Goal: Entertainment & Leisure: Browse casually

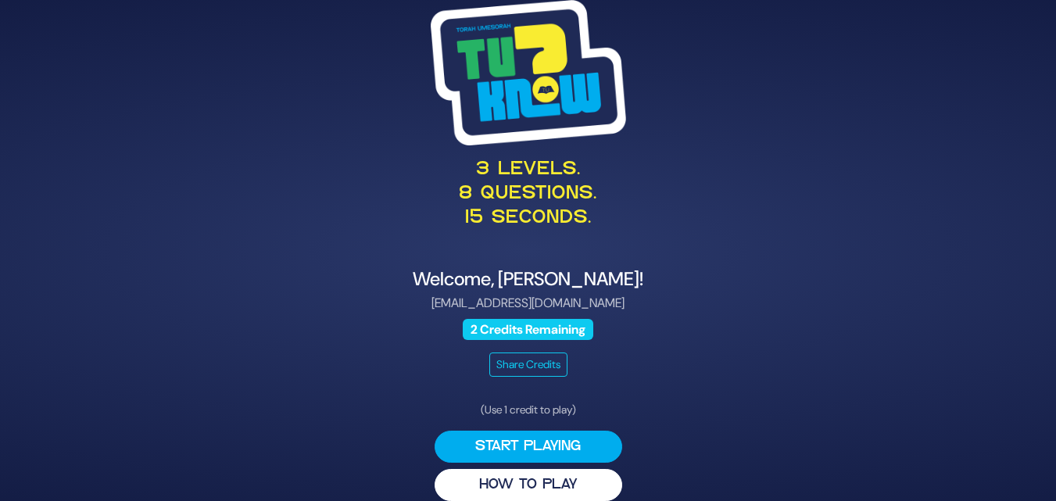
scroll to position [19, 0]
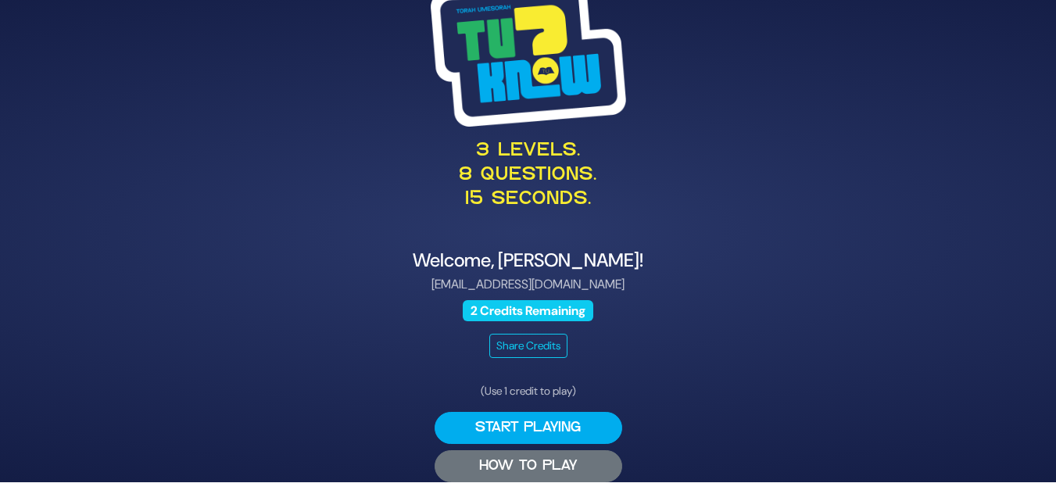
click at [535, 468] on button "HOW TO PLAY" at bounding box center [529, 466] width 188 height 32
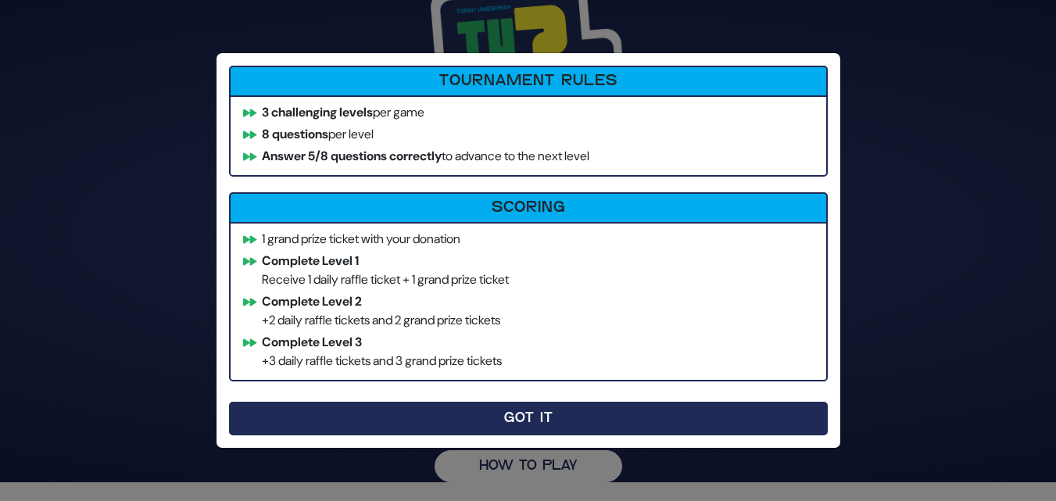
click at [475, 413] on button "Got It" at bounding box center [528, 419] width 599 height 34
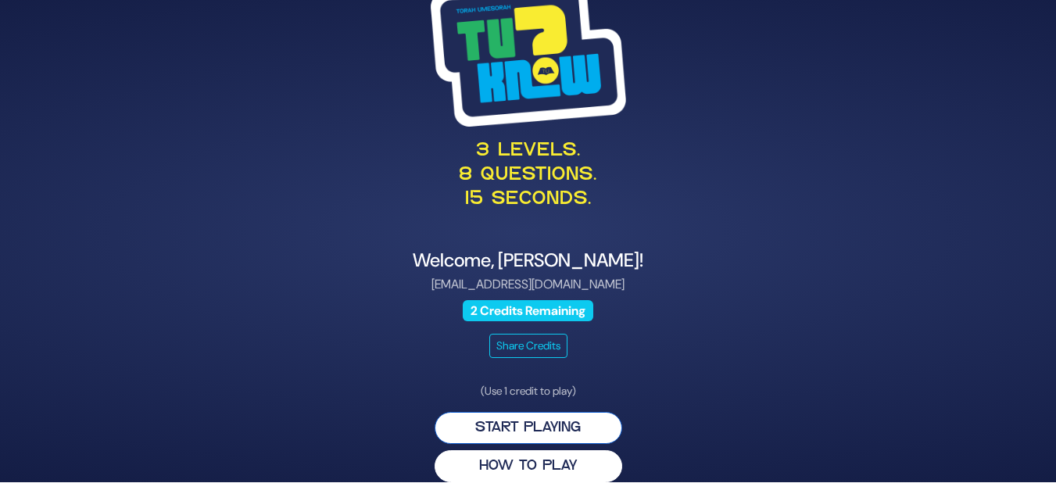
click at [542, 429] on button "Start Playing" at bounding box center [529, 428] width 188 height 32
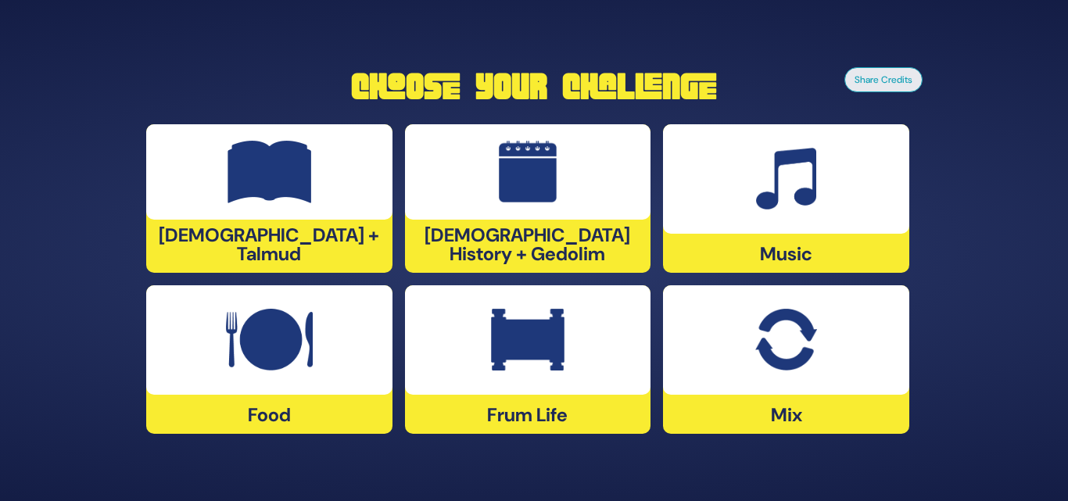
click at [769, 338] on img at bounding box center [785, 340] width 61 height 63
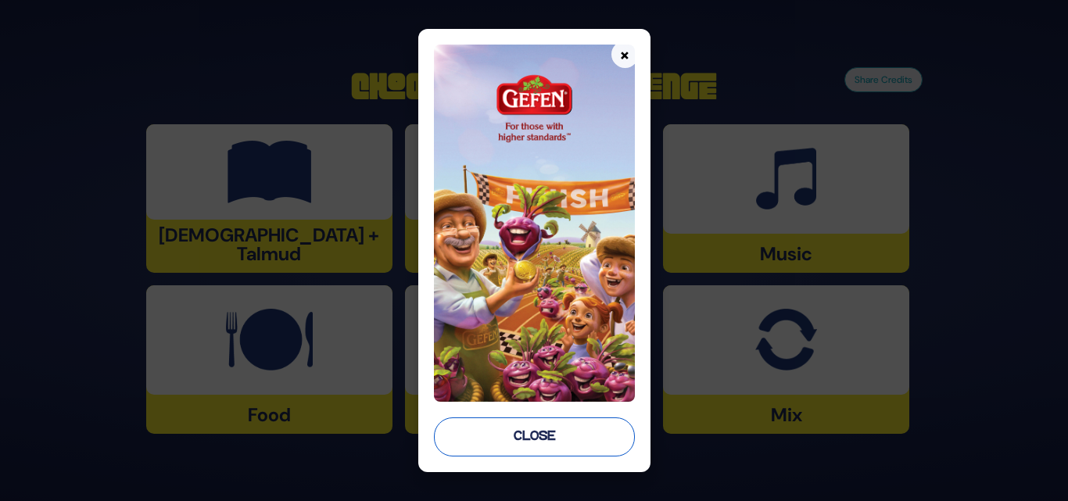
click at [532, 442] on button "Close" at bounding box center [534, 436] width 201 height 39
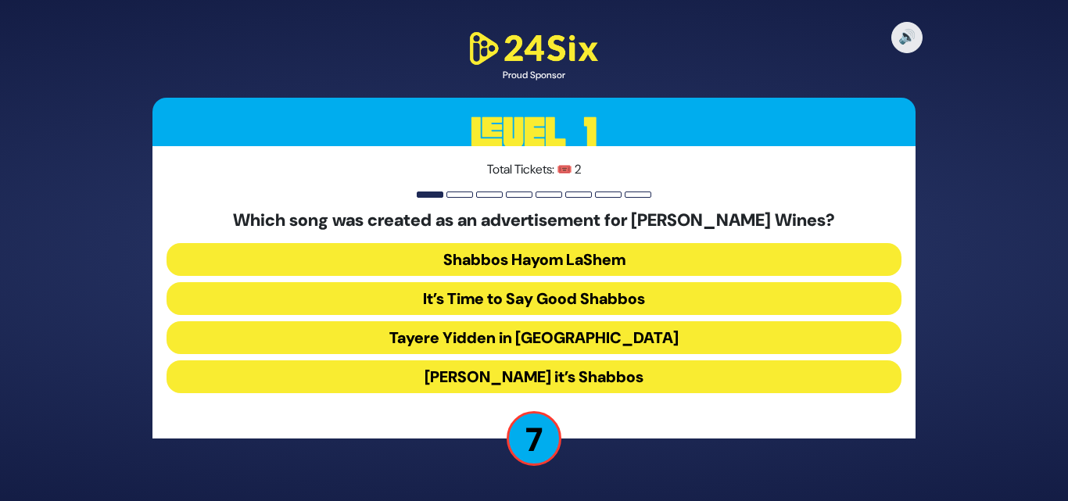
click at [565, 377] on button "Baruch Hashem it’s Shabbos" at bounding box center [533, 376] width 735 height 33
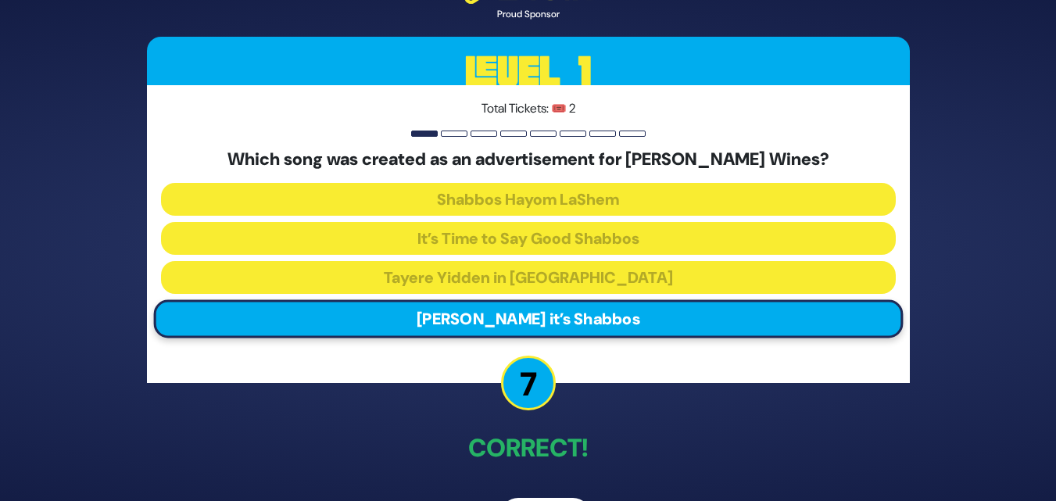
scroll to position [52, 0]
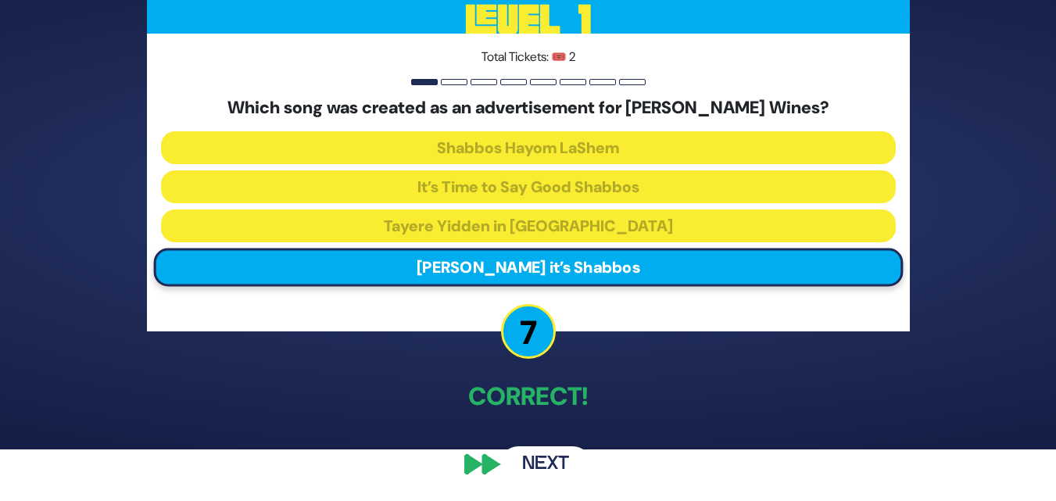
click at [539, 461] on button "Next" at bounding box center [545, 464] width 91 height 36
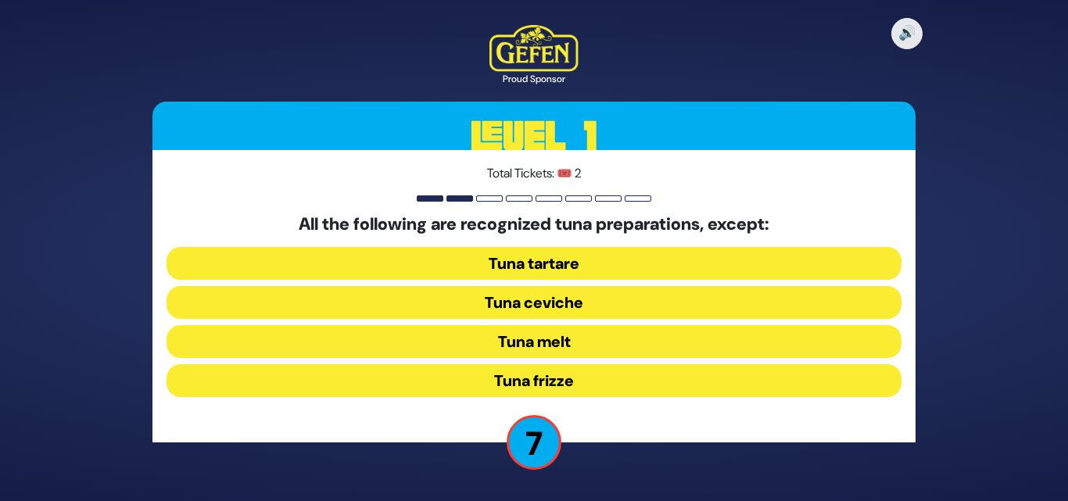
click at [576, 333] on button "Tuna melt" at bounding box center [533, 341] width 735 height 33
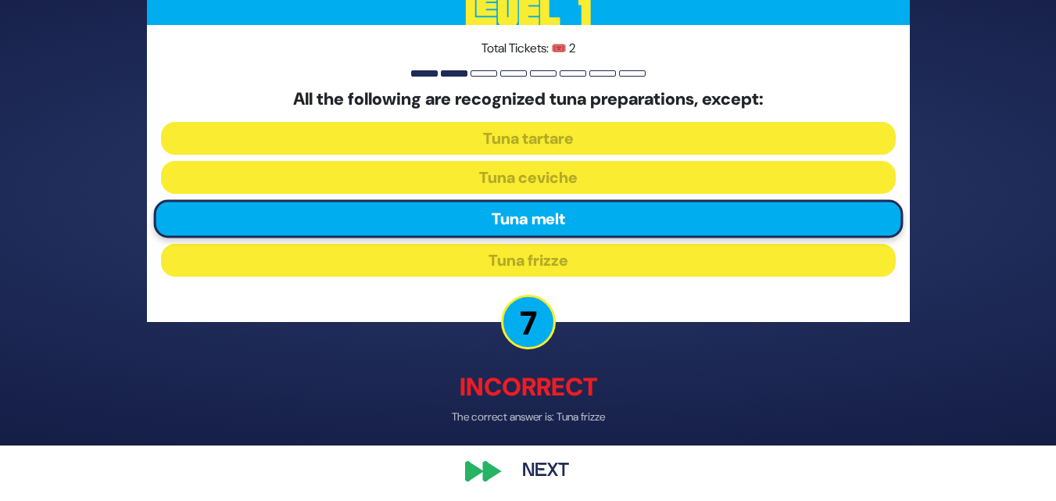
scroll to position [63, 0]
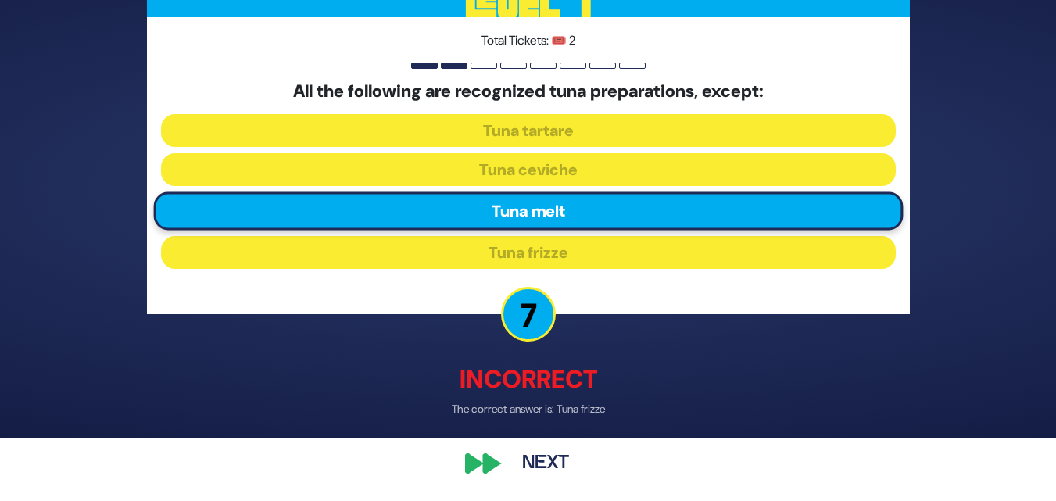
click at [546, 460] on button "Next" at bounding box center [545, 464] width 91 height 36
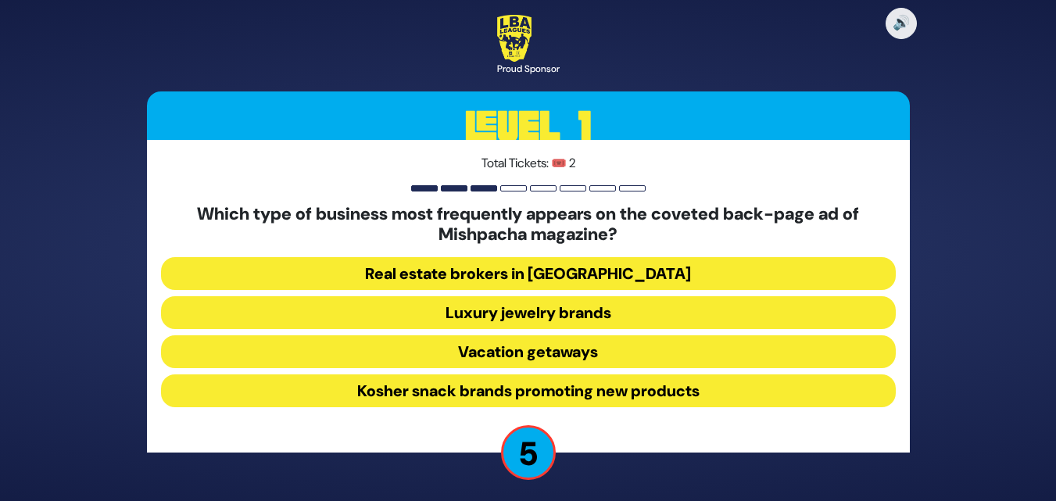
click at [576, 306] on button "Luxury jewelry brands" at bounding box center [528, 312] width 735 height 33
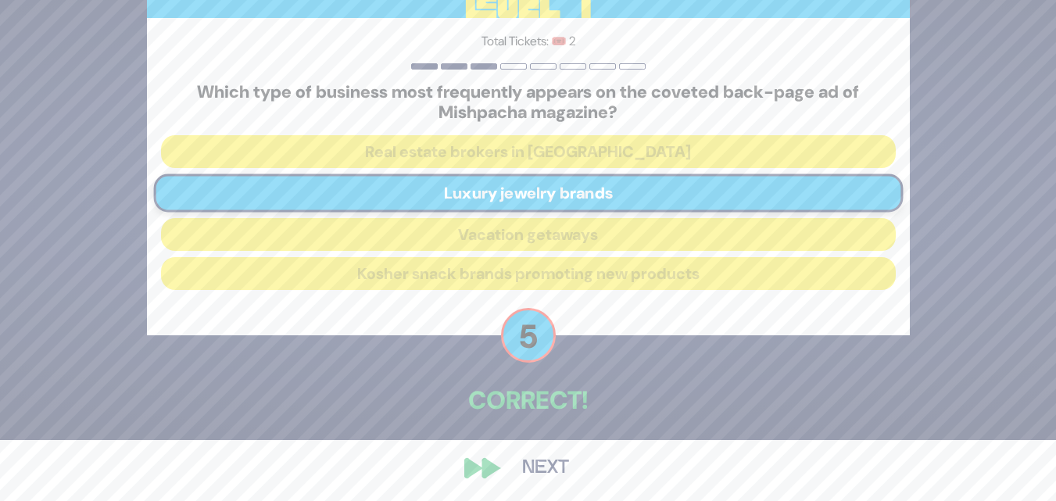
scroll to position [65, 0]
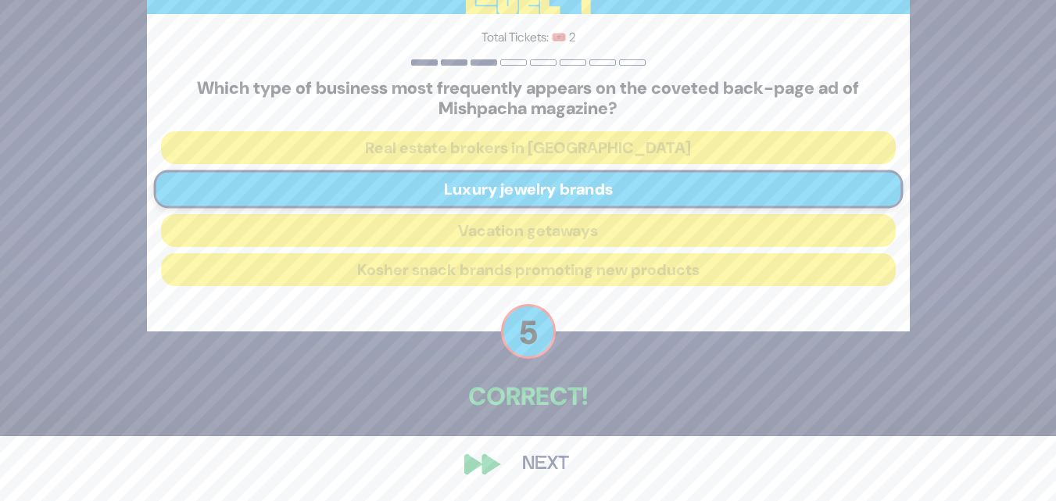
click at [541, 474] on button "Next" at bounding box center [545, 464] width 91 height 36
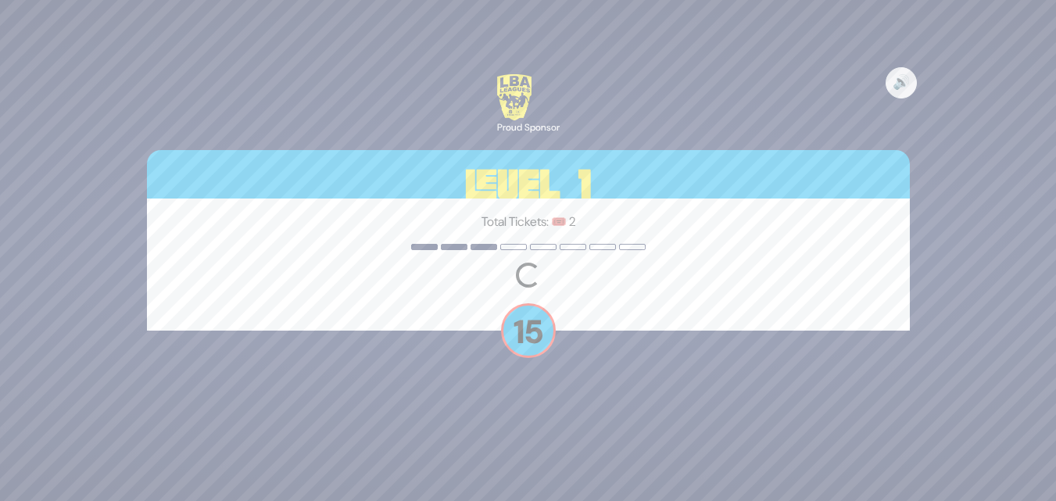
scroll to position [0, 0]
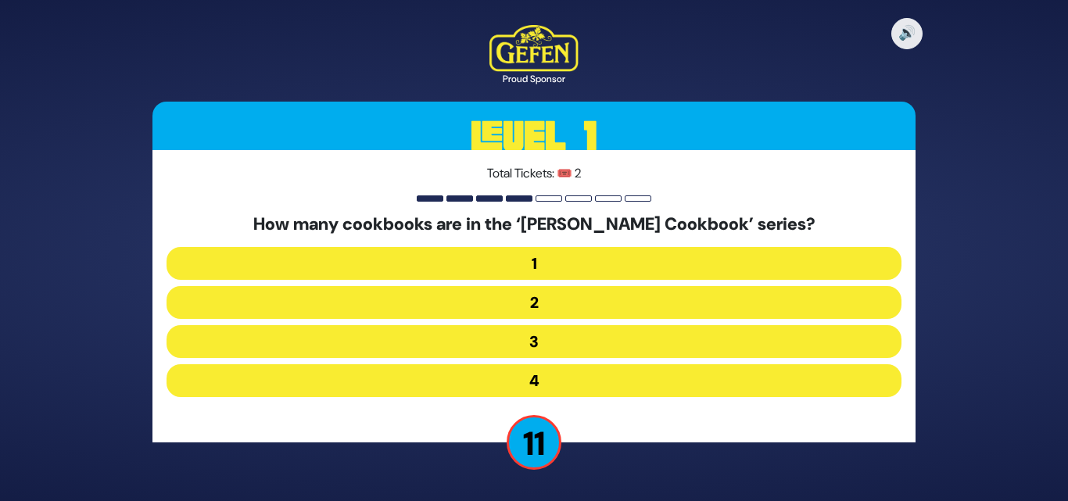
click at [499, 297] on button "2" at bounding box center [533, 302] width 735 height 33
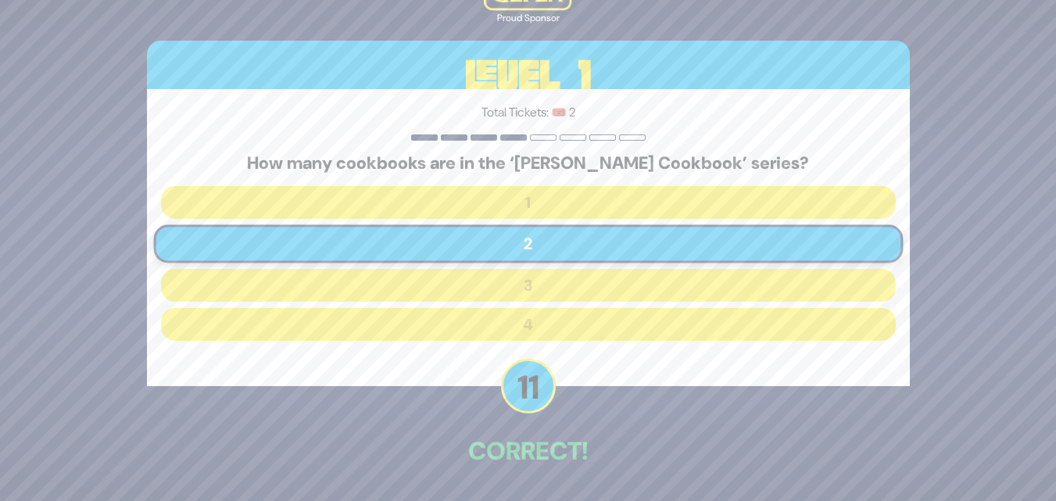
scroll to position [55, 0]
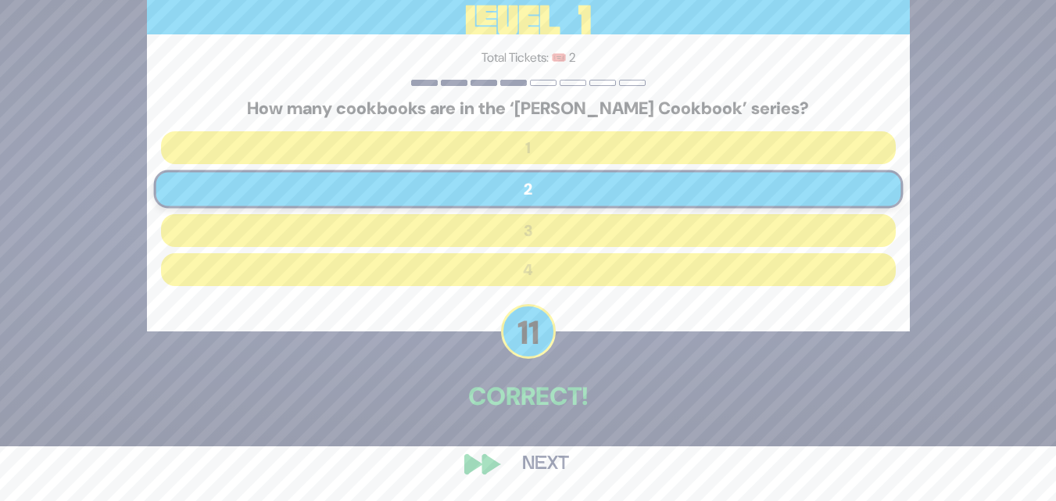
click at [547, 481] on button "Next" at bounding box center [545, 464] width 91 height 36
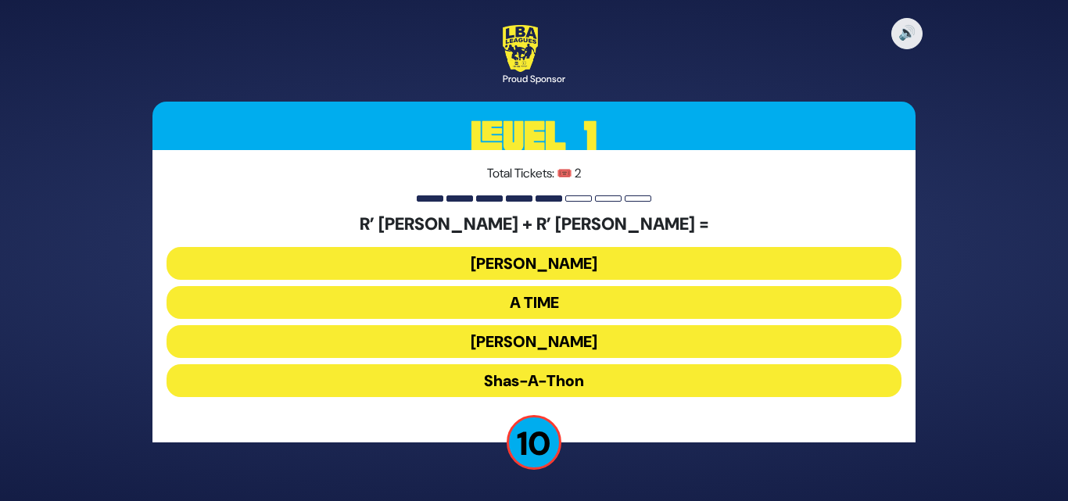
click at [552, 342] on button "Ohel Sarala" at bounding box center [533, 341] width 735 height 33
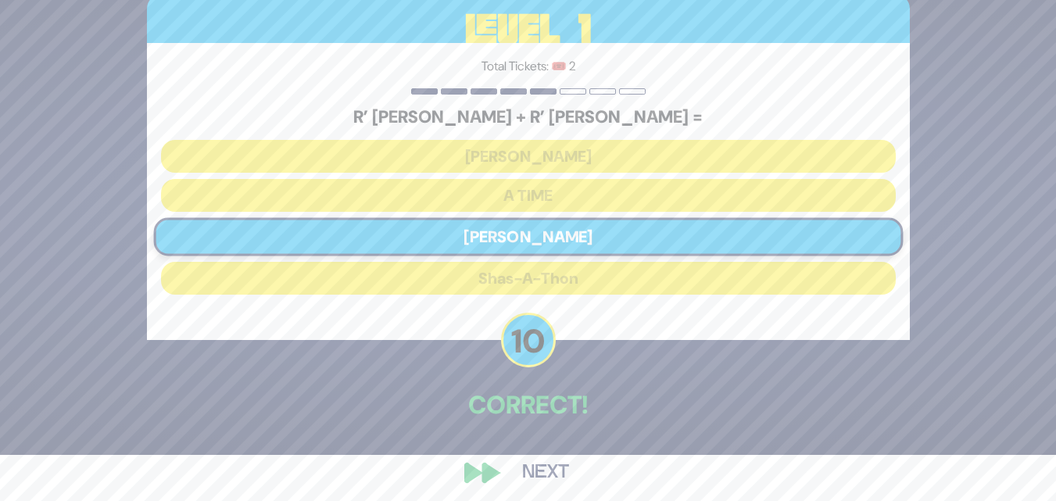
scroll to position [55, 0]
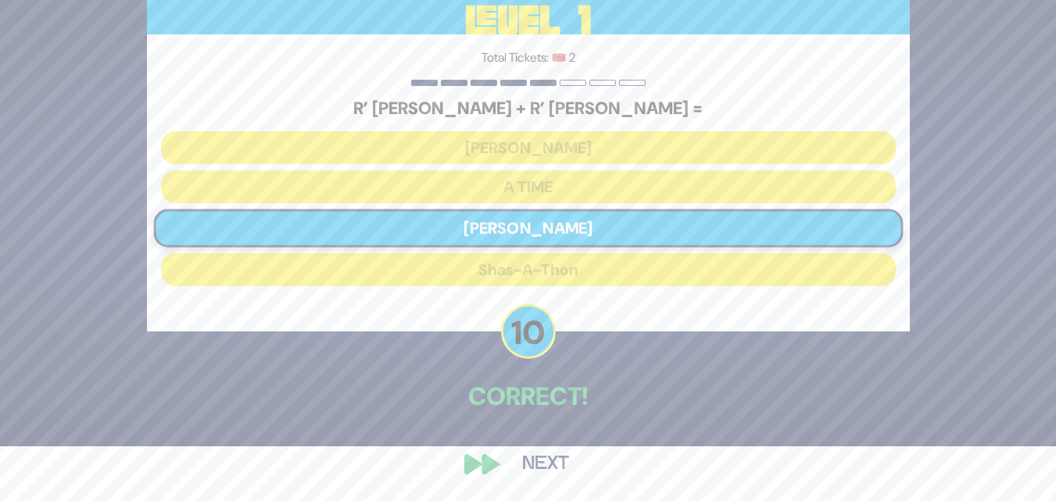
click at [548, 467] on button "Next" at bounding box center [545, 464] width 91 height 36
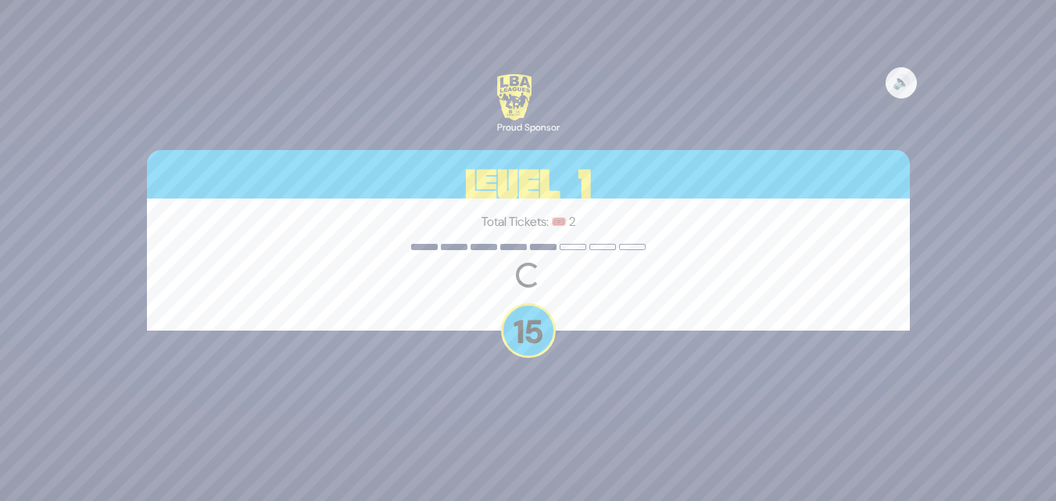
scroll to position [0, 0]
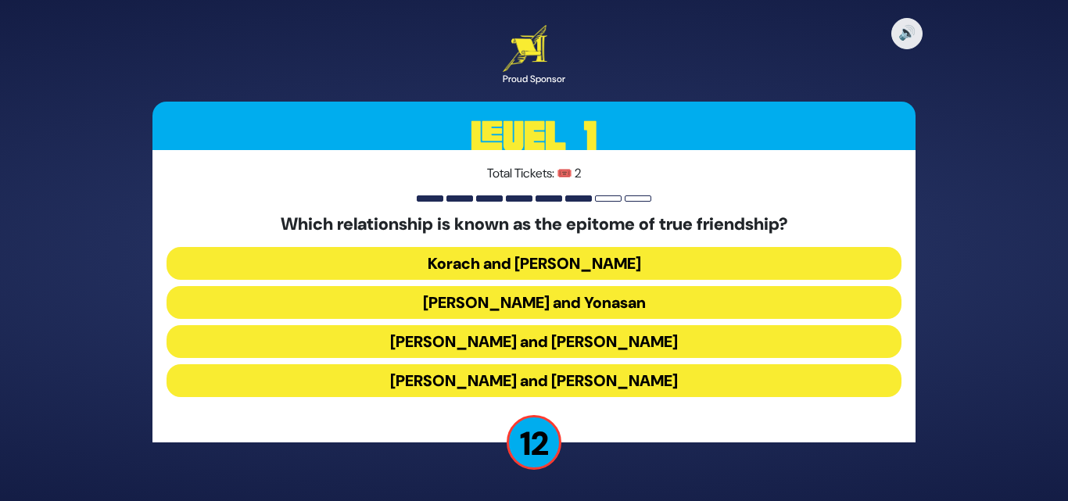
click at [563, 299] on button "Dovid and Yonasan" at bounding box center [533, 302] width 735 height 33
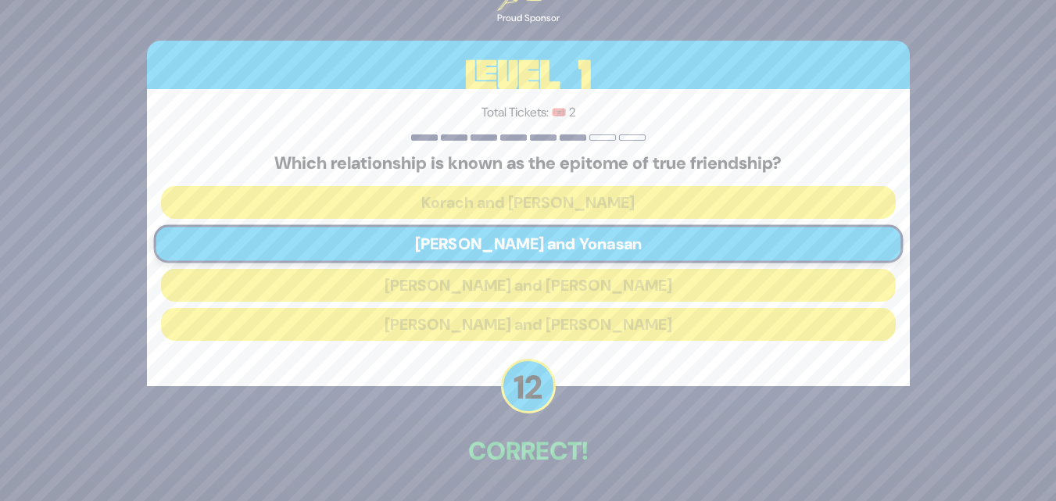
scroll to position [55, 0]
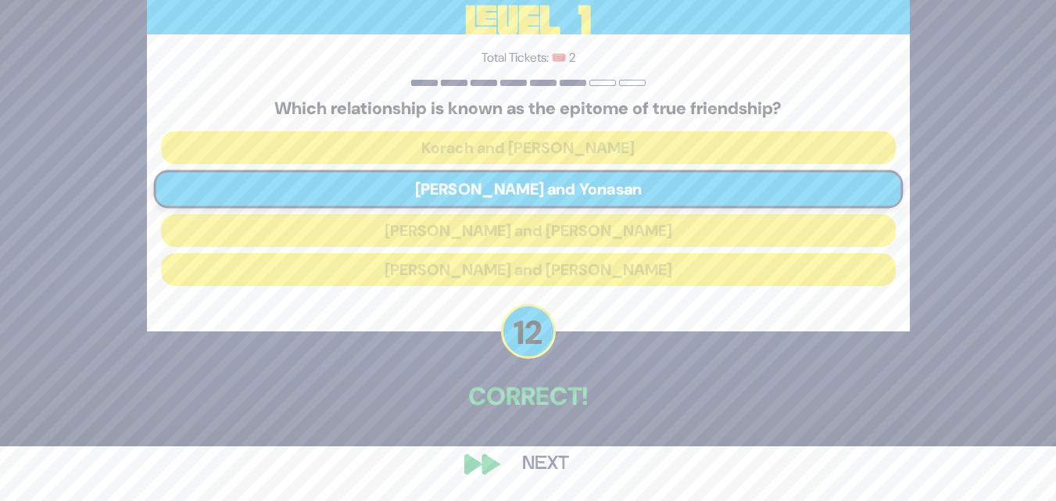
click at [539, 454] on button "Next" at bounding box center [545, 464] width 91 height 36
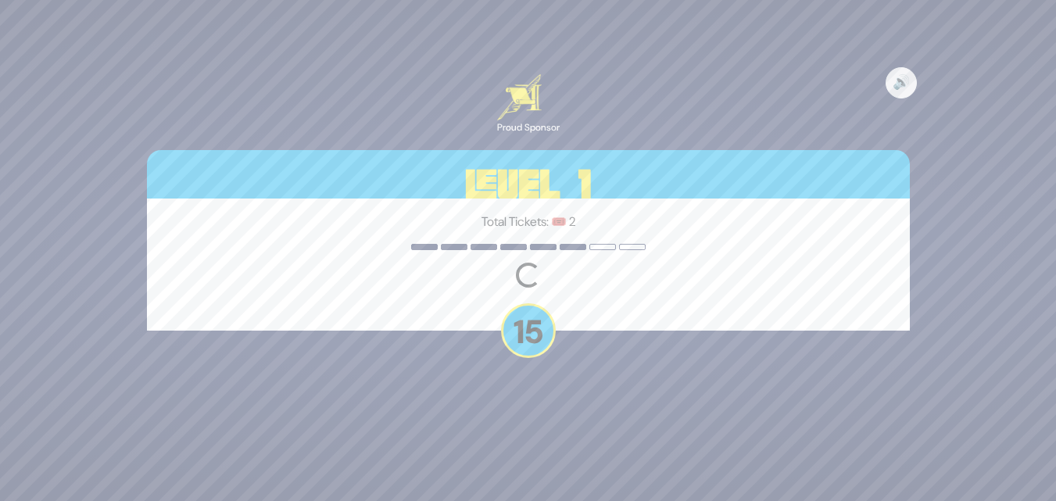
scroll to position [0, 0]
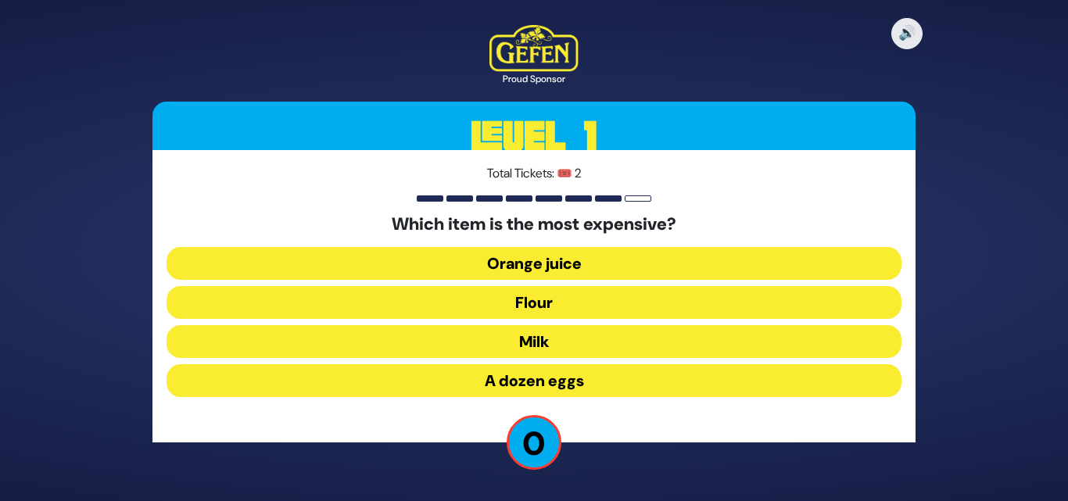
click at [554, 372] on button "A dozen eggs" at bounding box center [533, 380] width 735 height 33
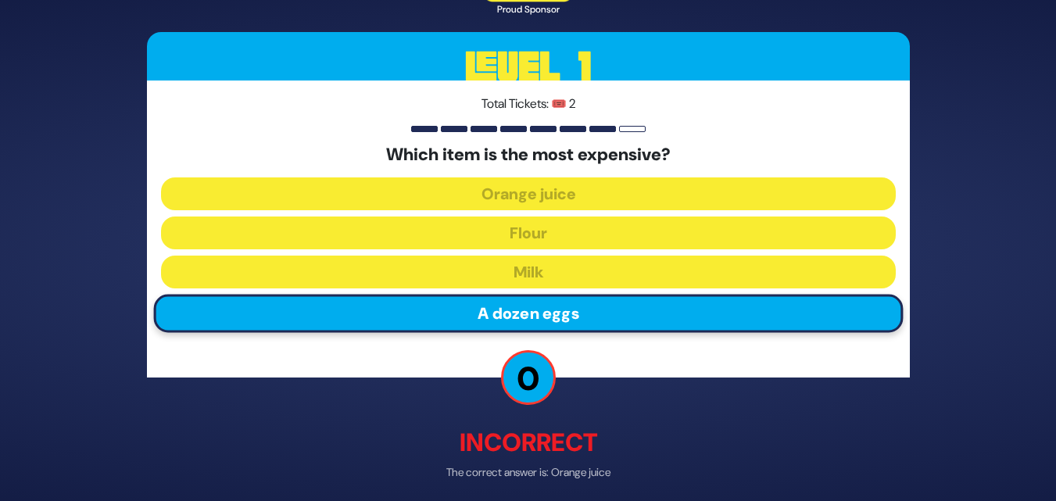
scroll to position [63, 0]
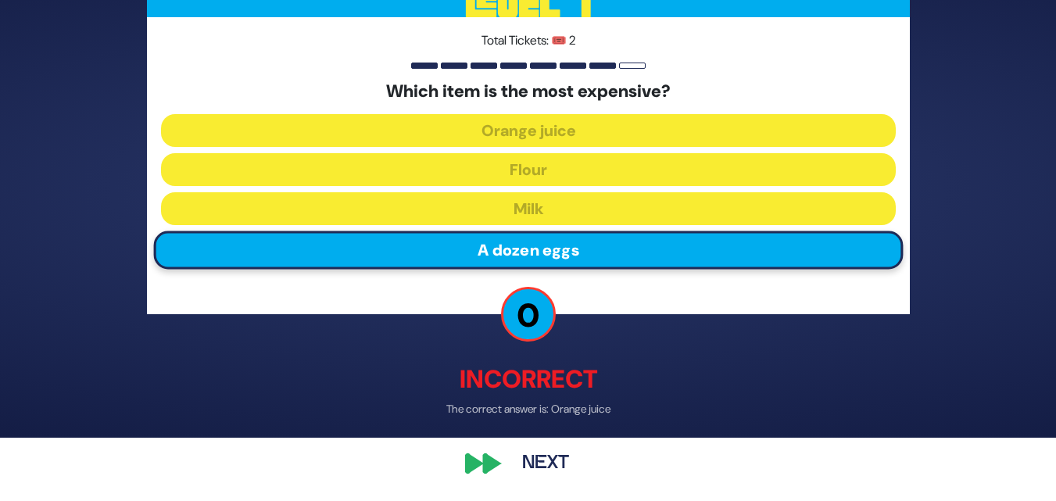
click at [542, 466] on button "Next" at bounding box center [545, 464] width 91 height 36
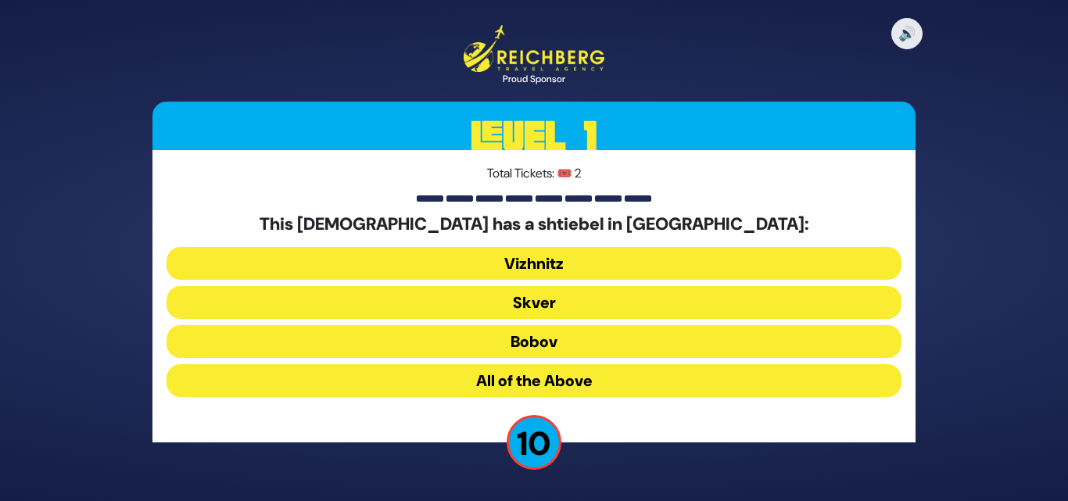
click at [529, 382] on button "All of the Above" at bounding box center [533, 380] width 735 height 33
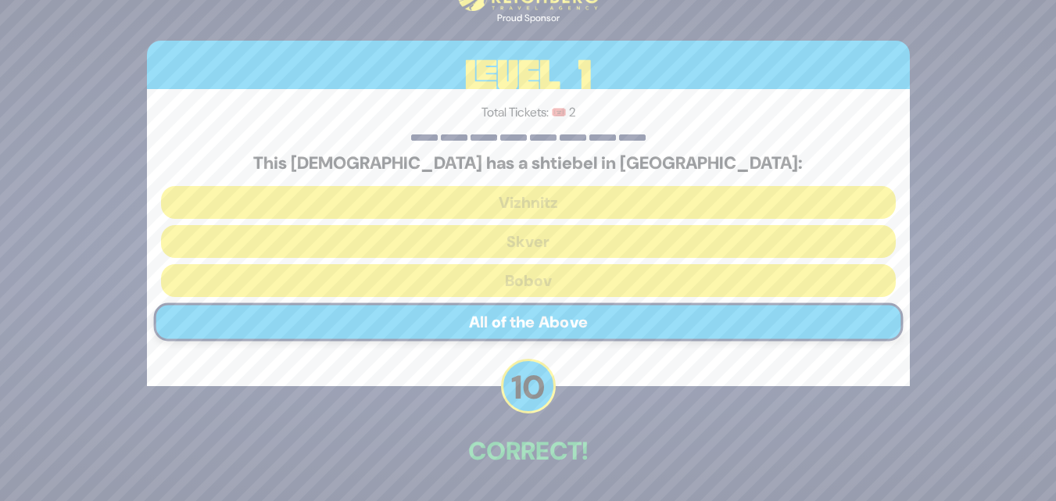
scroll to position [55, 0]
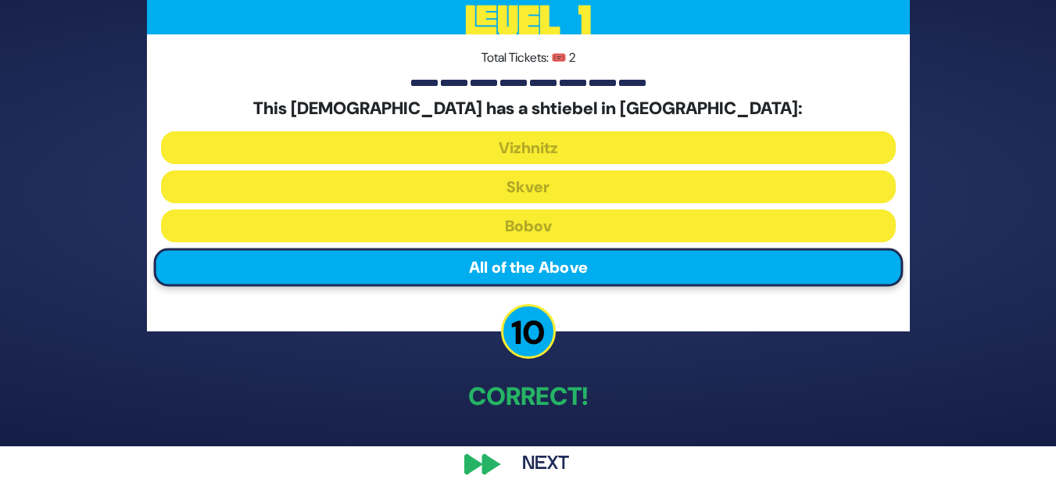
click at [550, 468] on button "Next" at bounding box center [545, 464] width 91 height 36
click at [540, 460] on button "Next" at bounding box center [545, 464] width 91 height 36
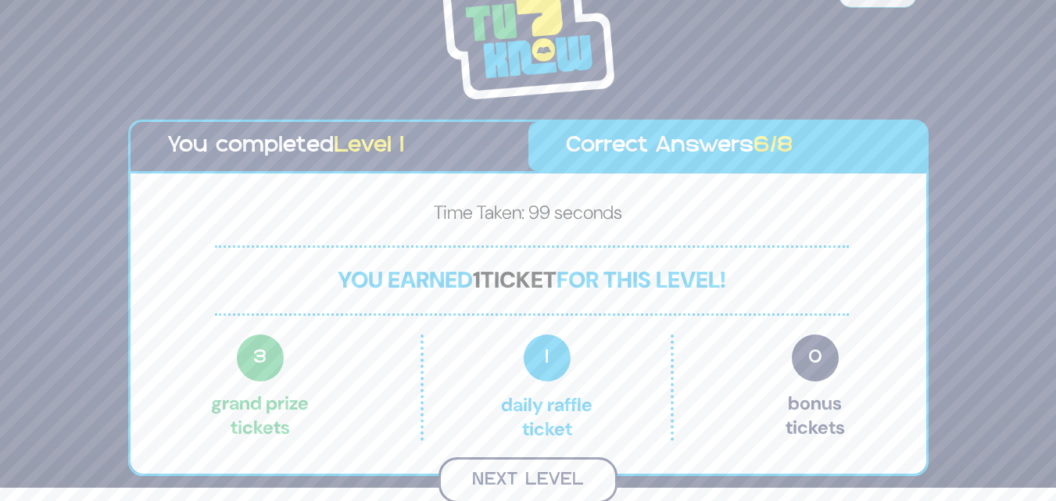
scroll to position [11, 0]
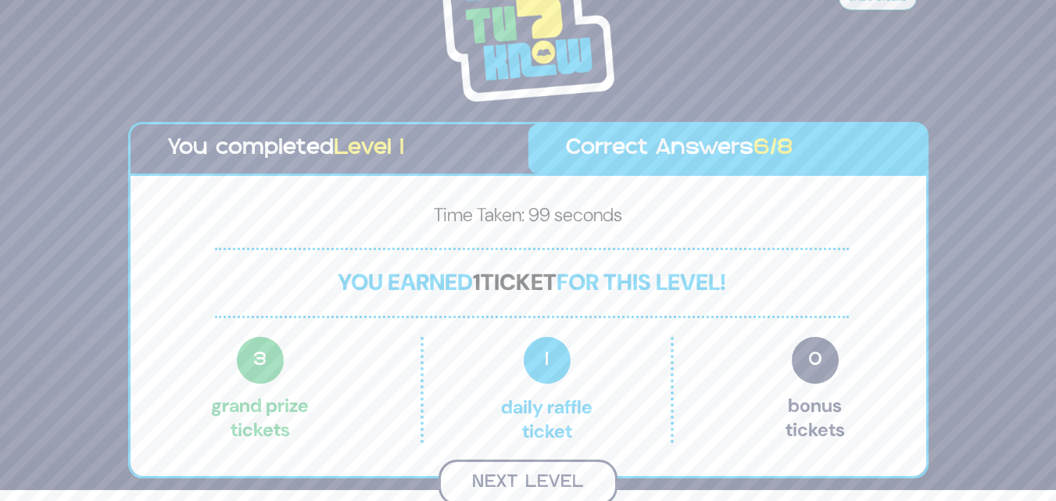
click at [554, 476] on button "Next Level" at bounding box center [527, 483] width 179 height 46
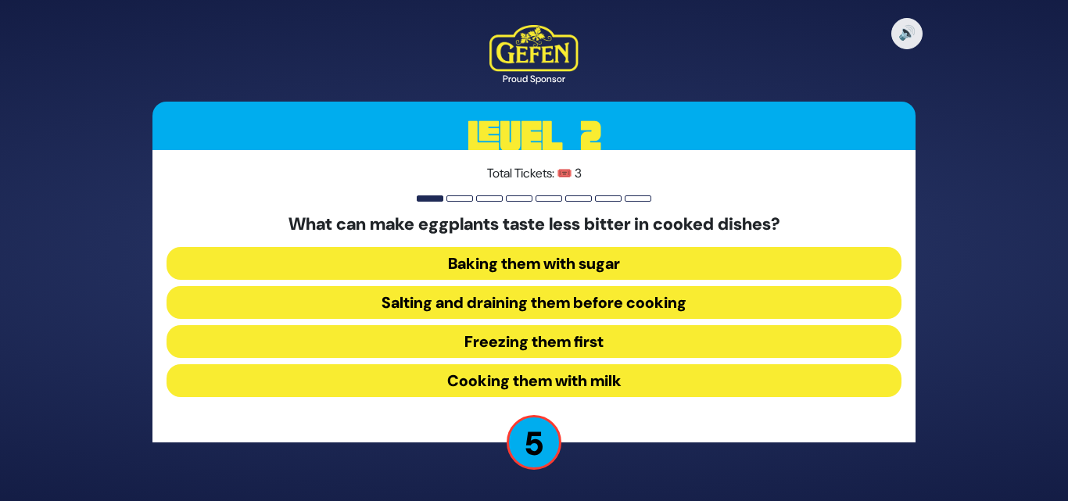
click at [567, 300] on button "Salting and draining them before cooking" at bounding box center [533, 302] width 735 height 33
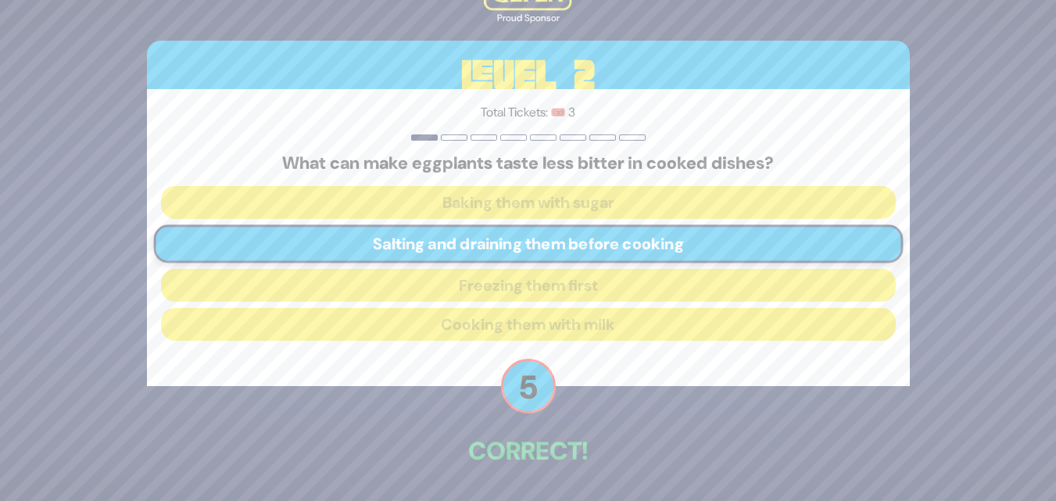
scroll to position [55, 0]
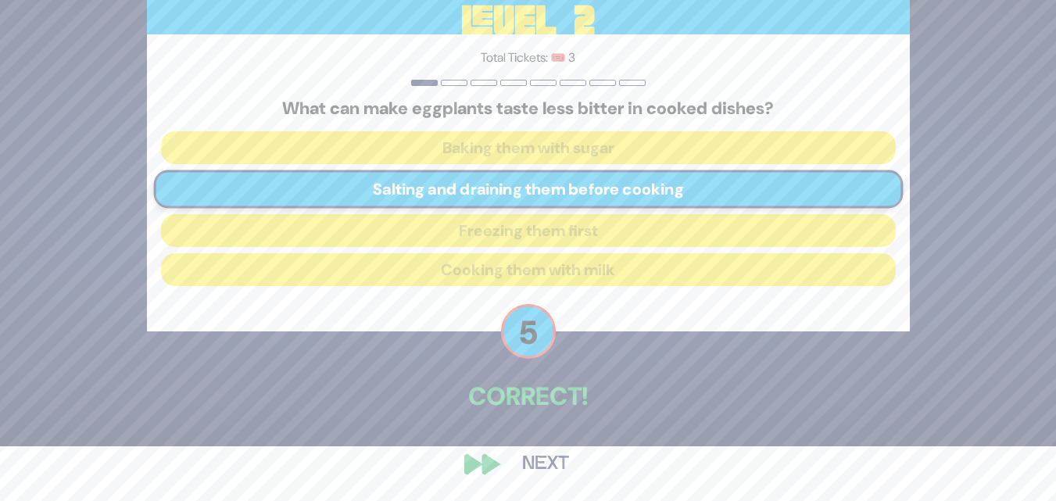
click at [545, 471] on button "Next" at bounding box center [545, 464] width 91 height 36
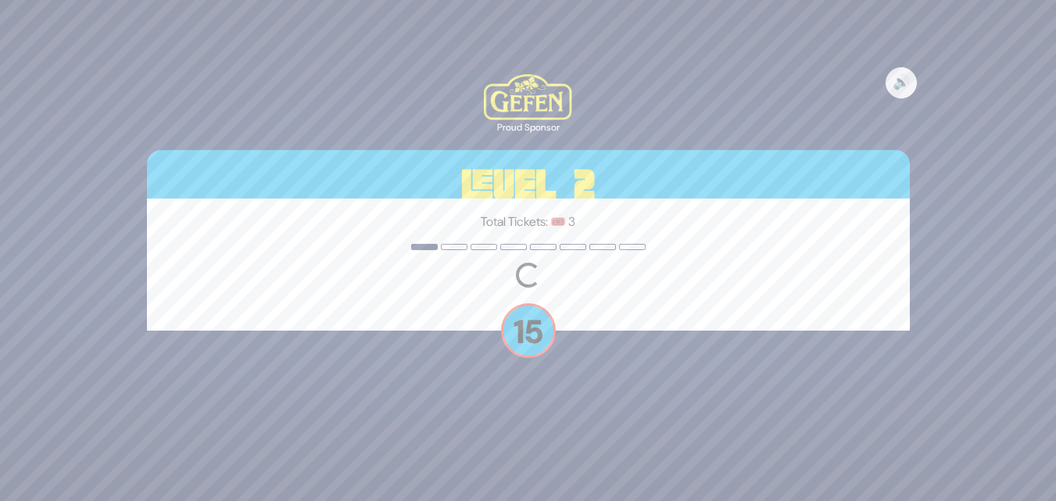
scroll to position [0, 0]
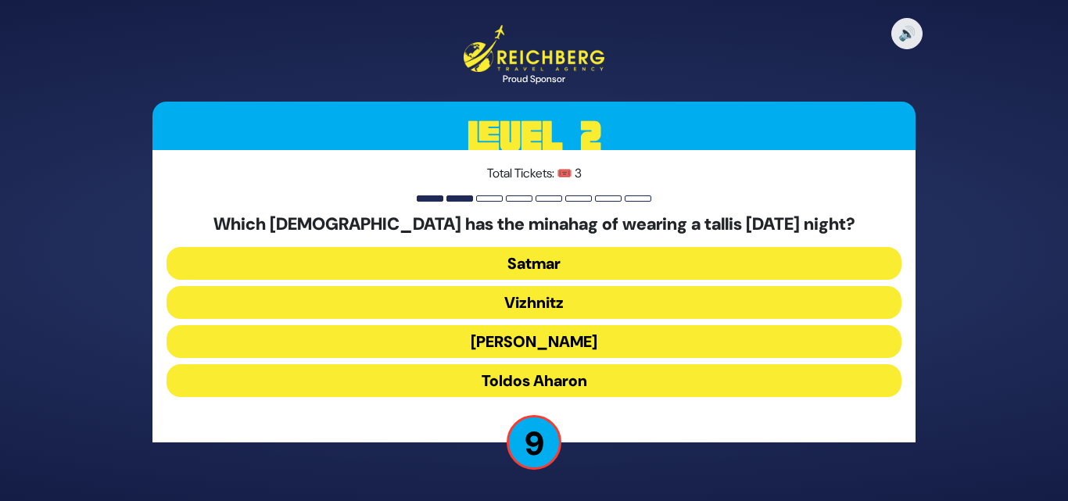
click at [534, 379] on button "Toldos Aharon" at bounding box center [533, 380] width 735 height 33
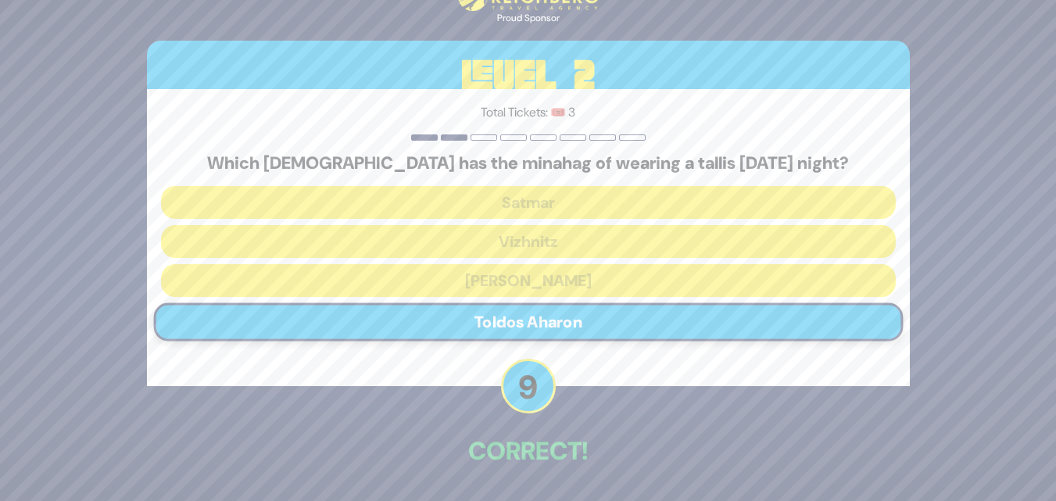
scroll to position [55, 0]
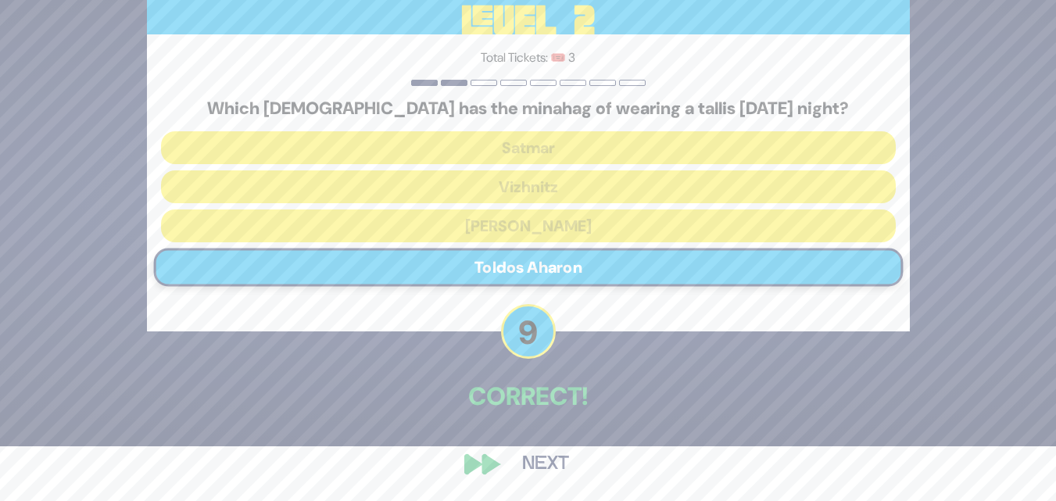
click at [548, 458] on button "Next" at bounding box center [545, 464] width 91 height 36
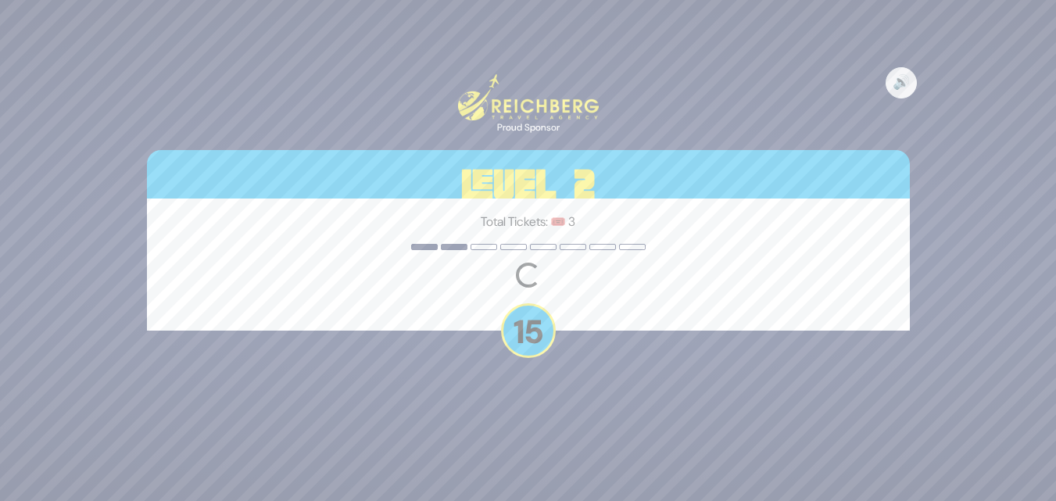
scroll to position [0, 0]
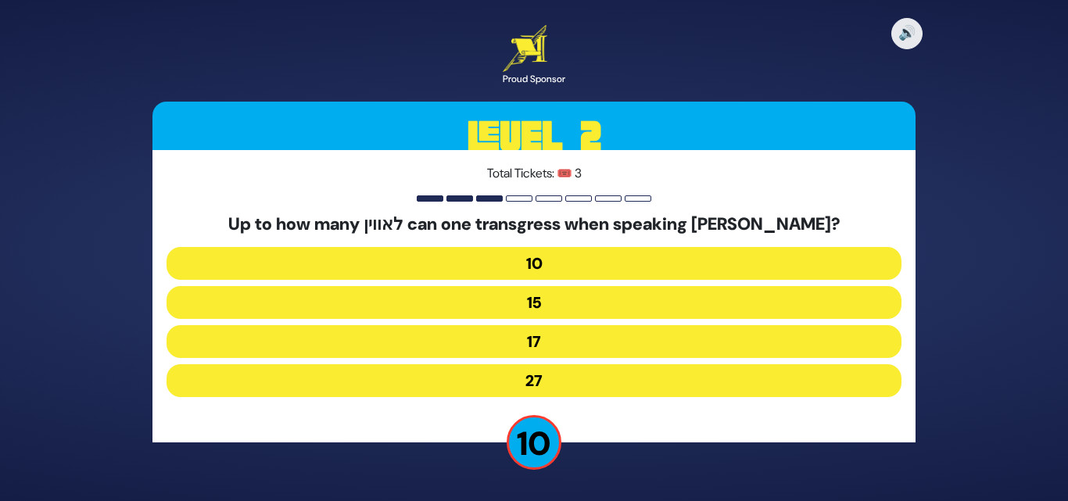
click at [530, 326] on button "17" at bounding box center [533, 341] width 735 height 33
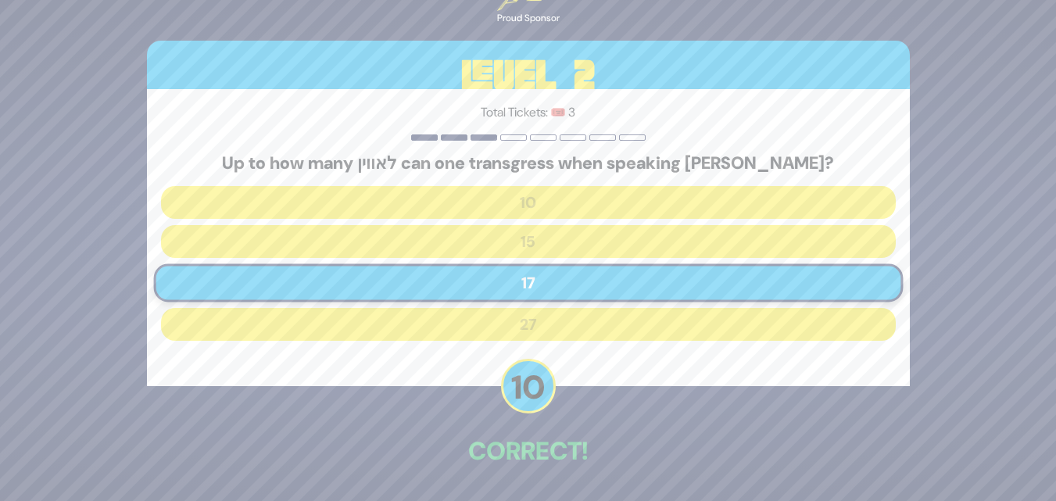
scroll to position [55, 0]
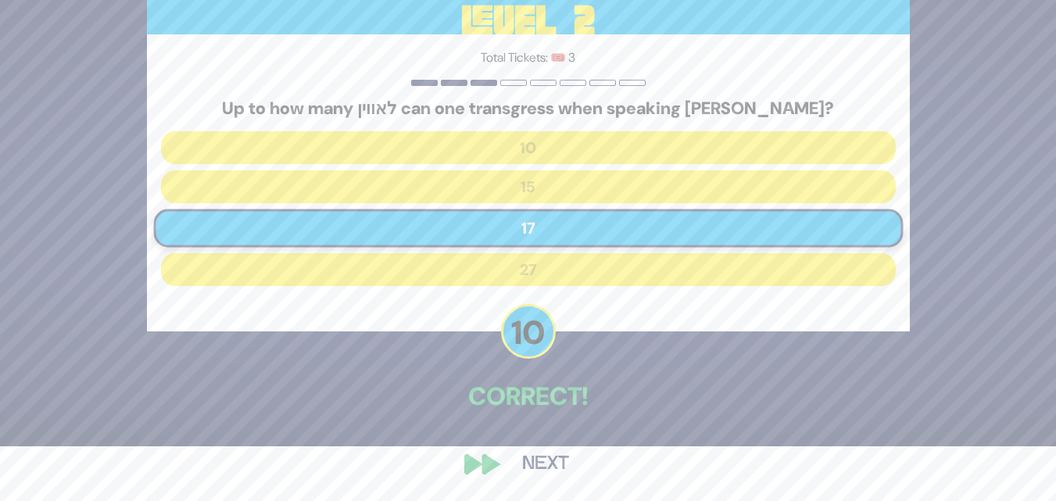
click at [544, 459] on button "Next" at bounding box center [545, 464] width 91 height 36
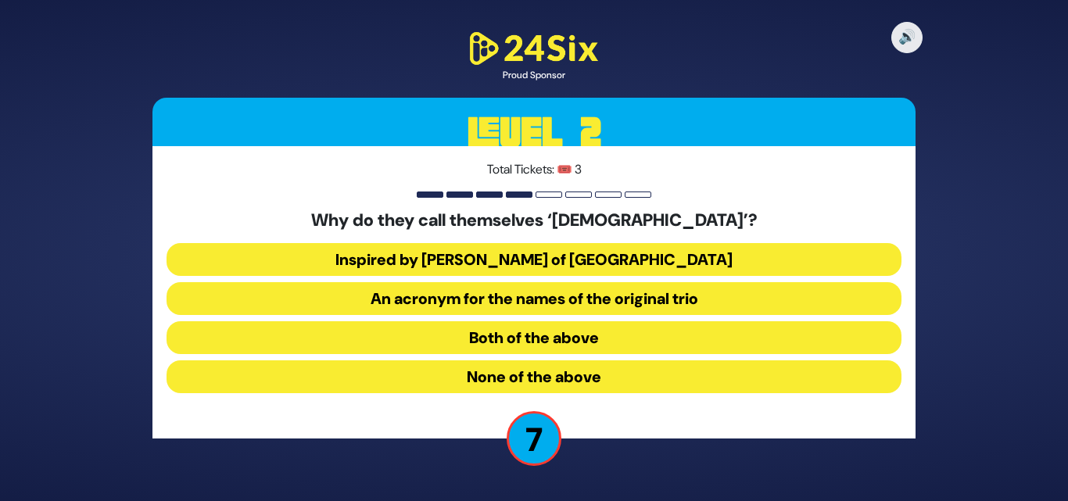
click at [552, 342] on button "Both of the above" at bounding box center [533, 337] width 735 height 33
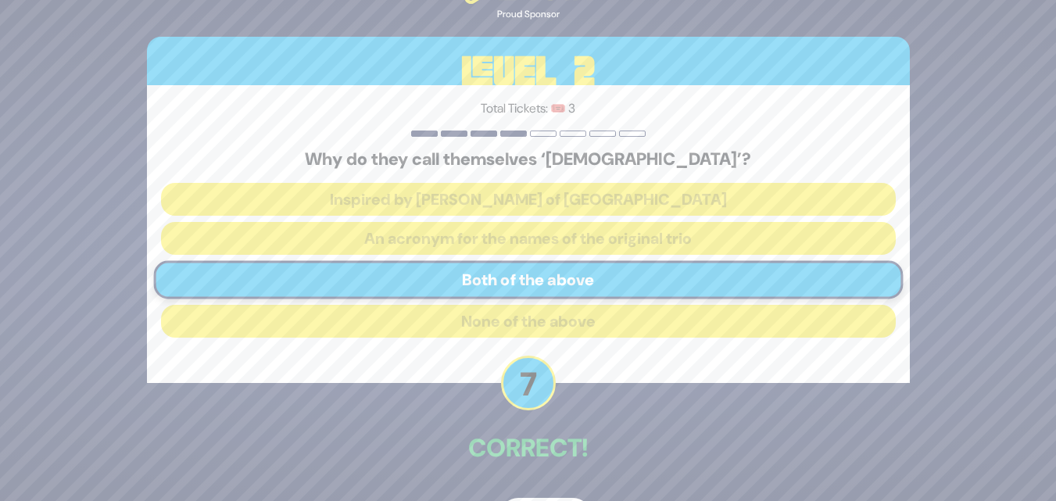
scroll to position [52, 0]
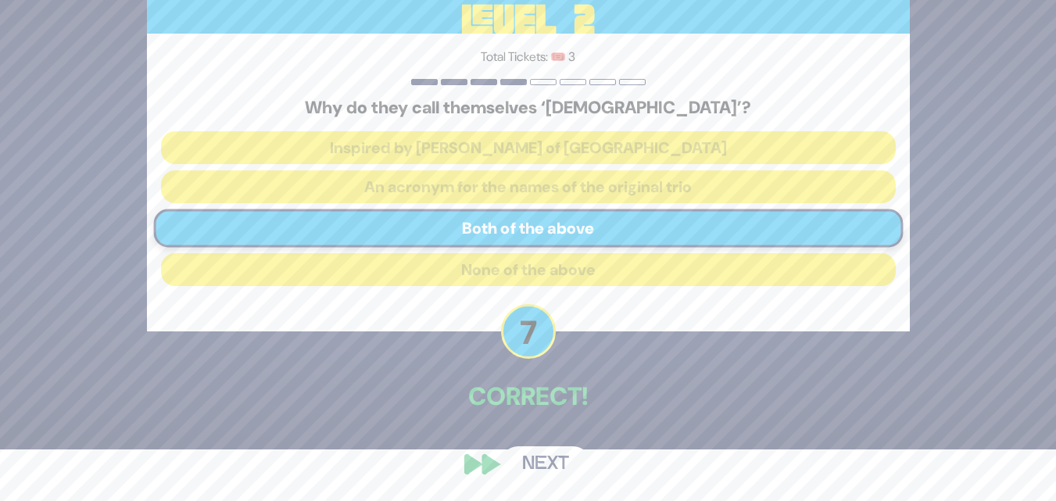
click at [539, 462] on button "Next" at bounding box center [545, 464] width 91 height 36
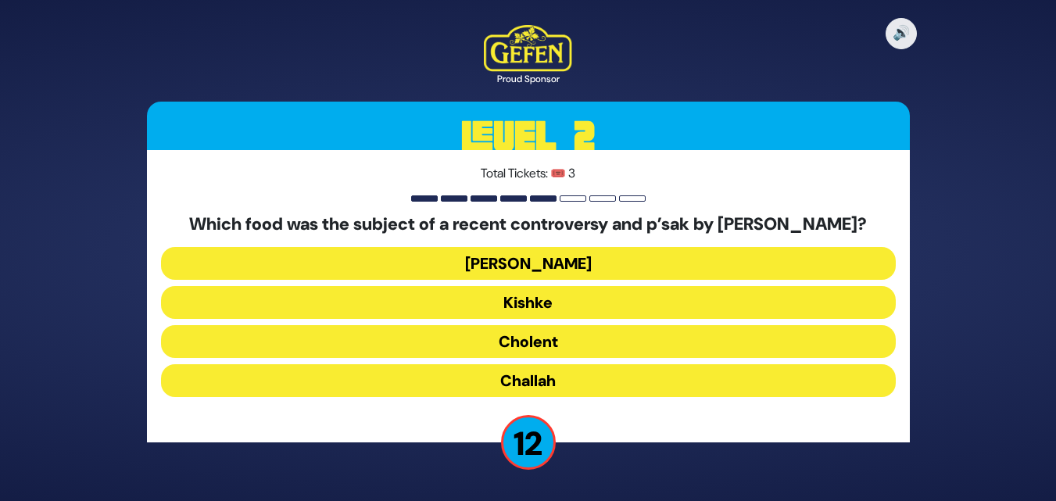
scroll to position [4, 0]
click at [538, 302] on button "Kishke" at bounding box center [528, 302] width 735 height 33
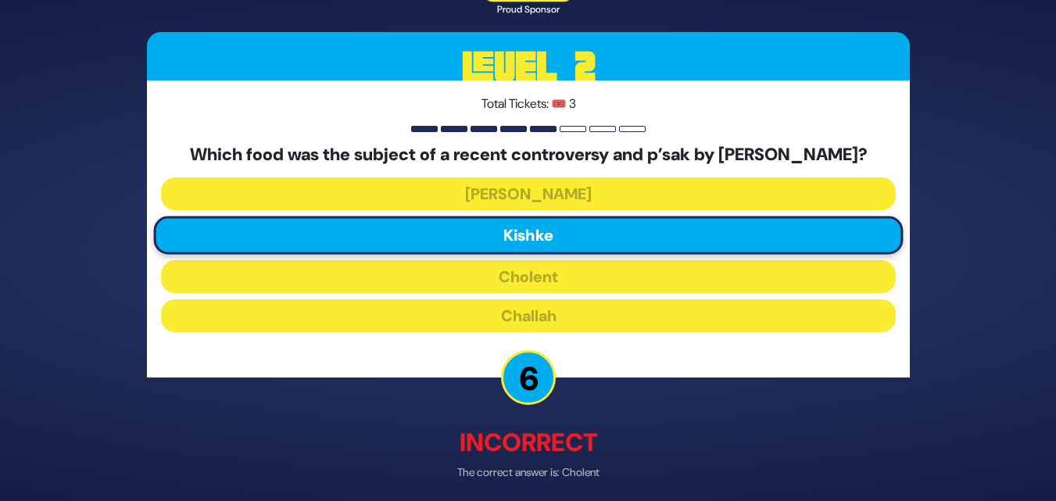
scroll to position [73, 0]
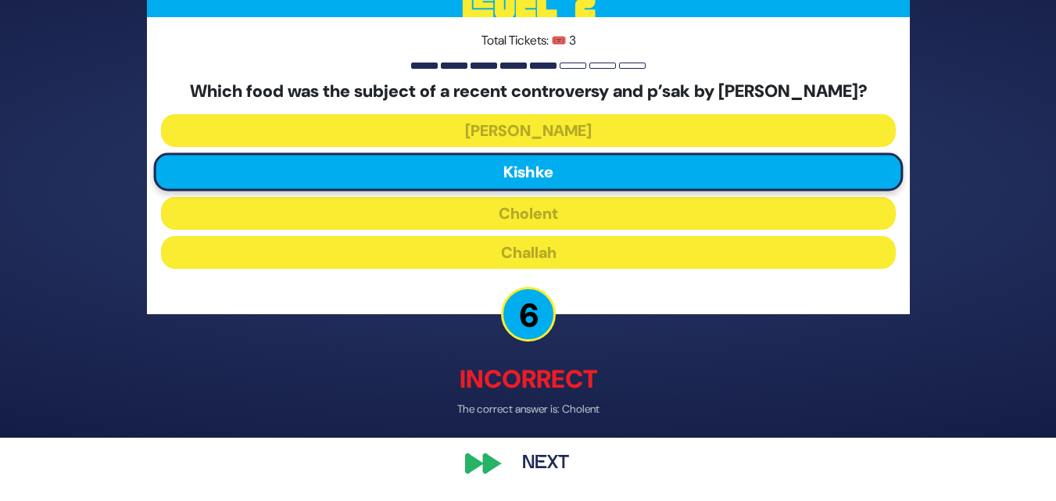
click at [545, 467] on button "Next" at bounding box center [545, 464] width 91 height 36
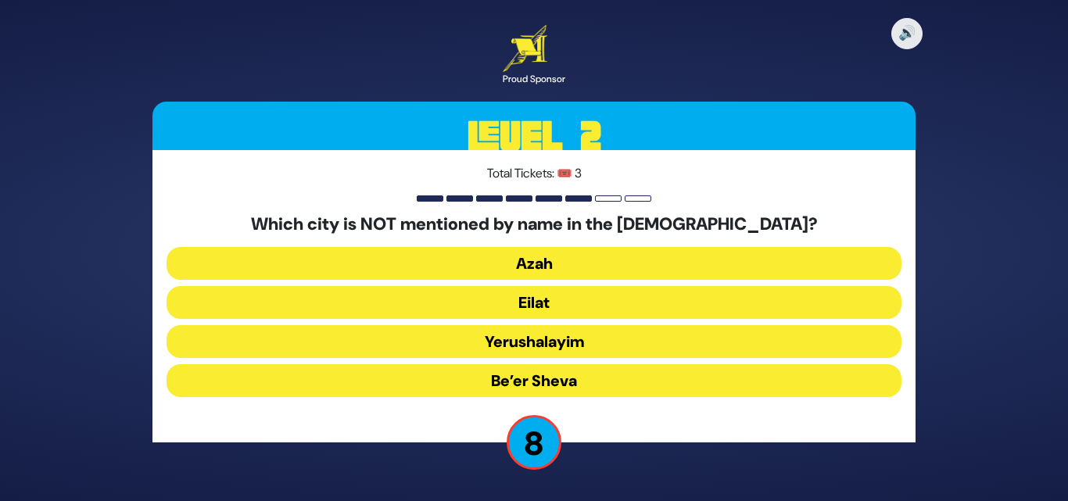
click at [557, 305] on button "Eilat" at bounding box center [533, 302] width 735 height 33
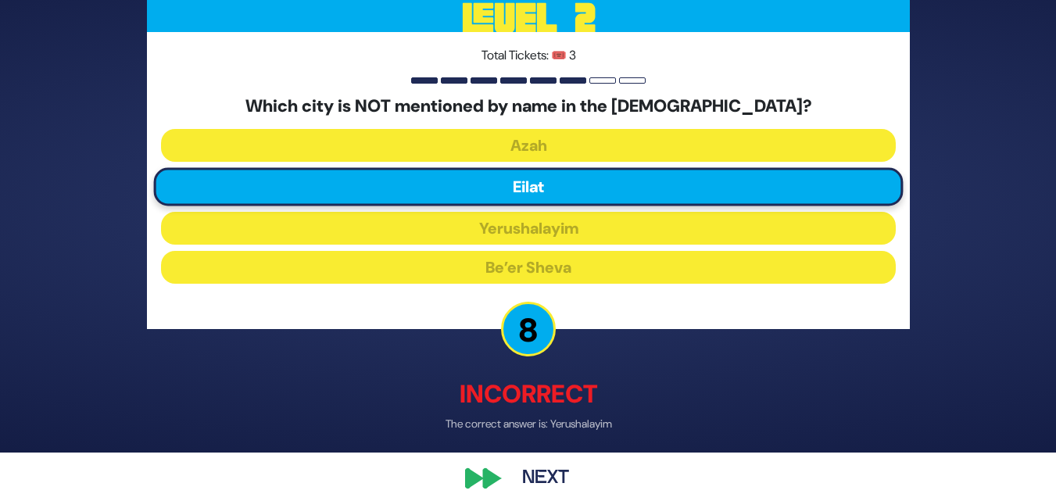
scroll to position [63, 0]
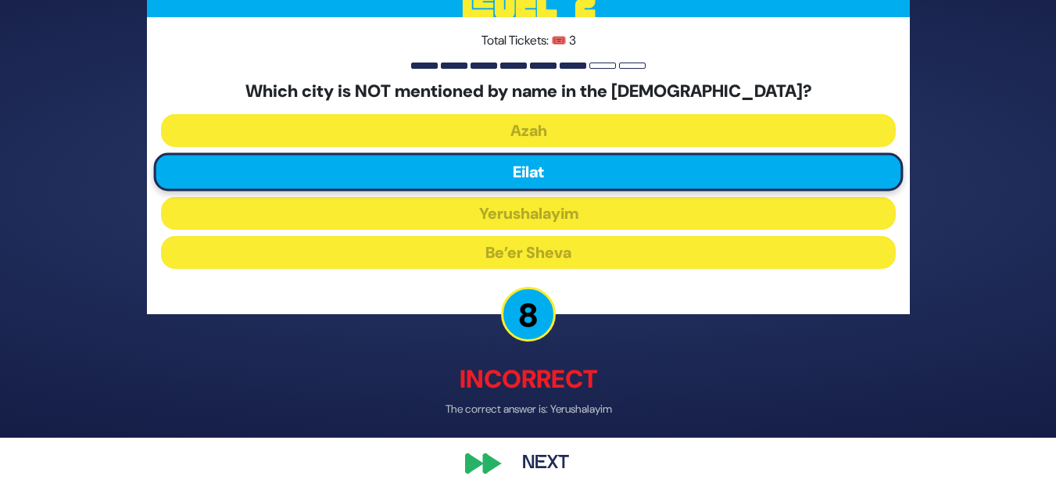
click at [538, 450] on button "Next" at bounding box center [545, 464] width 91 height 36
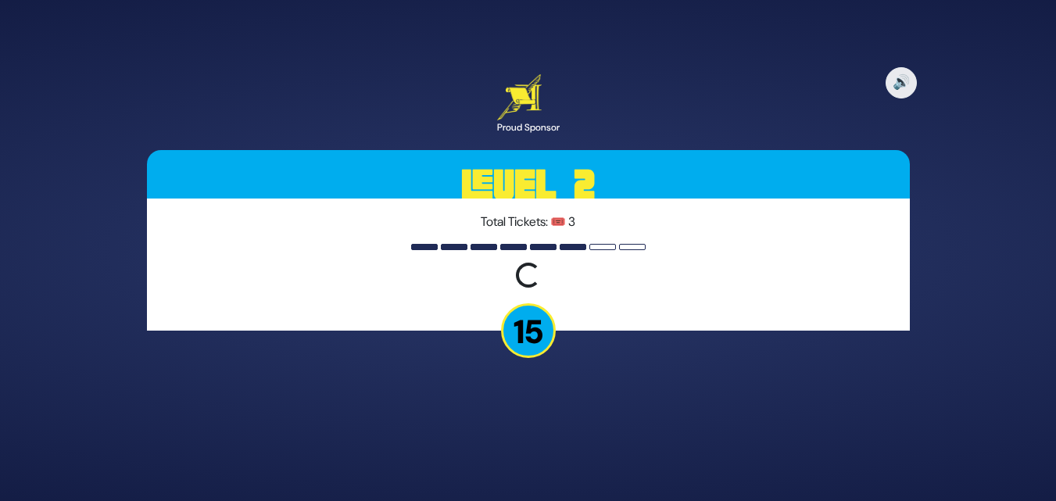
scroll to position [0, 0]
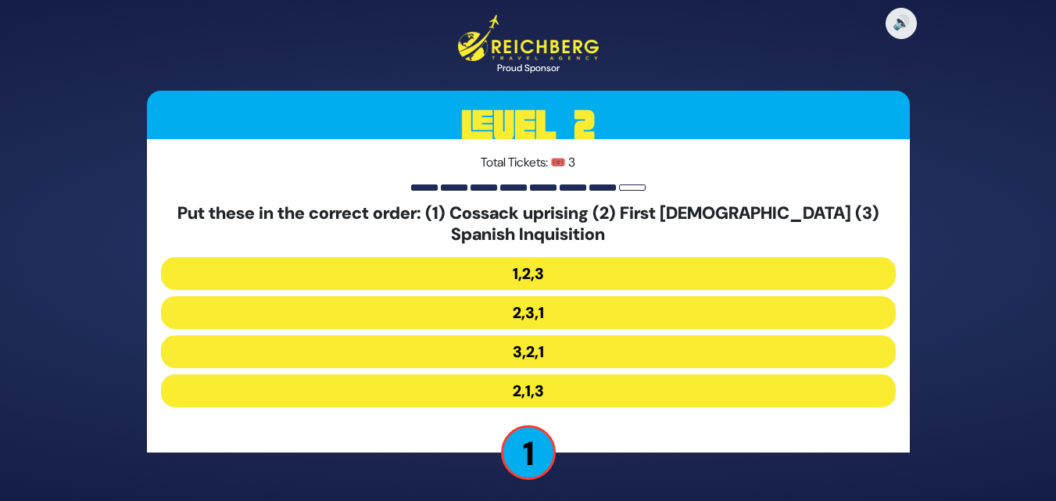
click at [538, 340] on button "3,2,1" at bounding box center [528, 351] width 735 height 33
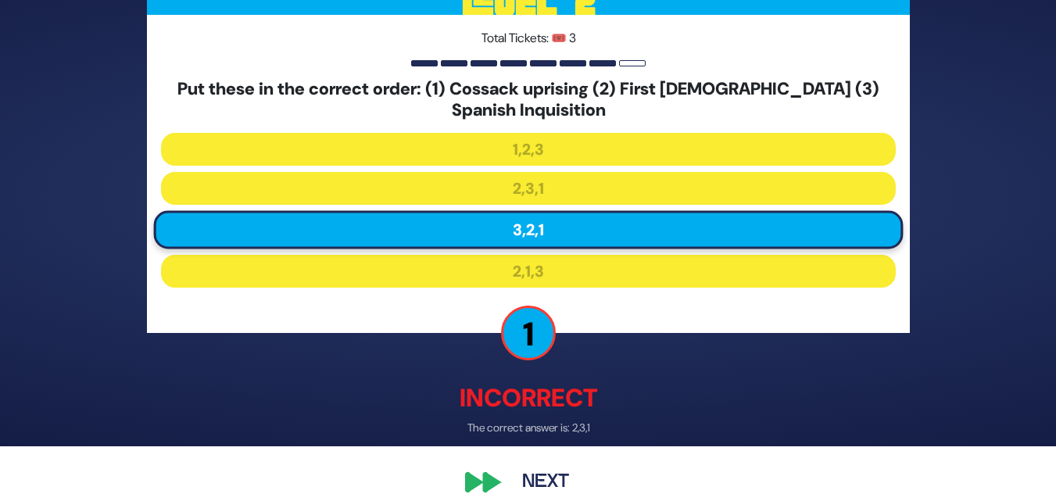
scroll to position [73, 0]
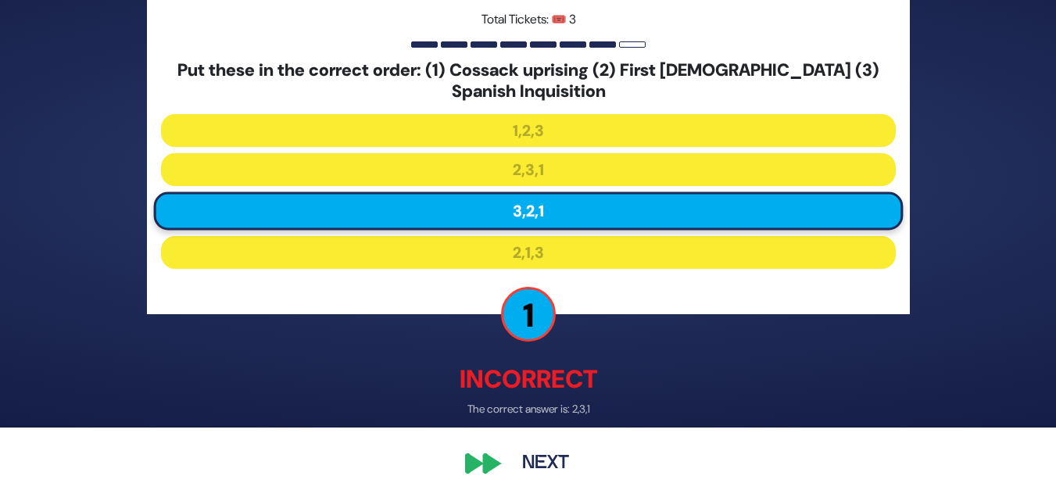
click at [532, 460] on button "Next" at bounding box center [545, 464] width 91 height 36
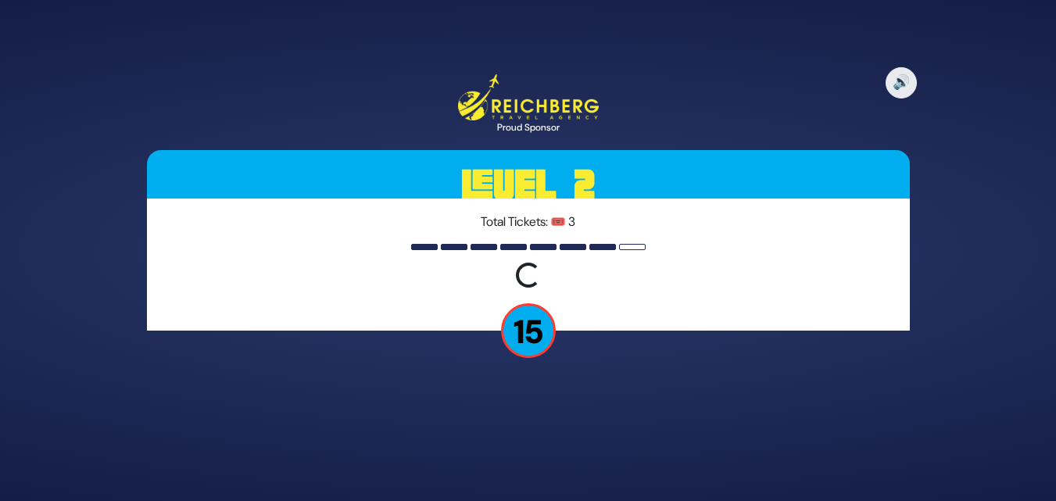
scroll to position [0, 0]
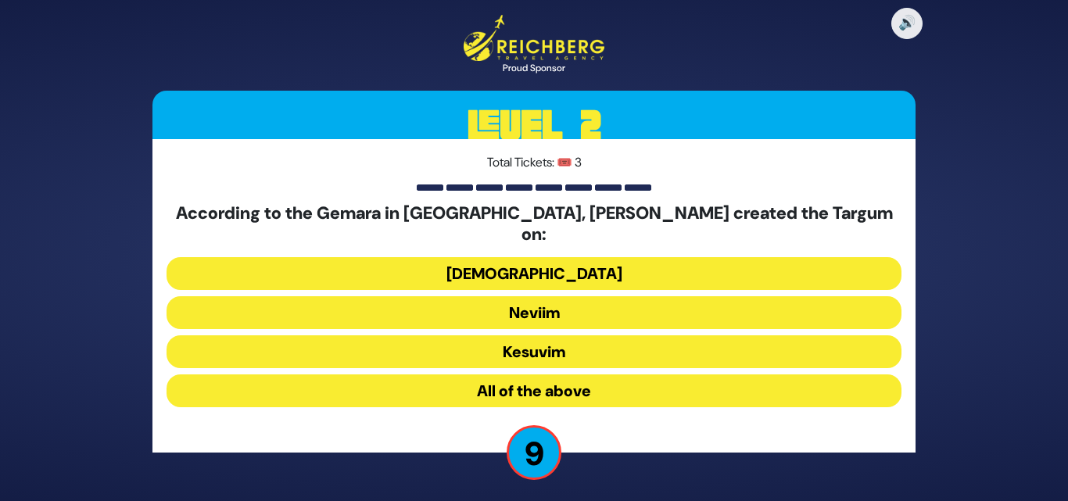
click at [559, 302] on button "Neviim" at bounding box center [533, 312] width 735 height 33
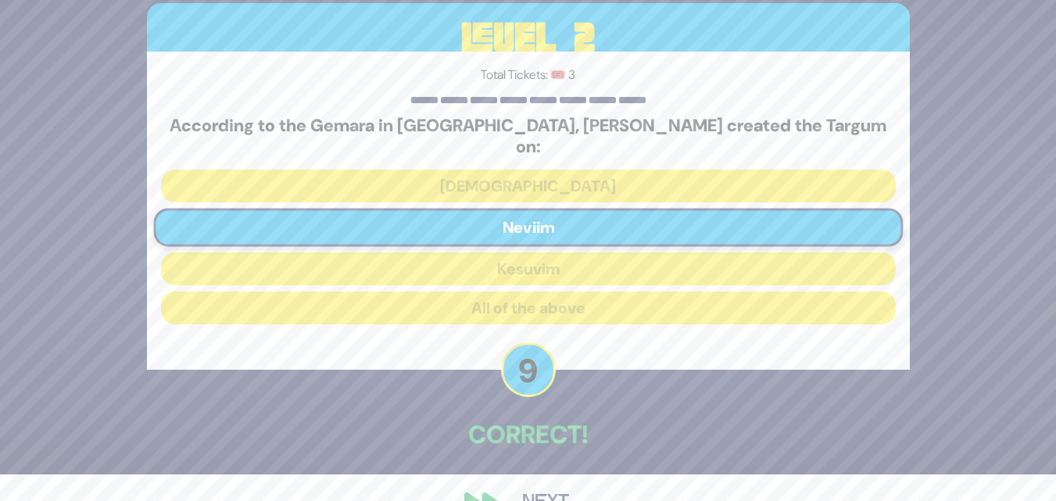
scroll to position [55, 0]
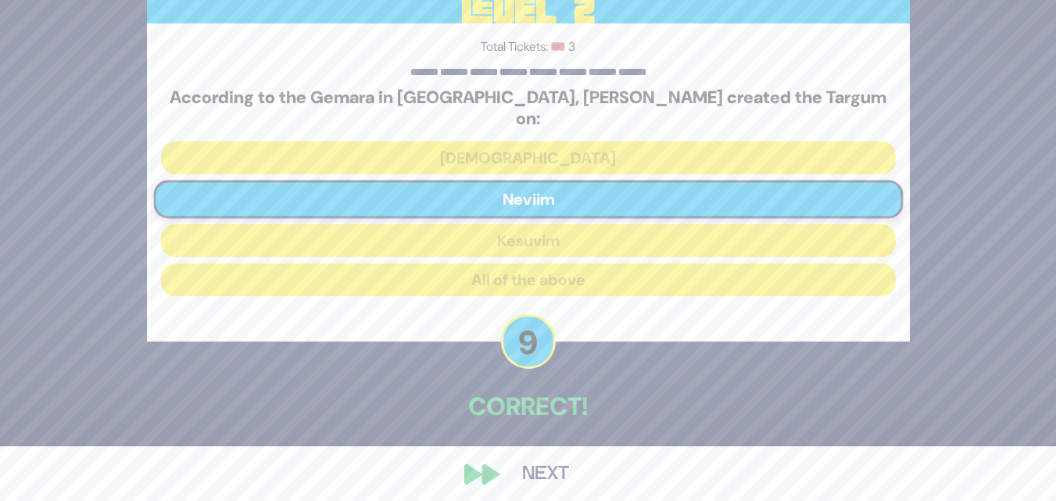
click at [536, 461] on button "Next" at bounding box center [545, 474] width 91 height 36
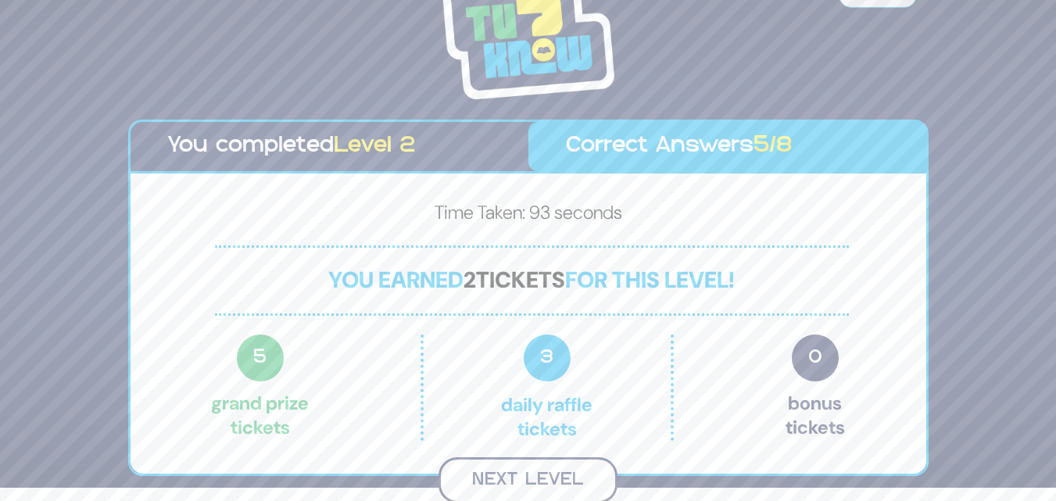
scroll to position [11, 0]
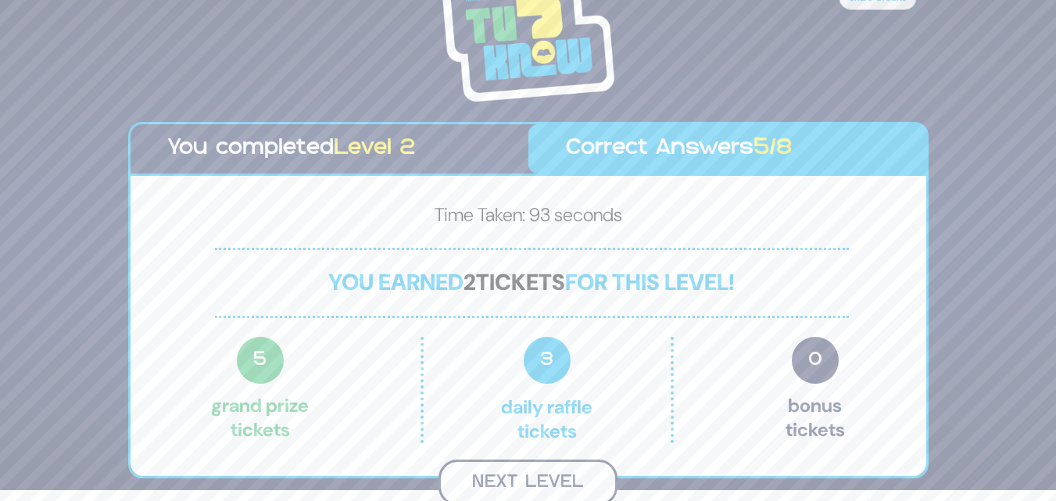
click at [520, 475] on button "Next Level" at bounding box center [527, 483] width 179 height 46
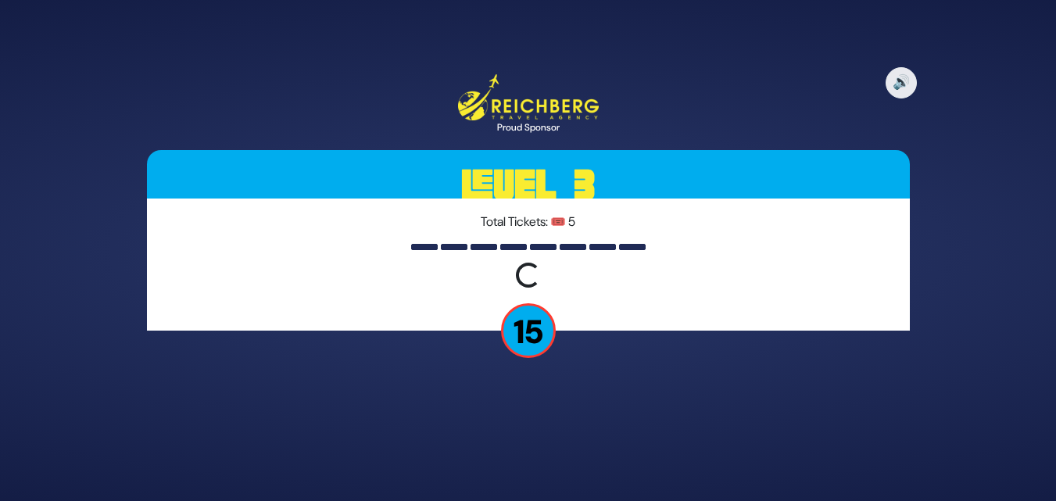
scroll to position [0, 0]
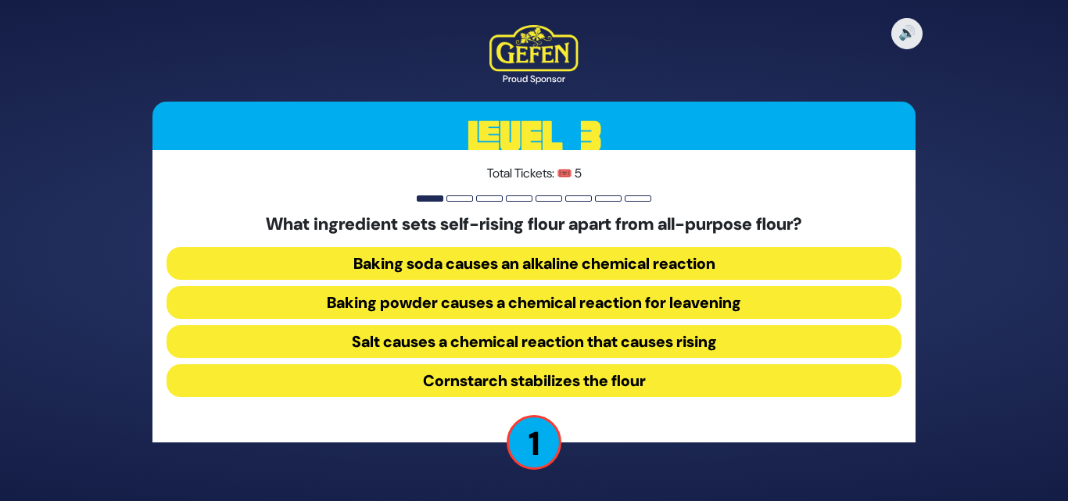
click at [650, 261] on button "Baking soda causes an alkaline chemical reaction" at bounding box center [533, 263] width 735 height 33
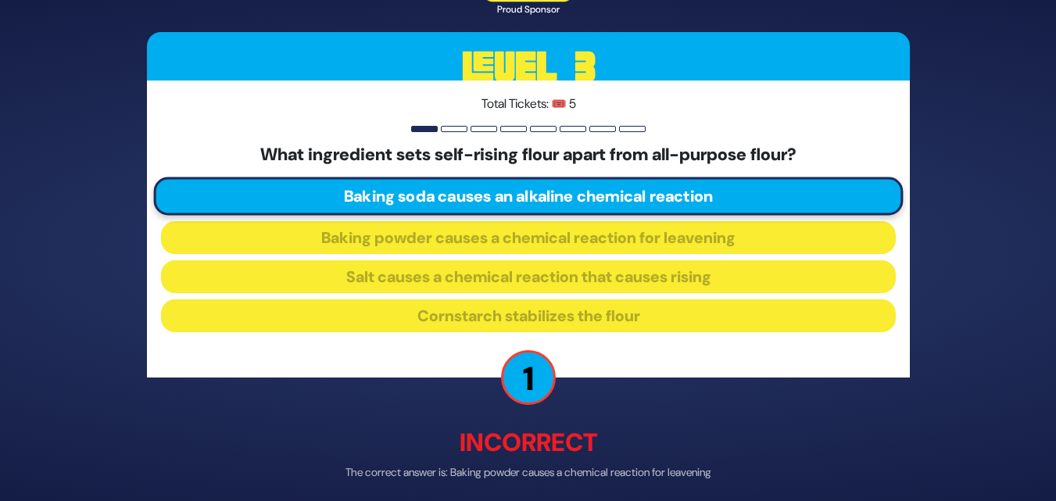
scroll to position [63, 0]
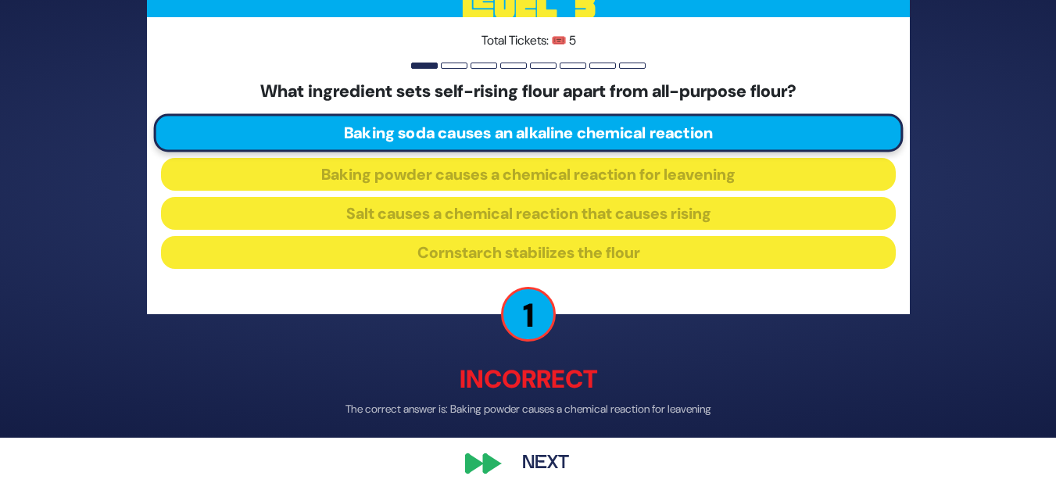
click at [536, 460] on button "Next" at bounding box center [545, 464] width 91 height 36
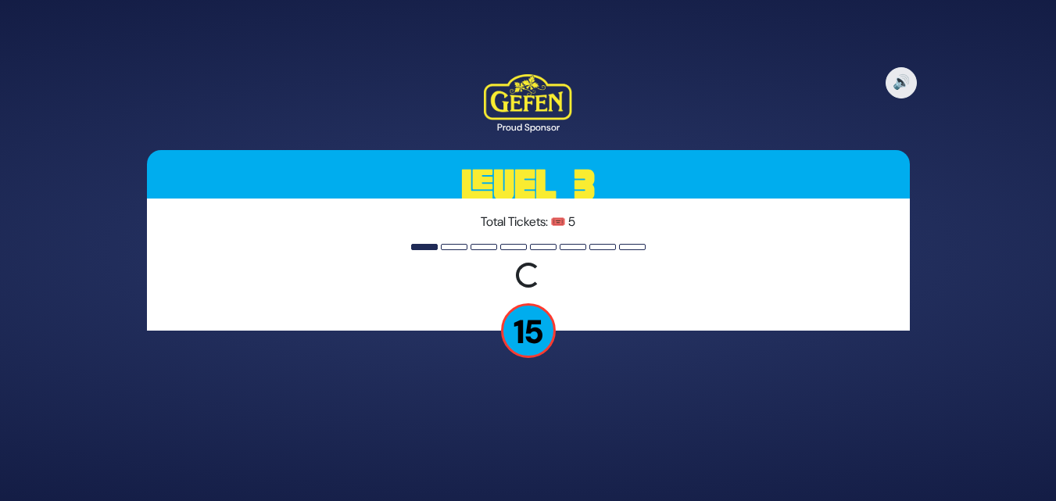
scroll to position [0, 0]
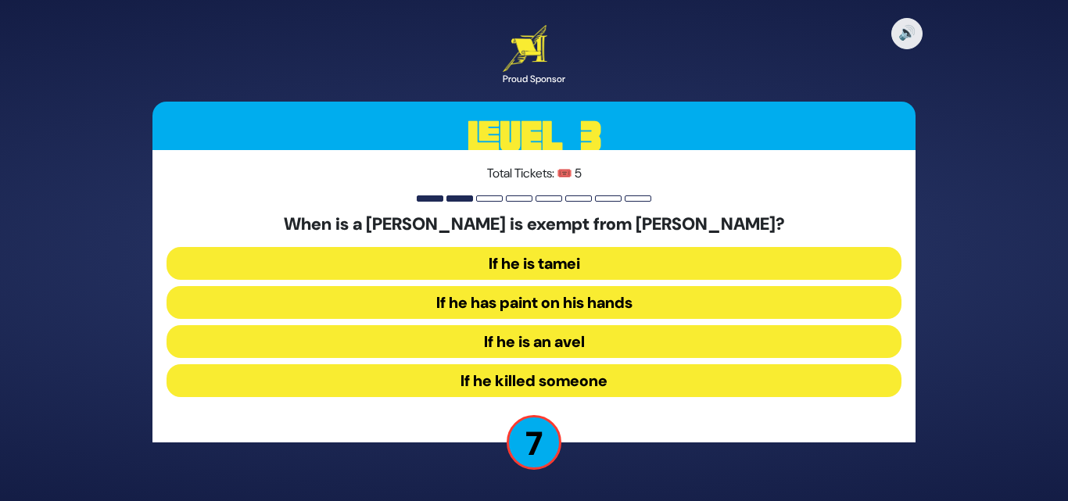
click at [539, 385] on button "If he killed someone" at bounding box center [533, 380] width 735 height 33
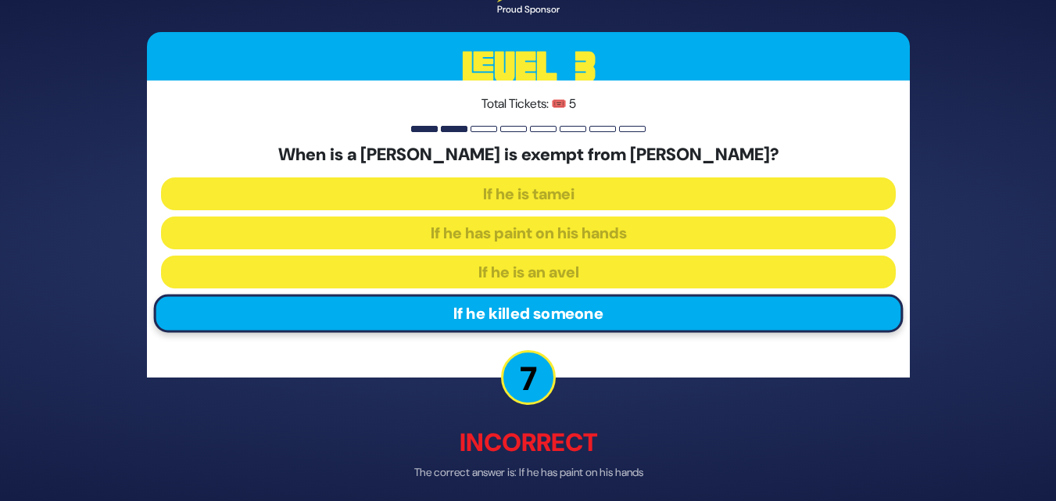
scroll to position [63, 0]
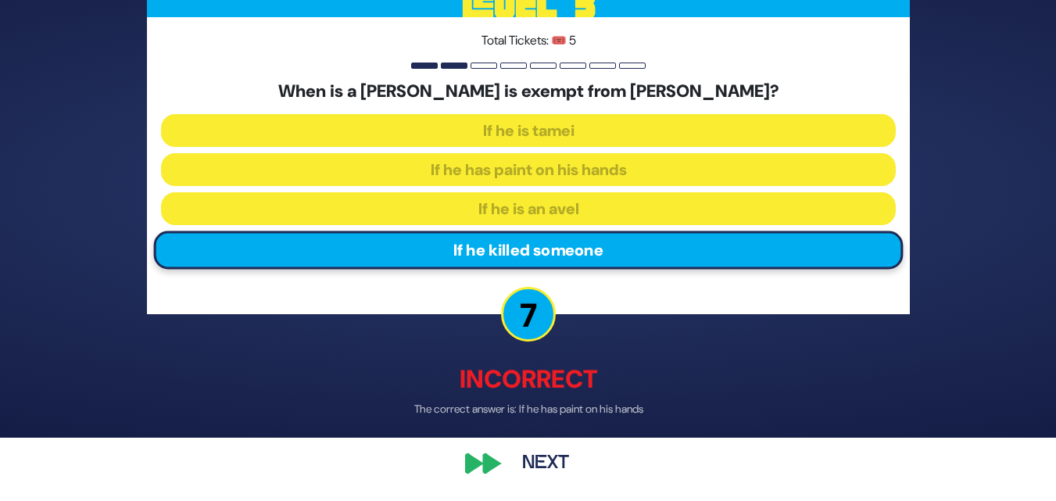
click at [530, 472] on button "Next" at bounding box center [545, 464] width 91 height 36
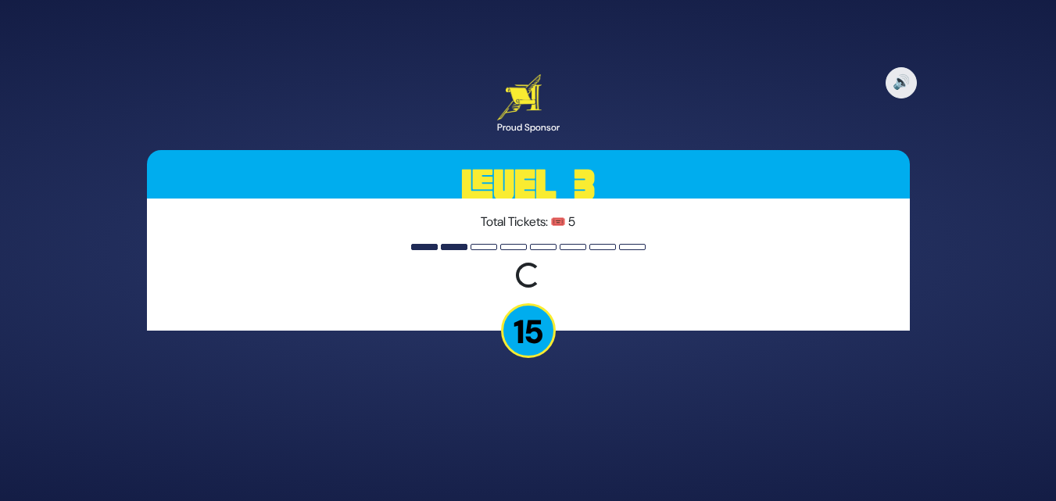
scroll to position [0, 0]
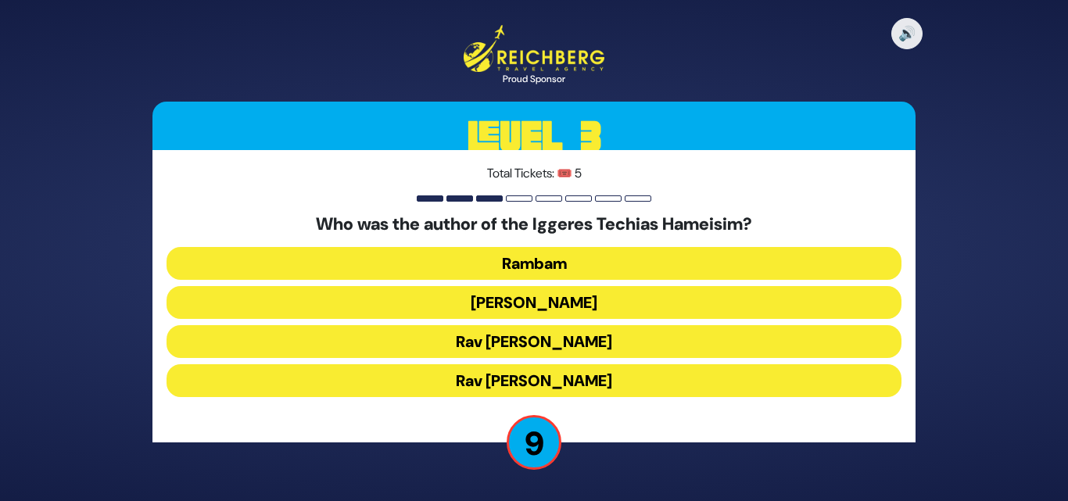
click at [582, 388] on button "Rav Chaim Vital" at bounding box center [533, 380] width 735 height 33
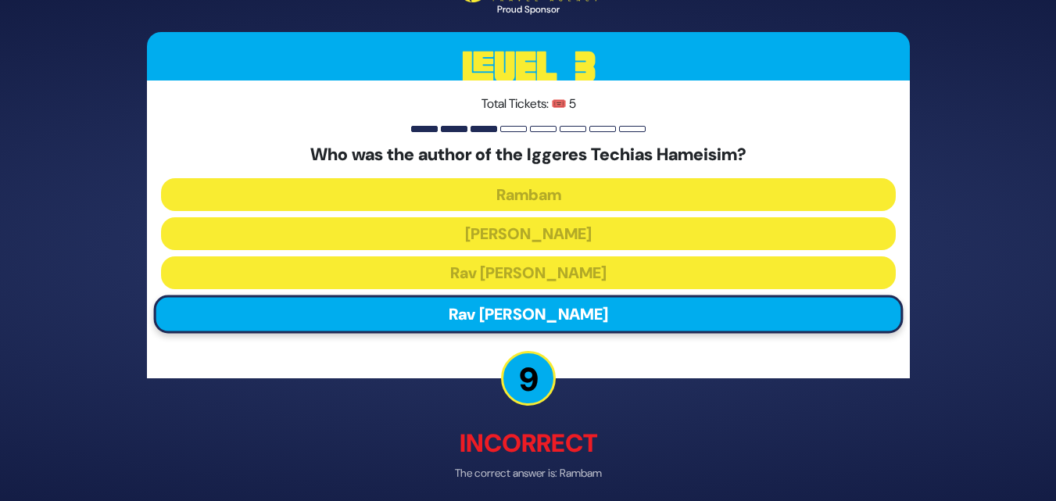
scroll to position [63, 0]
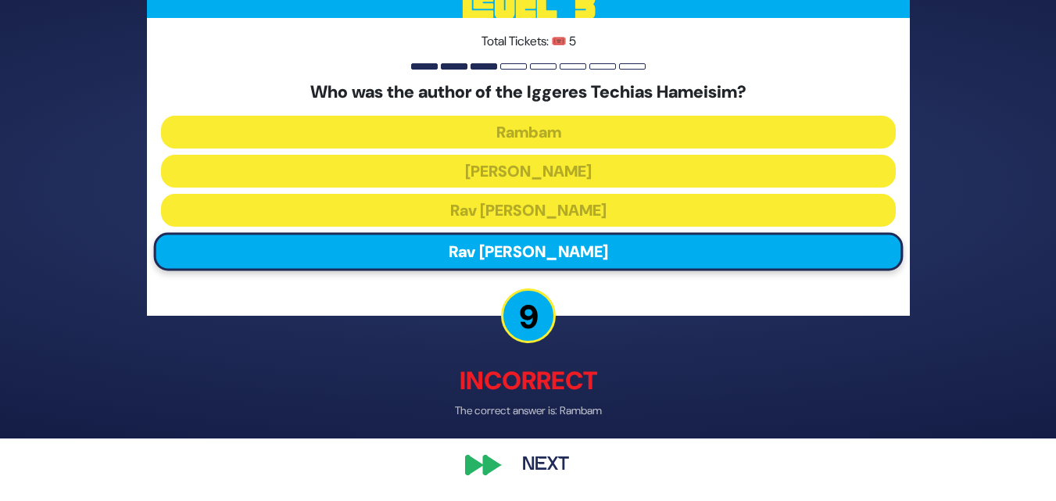
click at [528, 457] on button "Next" at bounding box center [545, 464] width 91 height 36
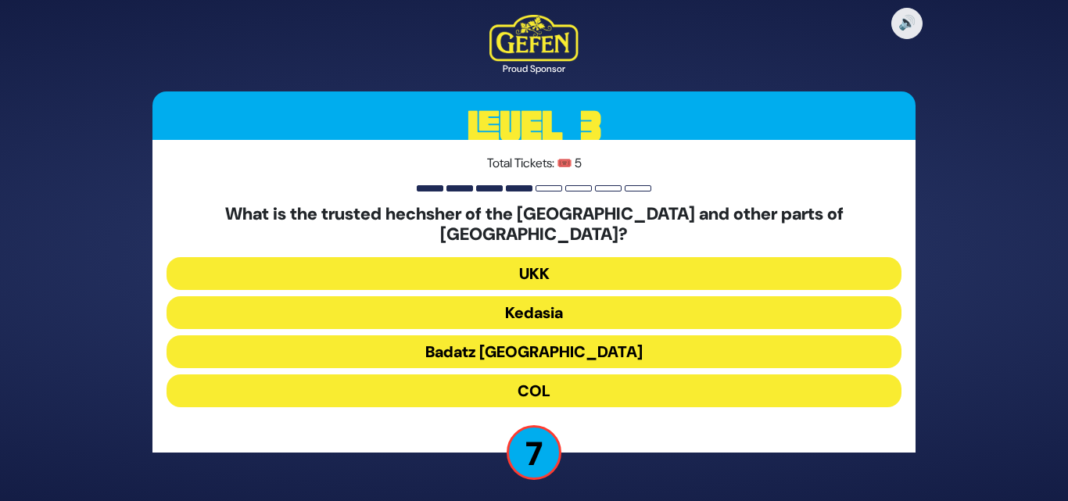
click at [548, 344] on button "Badatz London" at bounding box center [533, 351] width 735 height 33
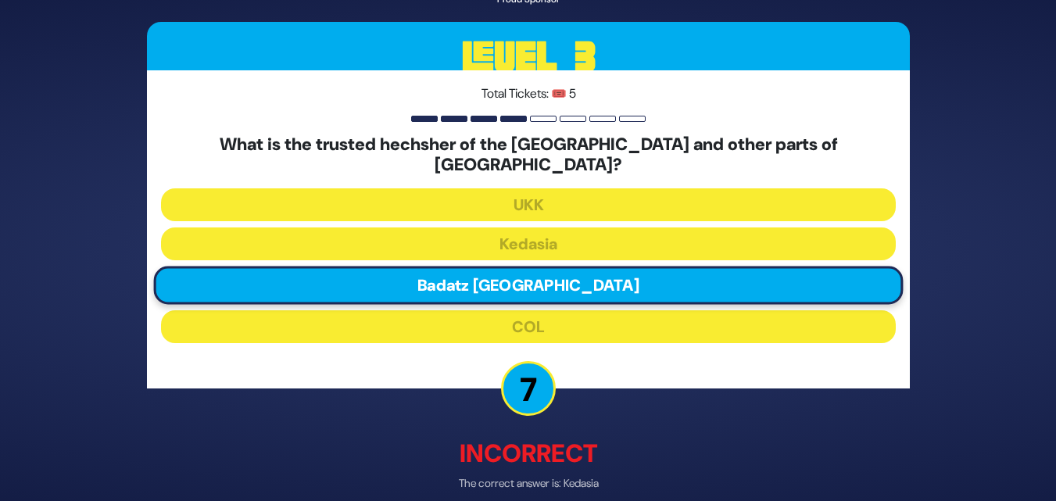
scroll to position [63, 0]
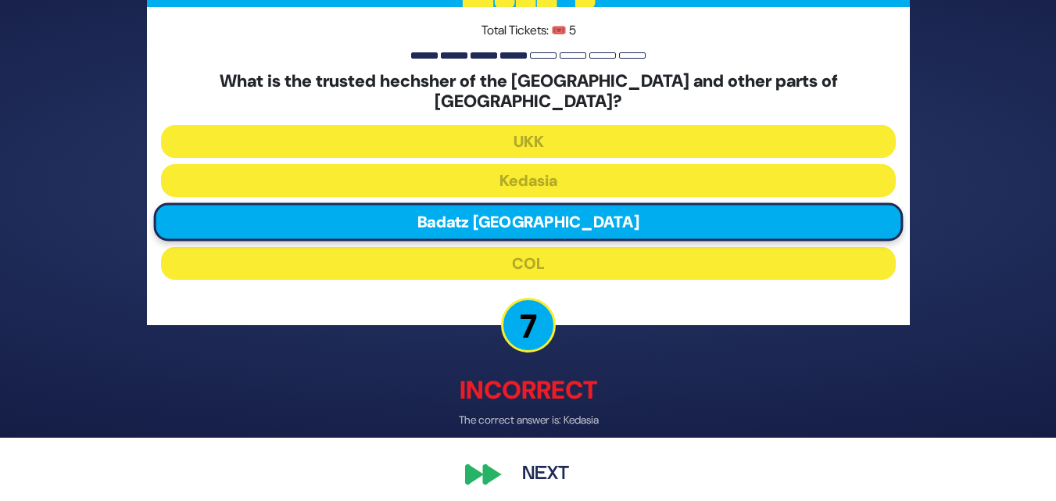
click at [542, 462] on button "Next" at bounding box center [545, 474] width 91 height 36
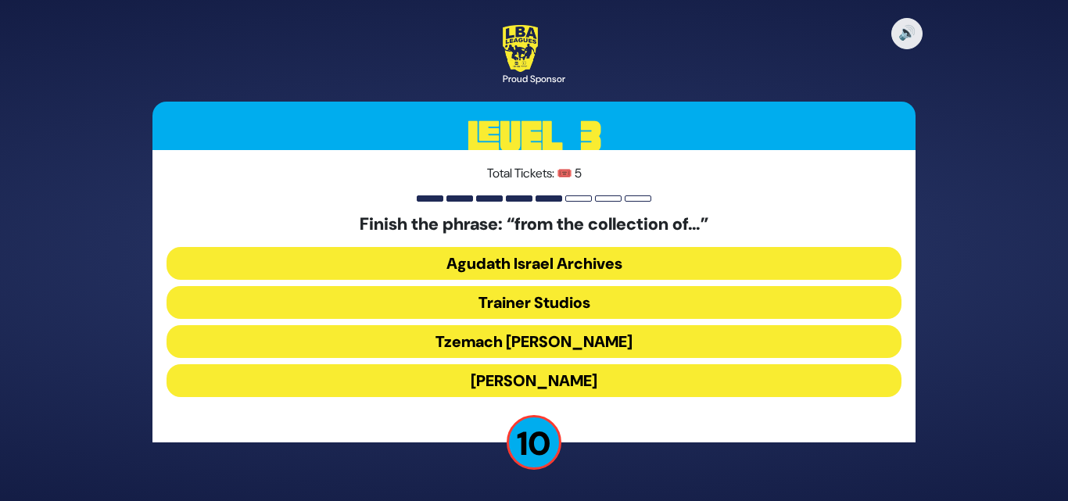
click at [563, 338] on button "Tzemach Glen" at bounding box center [533, 341] width 735 height 33
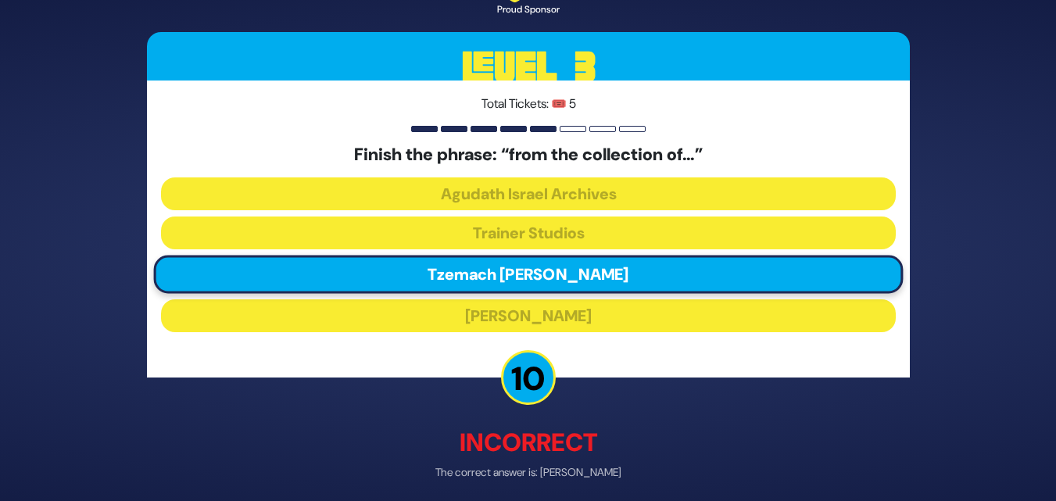
scroll to position [63, 0]
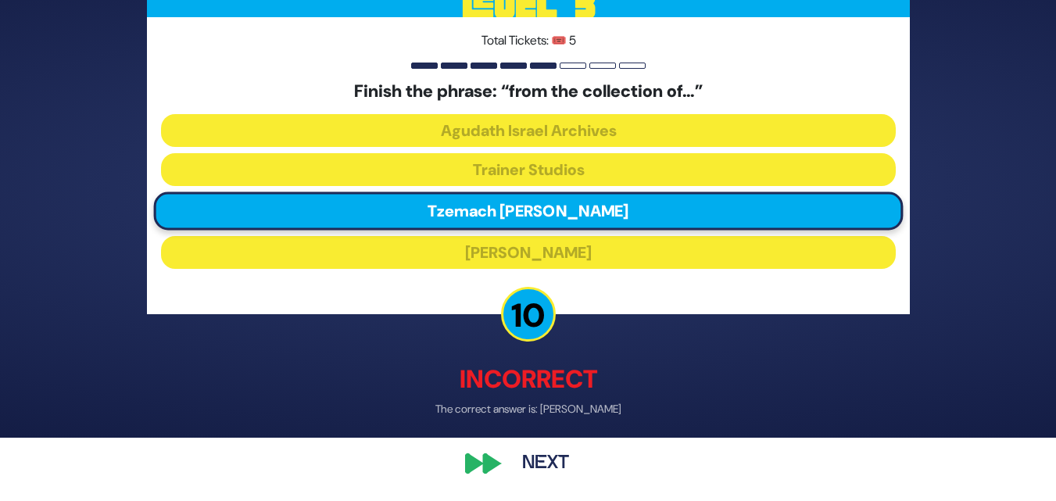
click at [549, 454] on button "Next" at bounding box center [545, 464] width 91 height 36
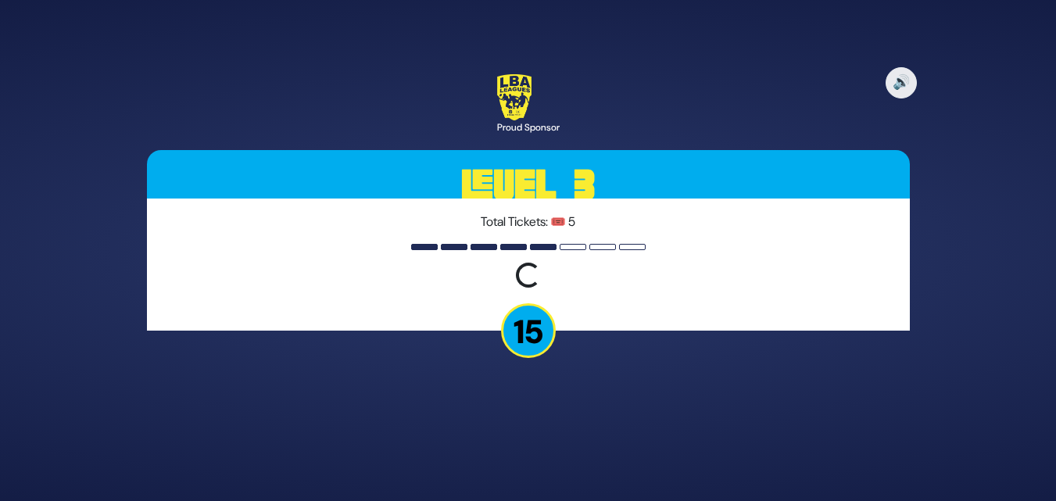
scroll to position [0, 0]
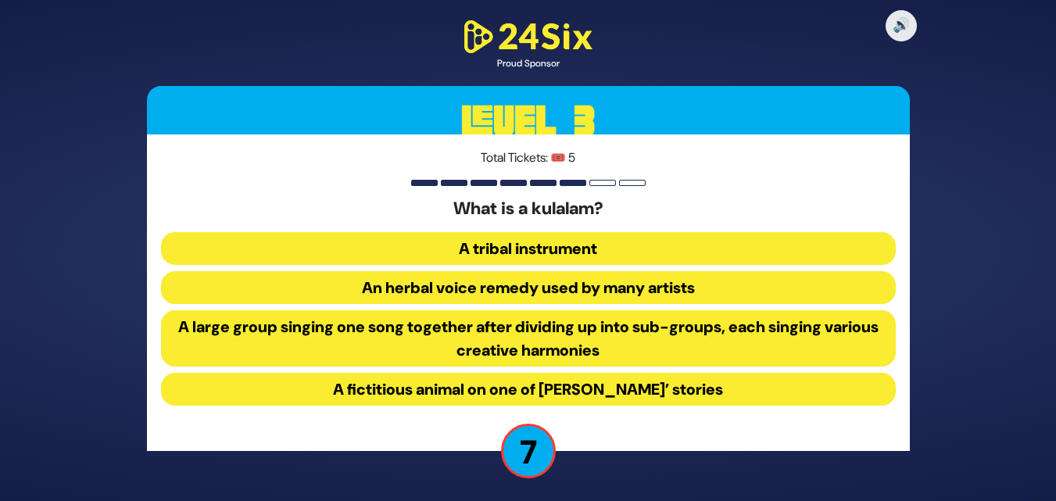
click at [592, 325] on button "A large group singing one song together after dividing up into sub-groups, each…" at bounding box center [528, 338] width 735 height 56
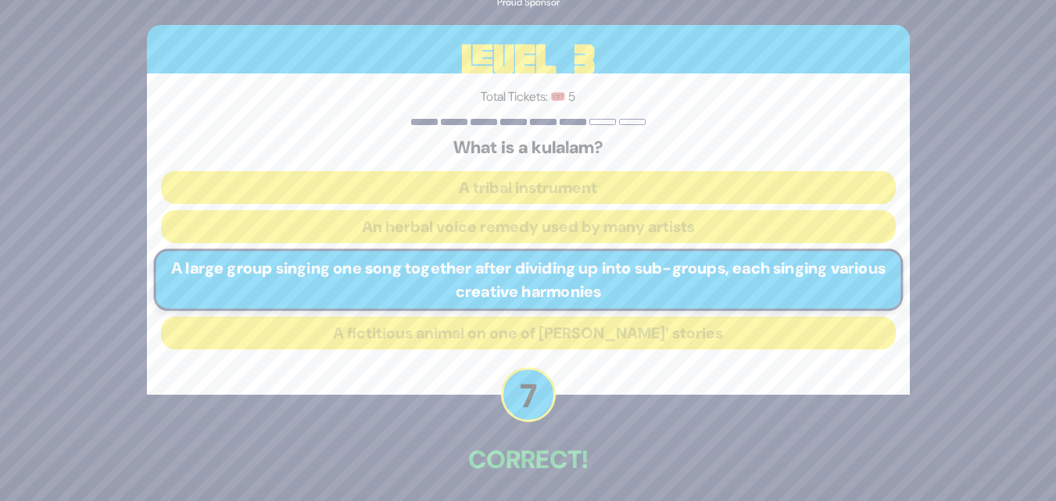
scroll to position [63, 0]
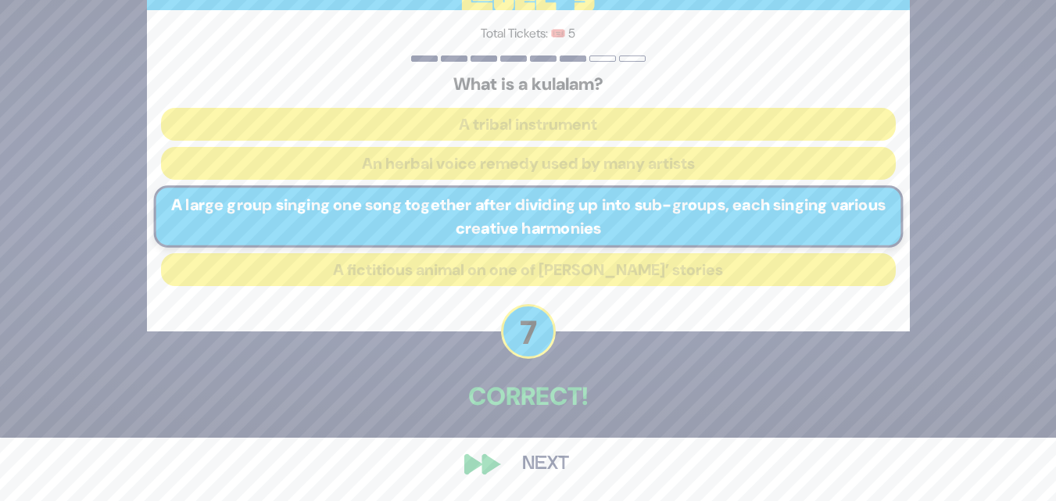
click at [526, 471] on button "Next" at bounding box center [545, 464] width 91 height 36
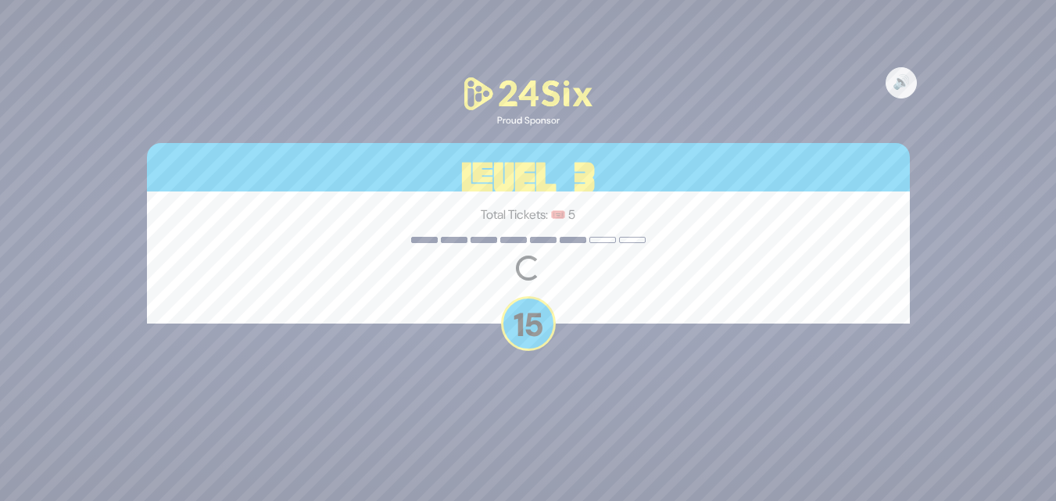
scroll to position [0, 0]
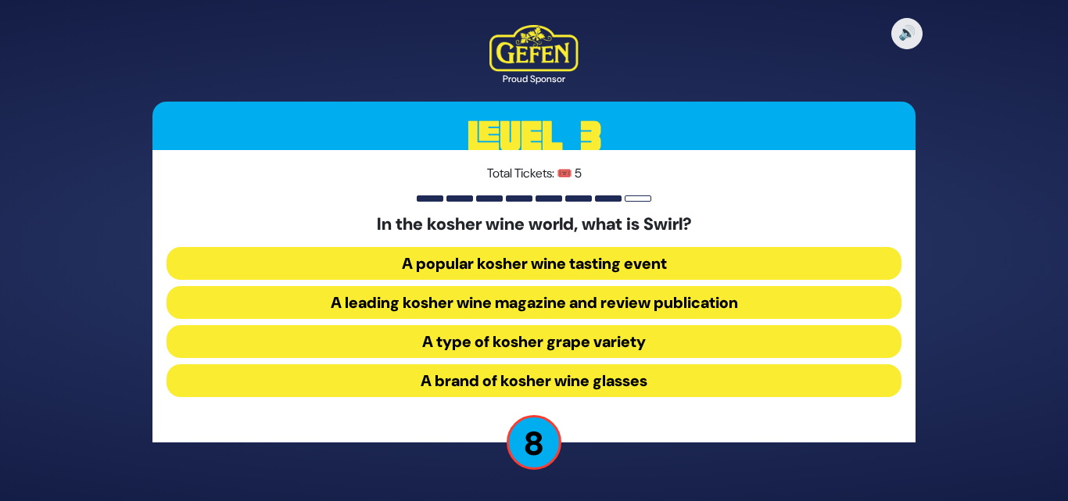
click at [646, 304] on button "A leading kosher wine magazine and review publication" at bounding box center [533, 302] width 735 height 33
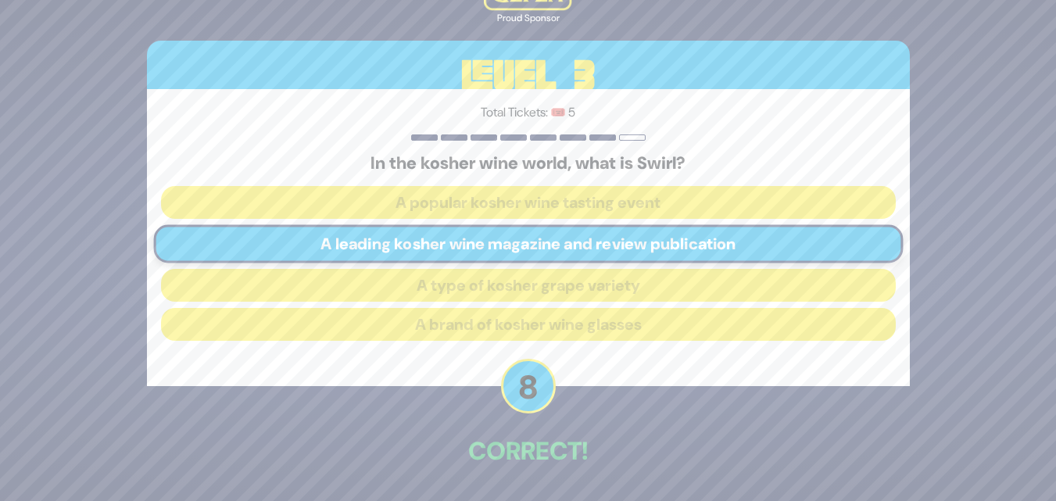
scroll to position [55, 0]
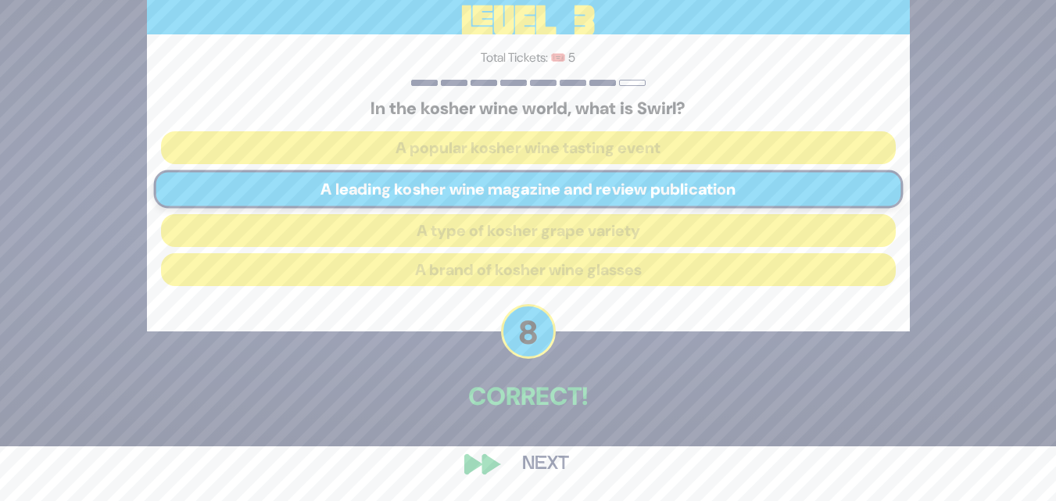
click at [530, 463] on button "Next" at bounding box center [545, 464] width 91 height 36
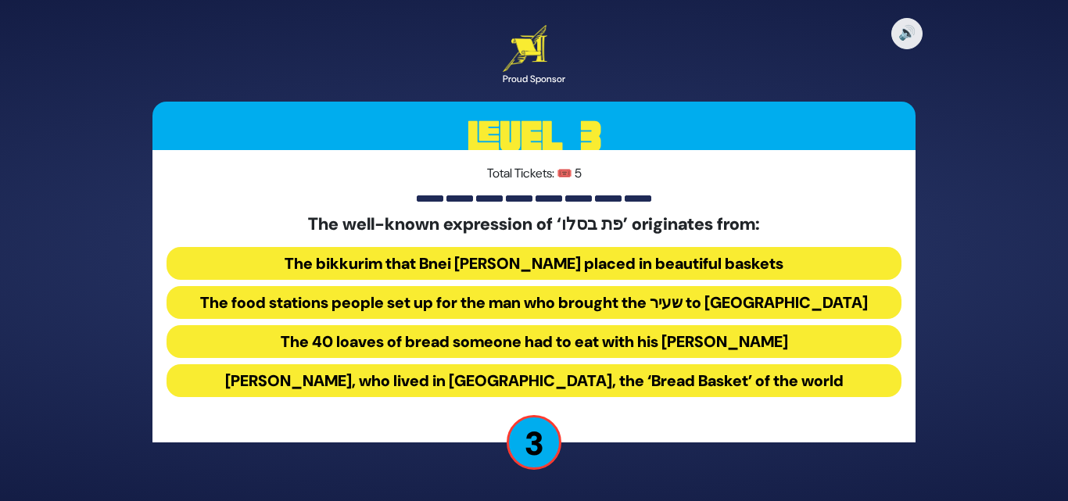
click at [618, 334] on button "The 40 loaves of bread someone had to eat with his Korban Todah" at bounding box center [533, 341] width 735 height 33
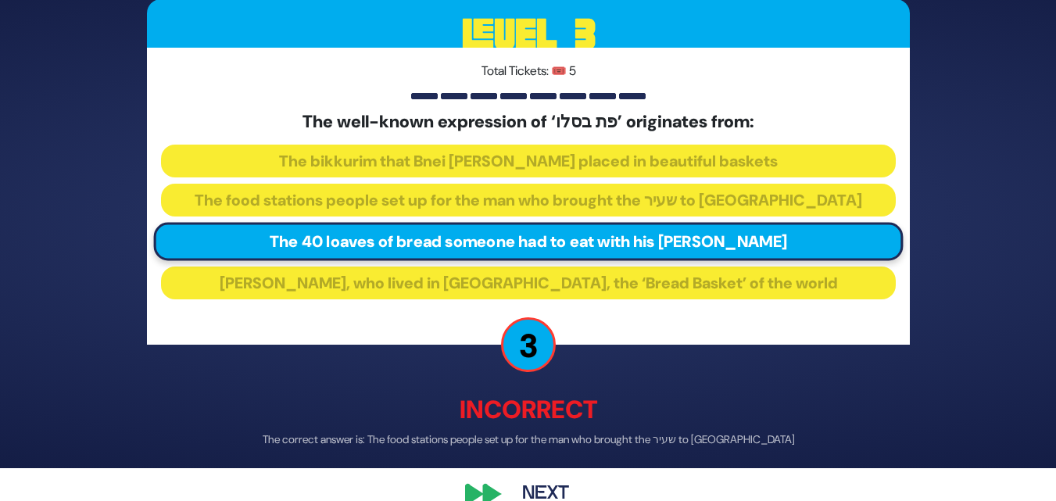
scroll to position [63, 0]
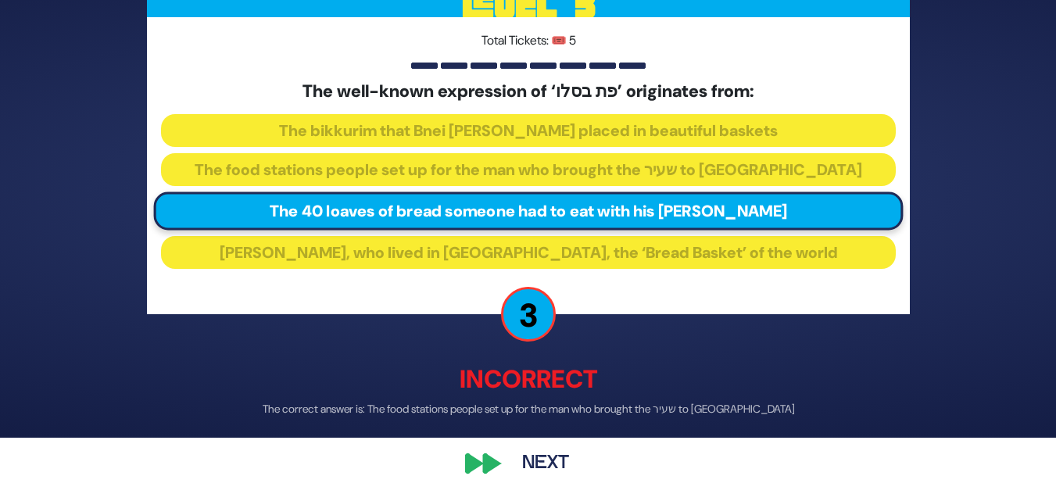
click at [531, 460] on button "Next" at bounding box center [545, 464] width 91 height 36
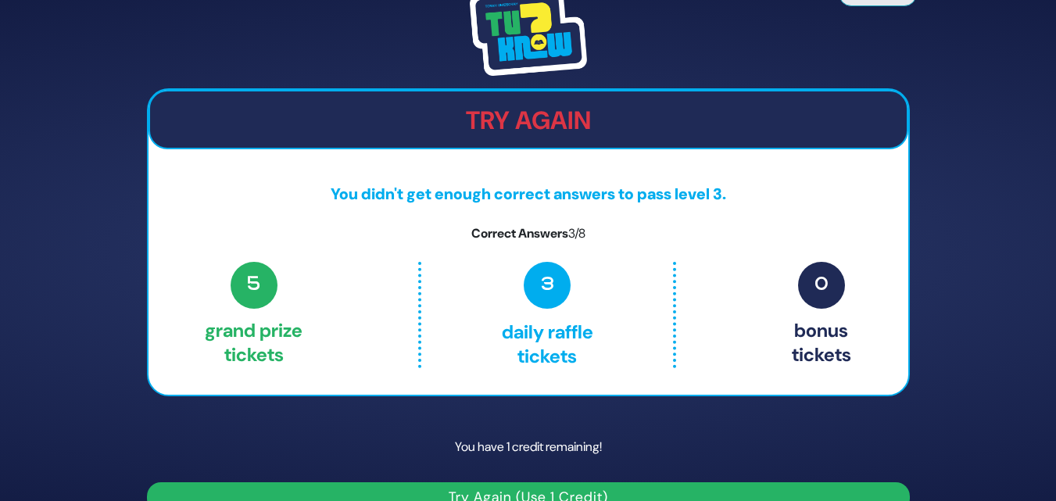
scroll to position [30, 0]
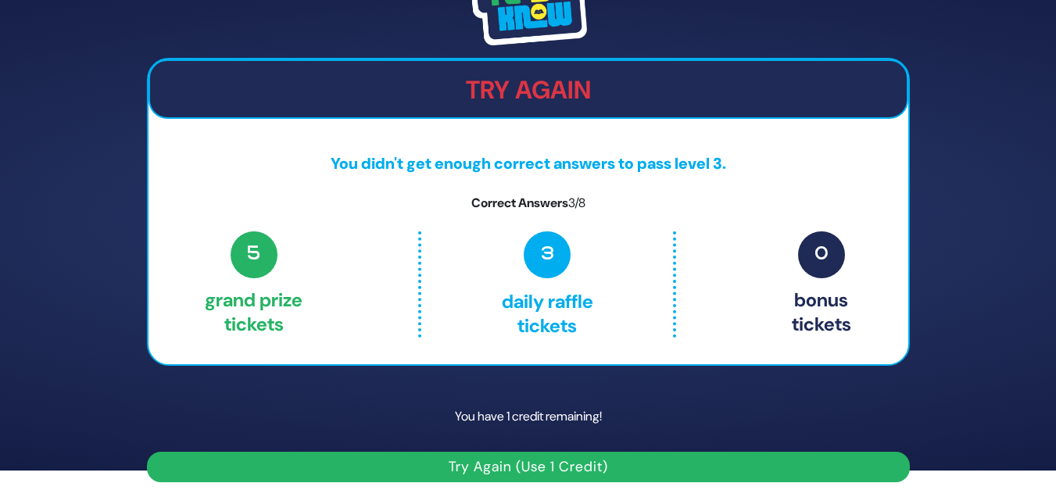
click at [558, 457] on button "Try Again (Use 1 Credit)" at bounding box center [528, 467] width 763 height 30
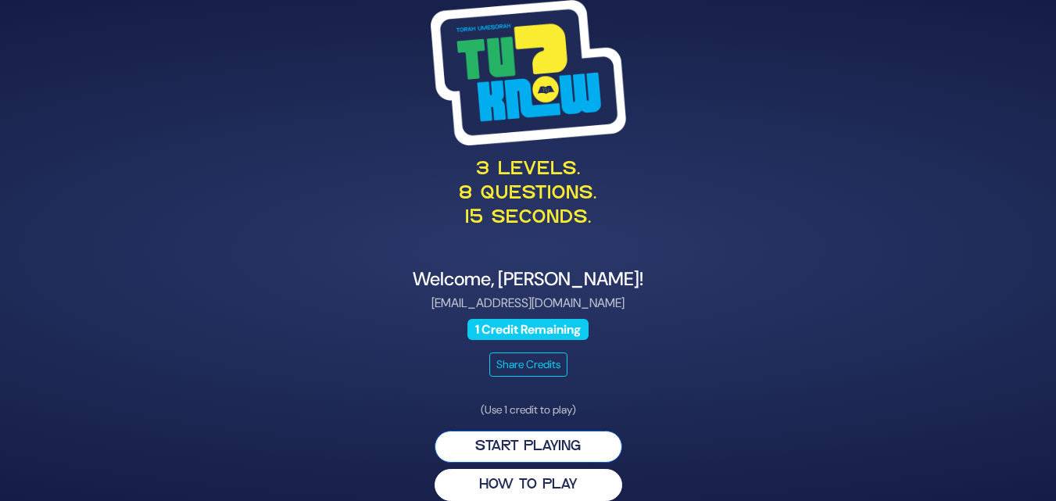
click at [528, 440] on button "Start Playing" at bounding box center [529, 447] width 188 height 32
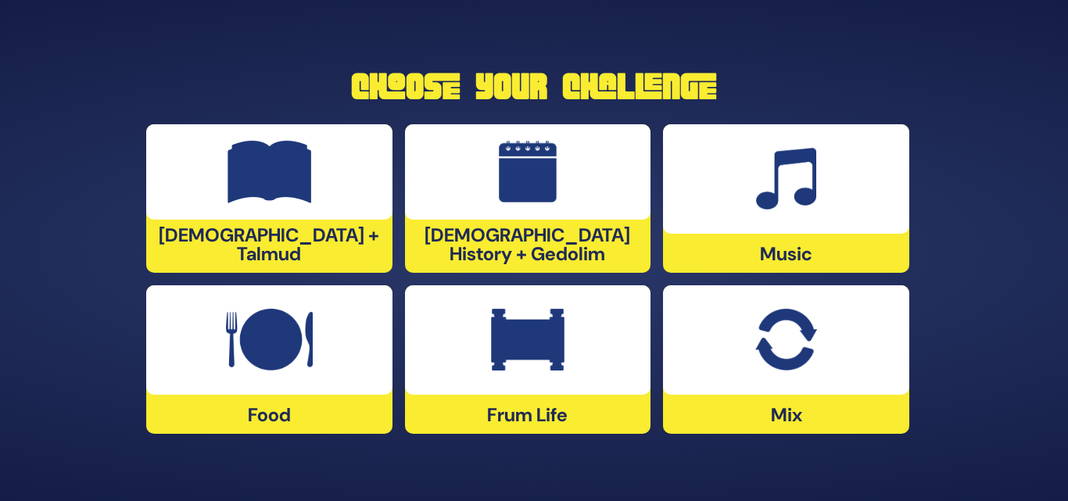
click at [758, 341] on img at bounding box center [785, 340] width 61 height 63
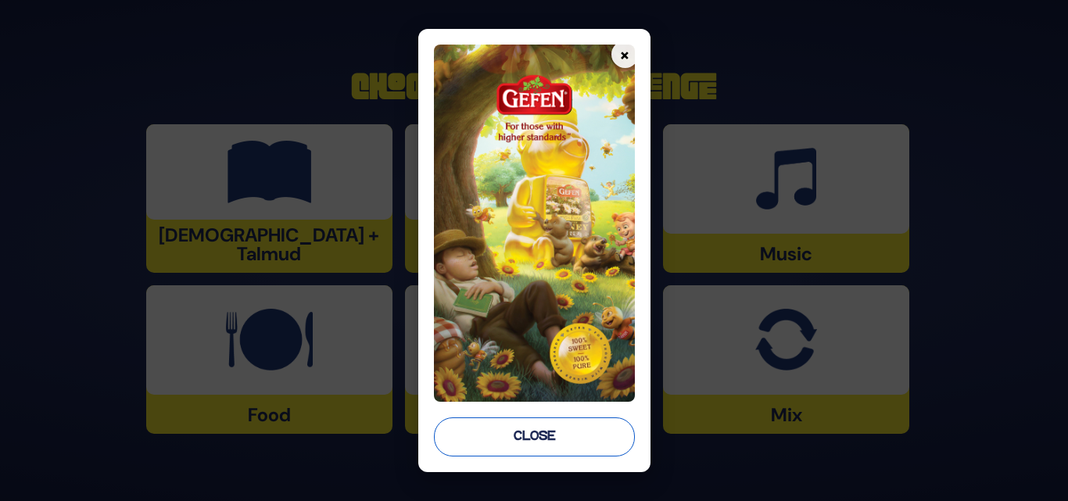
click at [504, 431] on button "Close" at bounding box center [534, 436] width 201 height 39
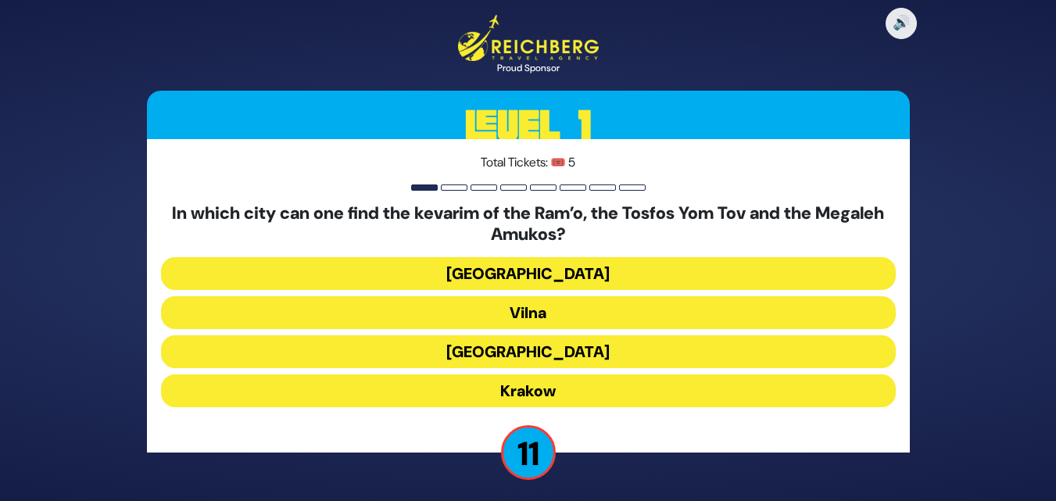
click at [806, 220] on h5 "In which city can one find the kevarim of the Ram’o, the Tosfos Yom Tov and the…" at bounding box center [528, 223] width 735 height 41
click at [588, 381] on button "Krakow" at bounding box center [528, 390] width 735 height 33
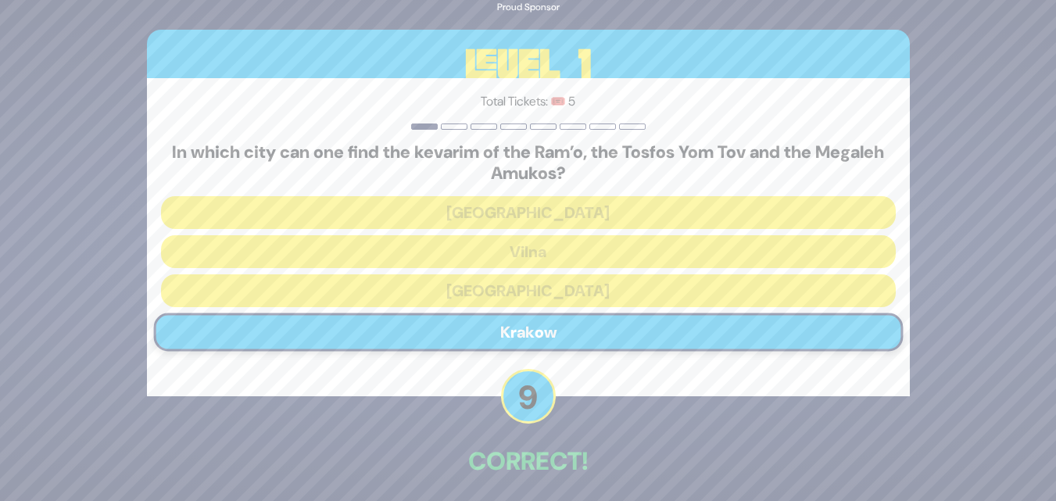
scroll to position [65, 0]
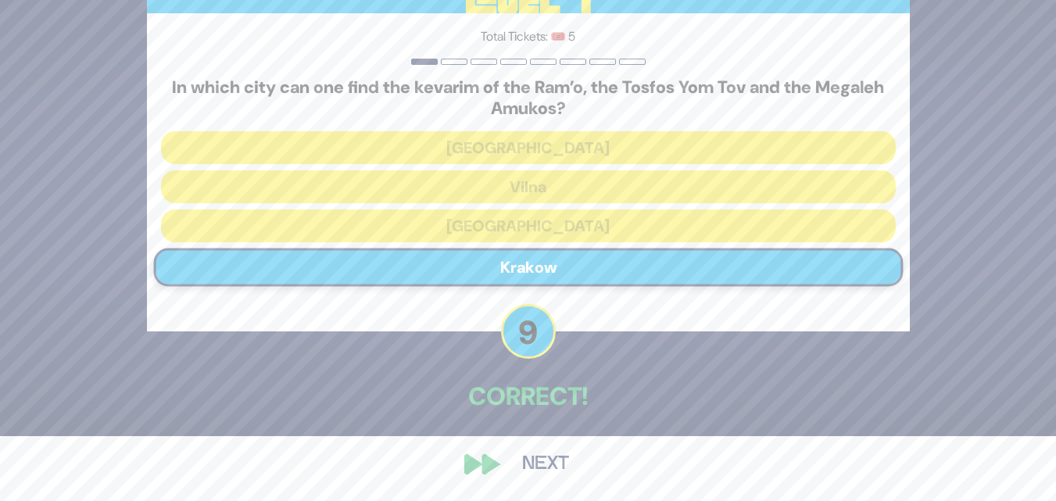
click at [535, 467] on button "Next" at bounding box center [545, 464] width 91 height 36
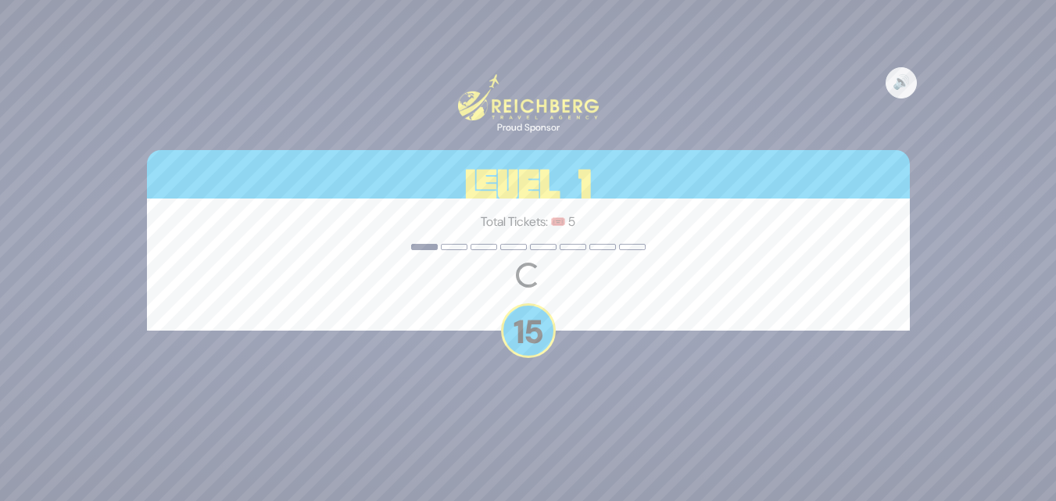
scroll to position [0, 0]
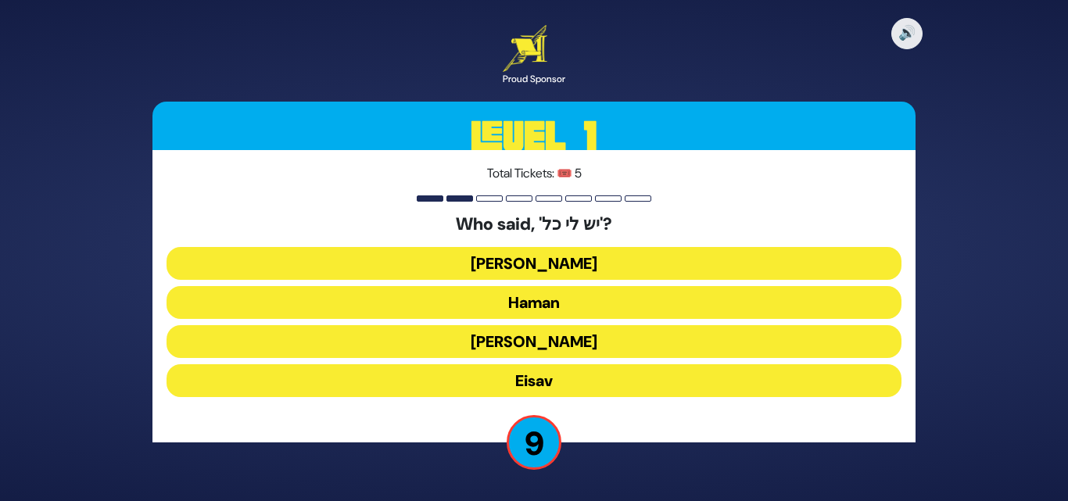
click at [562, 256] on button "[PERSON_NAME]" at bounding box center [533, 263] width 735 height 33
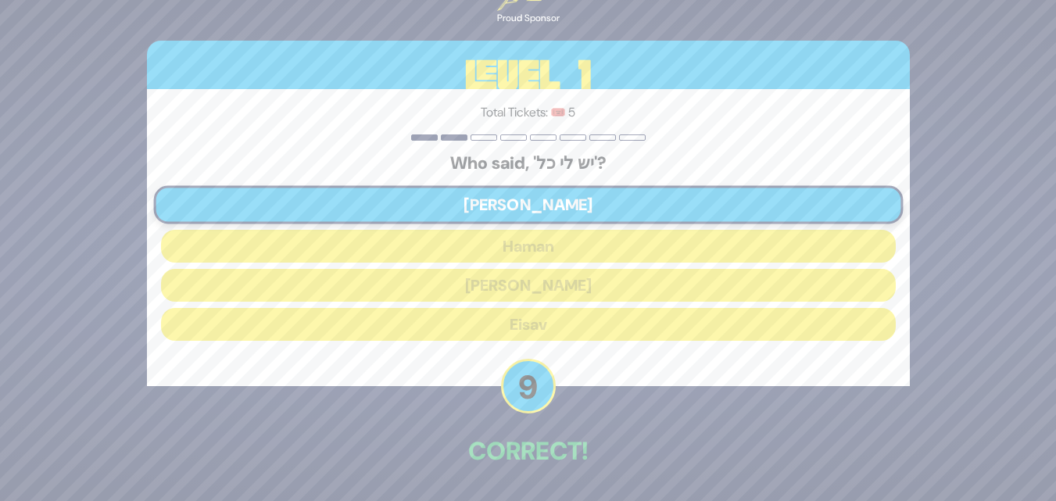
scroll to position [55, 0]
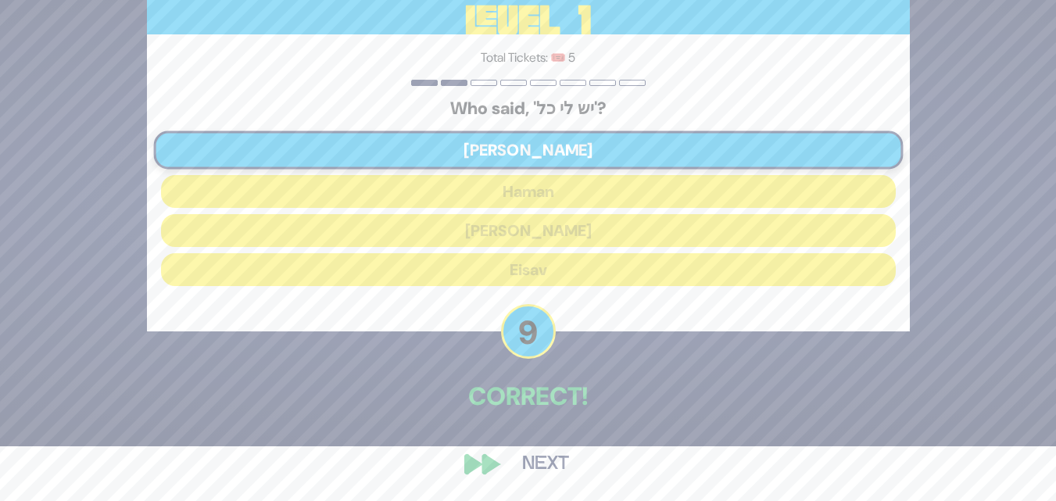
click at [551, 460] on button "Next" at bounding box center [545, 464] width 91 height 36
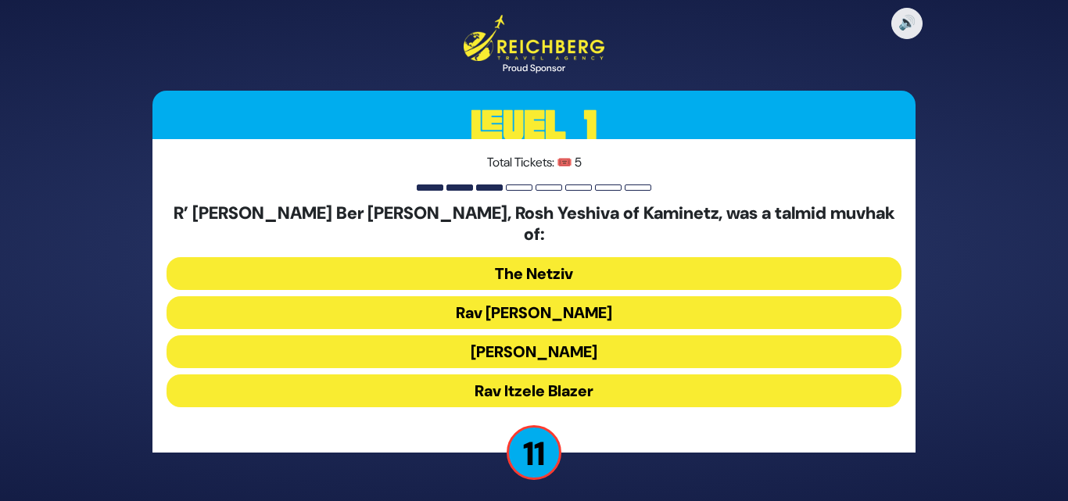
click at [549, 306] on button "Rav [PERSON_NAME]" at bounding box center [533, 312] width 735 height 33
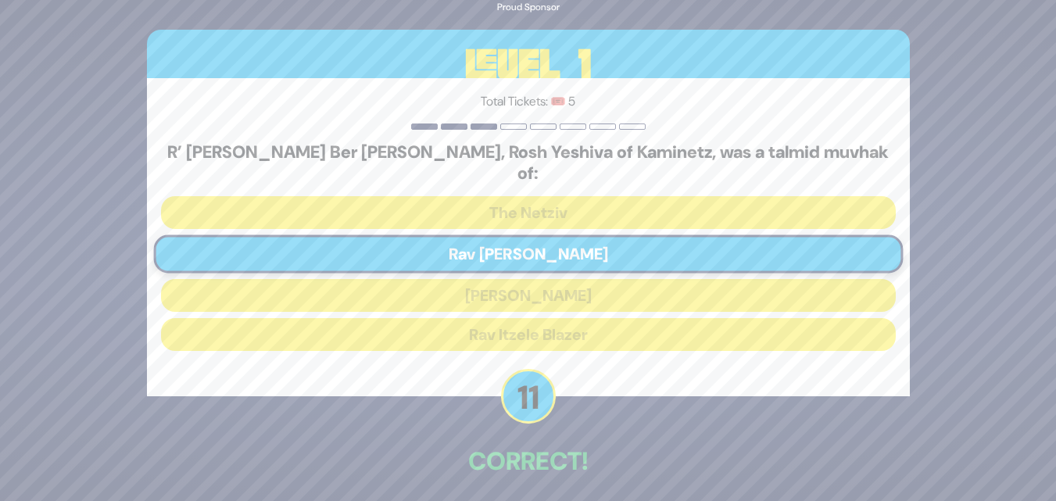
scroll to position [55, 0]
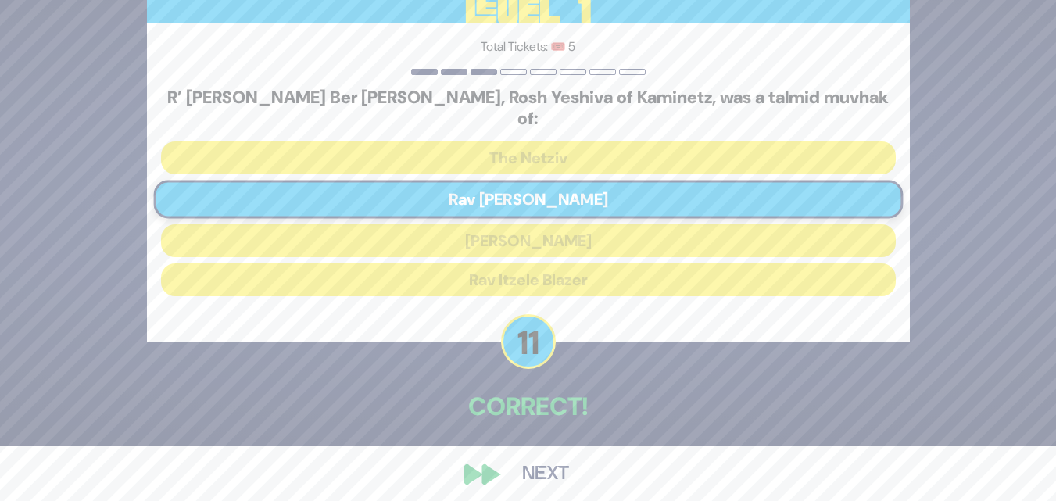
click at [543, 463] on button "Next" at bounding box center [545, 474] width 91 height 36
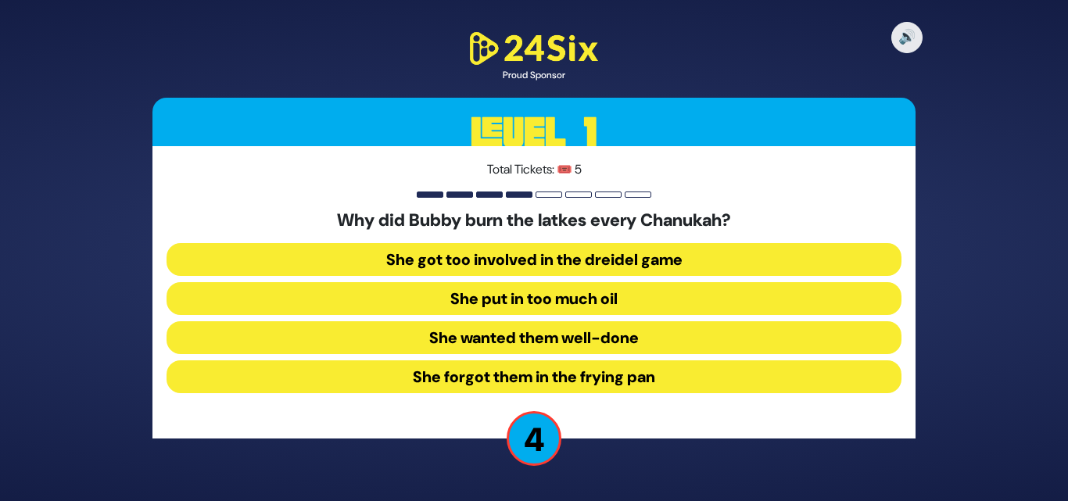
click at [584, 371] on button "She forgot them in the frying pan" at bounding box center [533, 376] width 735 height 33
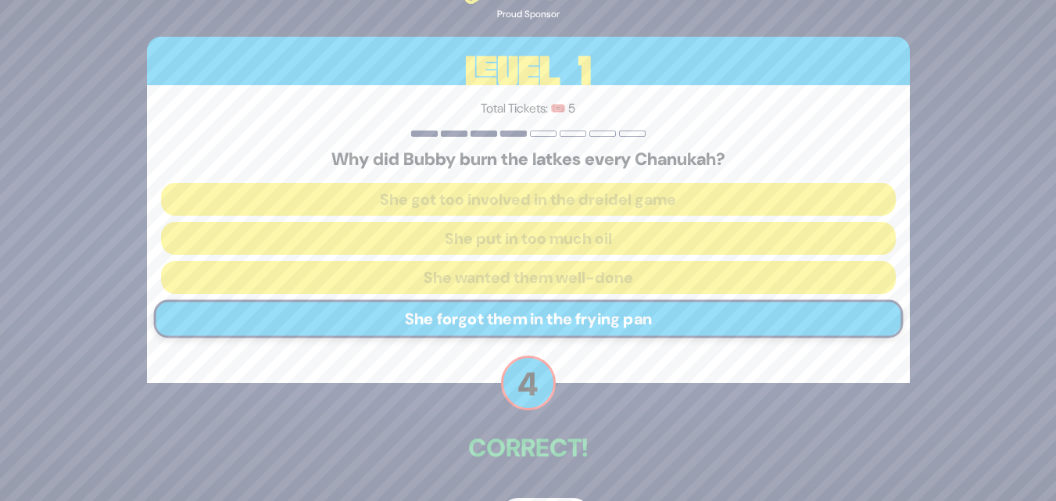
scroll to position [52, 0]
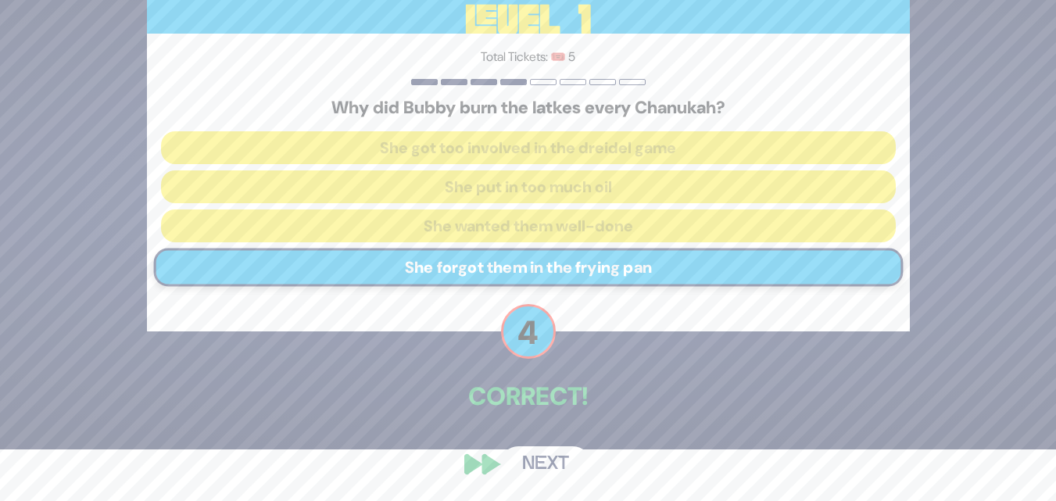
click at [543, 454] on button "Next" at bounding box center [545, 464] width 91 height 36
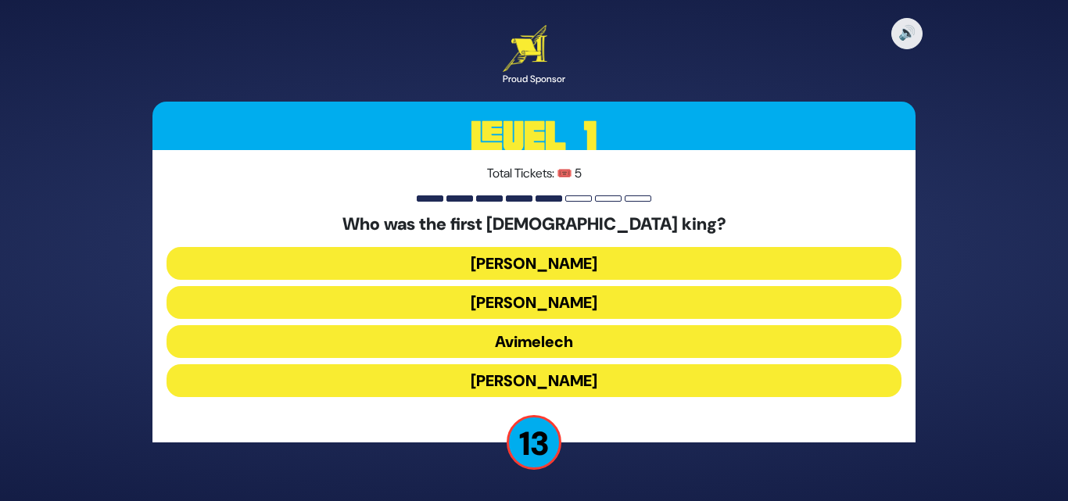
click at [574, 257] on button "[PERSON_NAME]" at bounding box center [533, 263] width 735 height 33
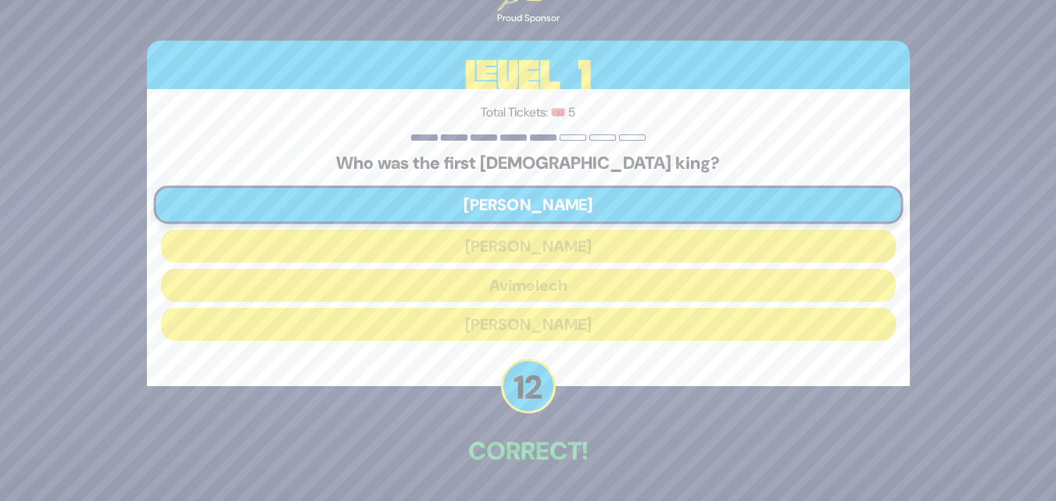
scroll to position [55, 0]
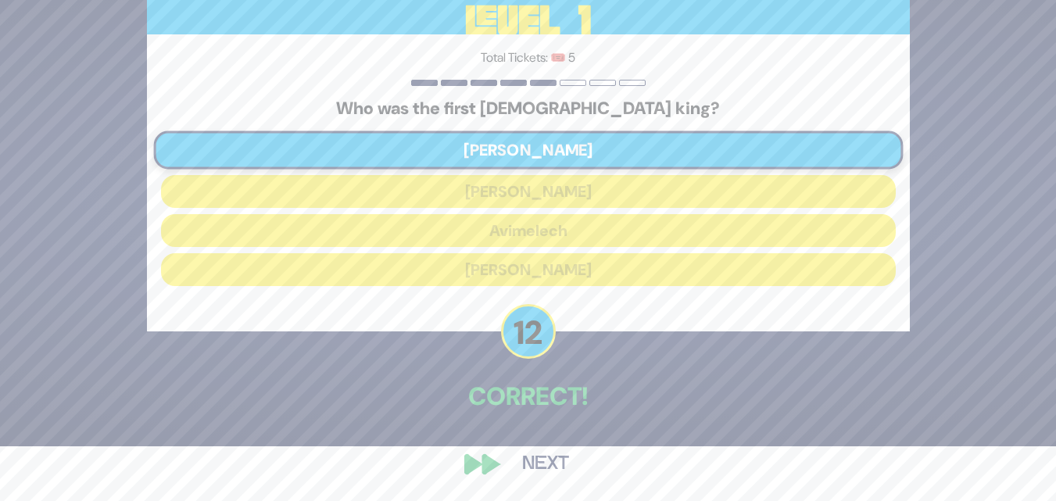
click at [538, 463] on button "Next" at bounding box center [545, 464] width 91 height 36
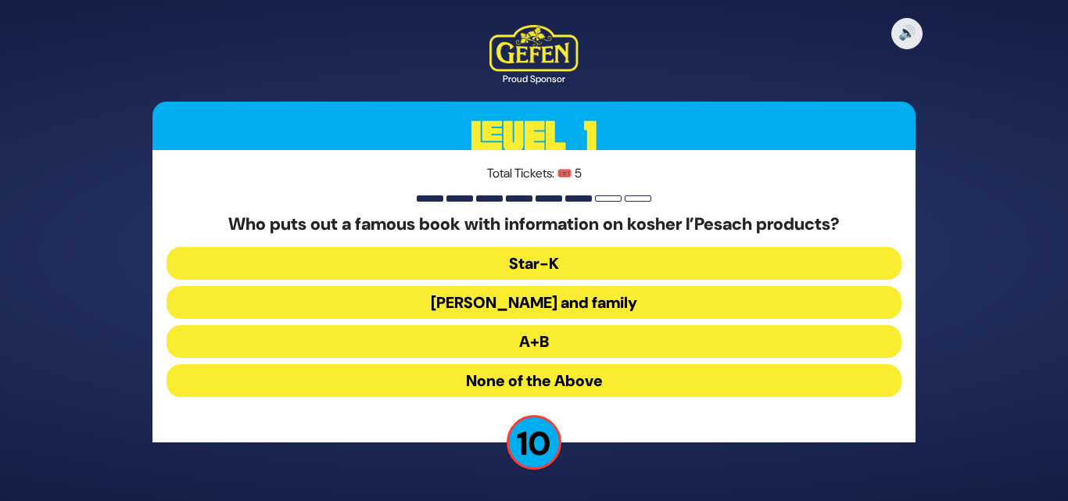
drag, startPoint x: 553, startPoint y: 259, endPoint x: 549, endPoint y: 302, distance: 42.4
click at [549, 302] on div "Who puts out a famous book with information on kosher l’Pesach products? Star-K…" at bounding box center [533, 308] width 735 height 189
click at [549, 302] on button "[PERSON_NAME] and family" at bounding box center [533, 302] width 735 height 33
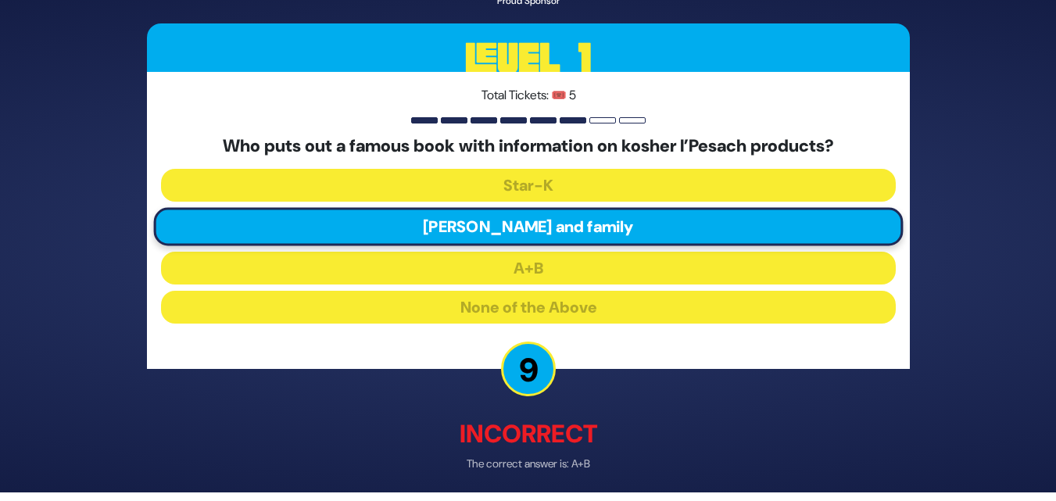
scroll to position [63, 0]
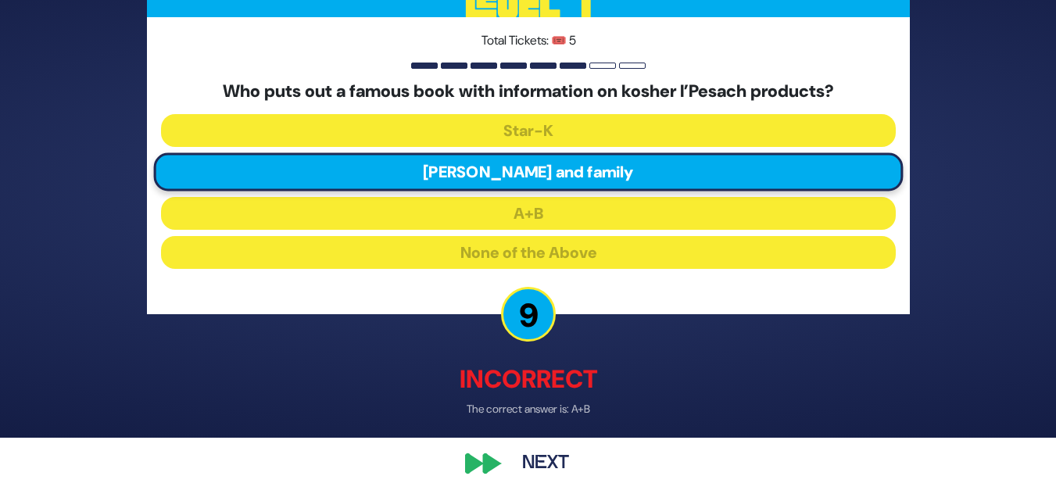
click at [542, 460] on button "Next" at bounding box center [545, 464] width 91 height 36
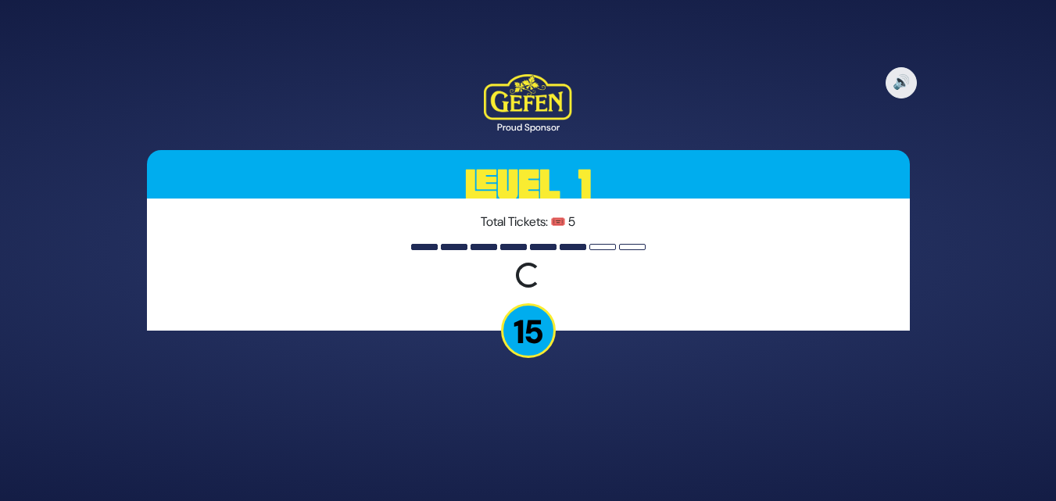
scroll to position [0, 0]
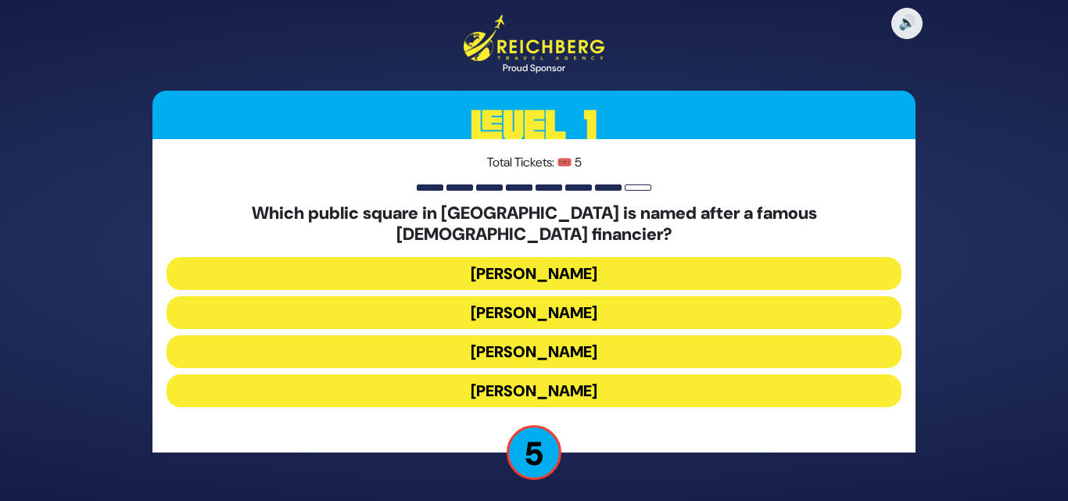
click at [566, 261] on button "[PERSON_NAME]" at bounding box center [533, 273] width 735 height 33
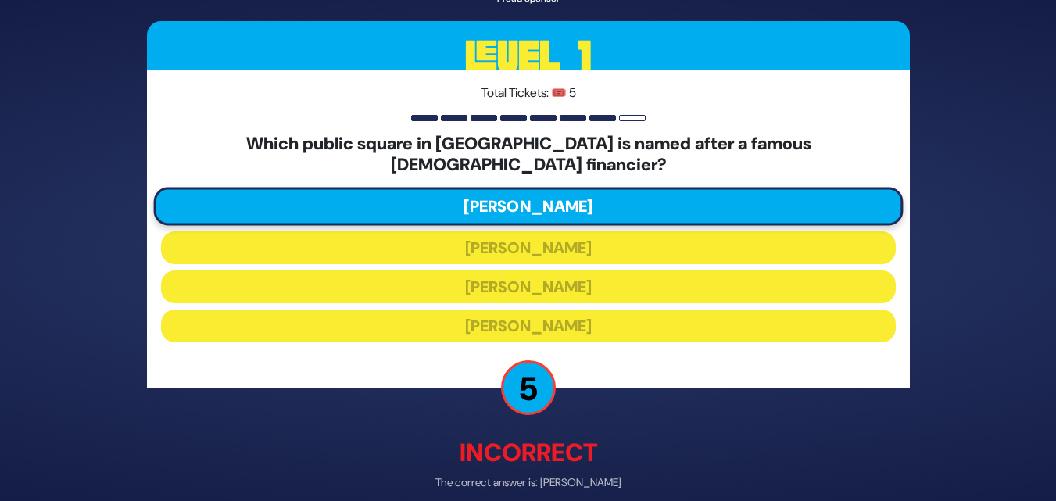
scroll to position [63, 0]
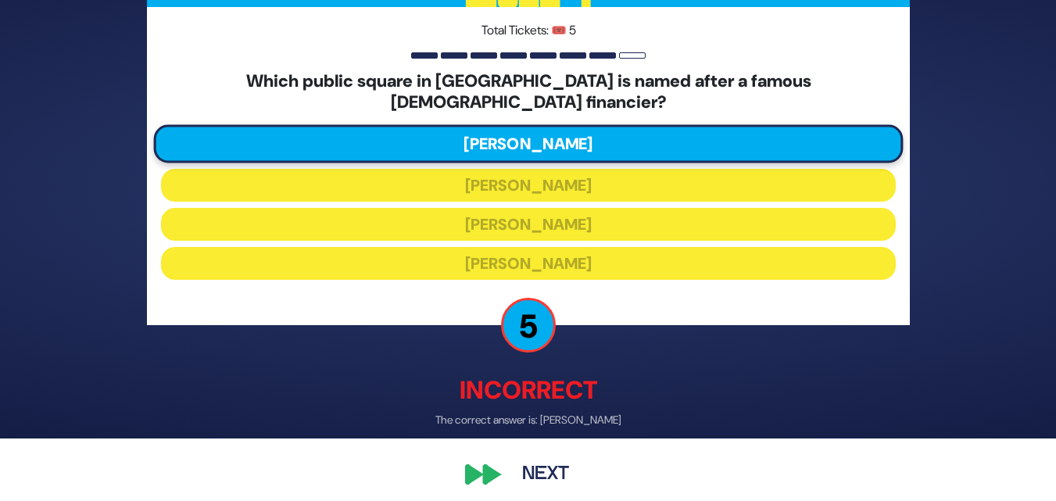
click at [542, 457] on button "Next" at bounding box center [545, 475] width 91 height 36
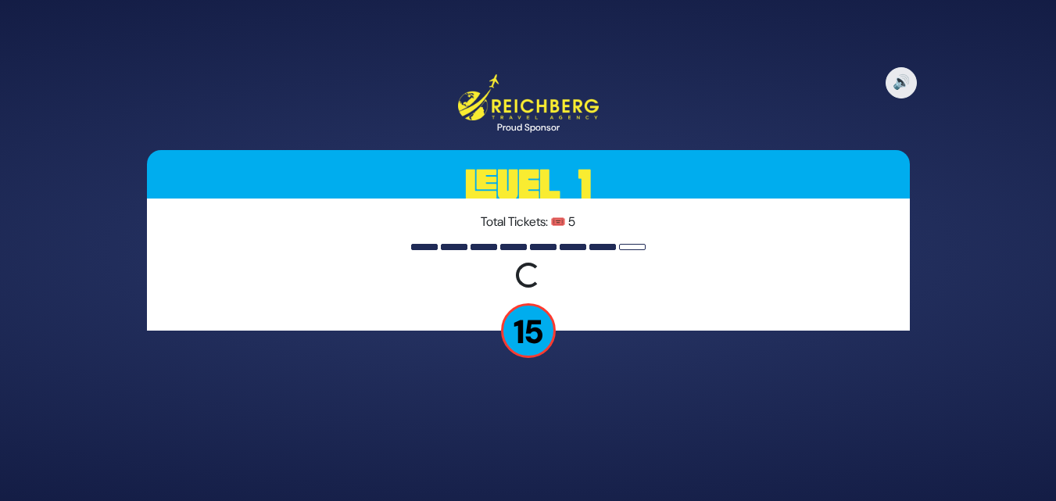
scroll to position [0, 0]
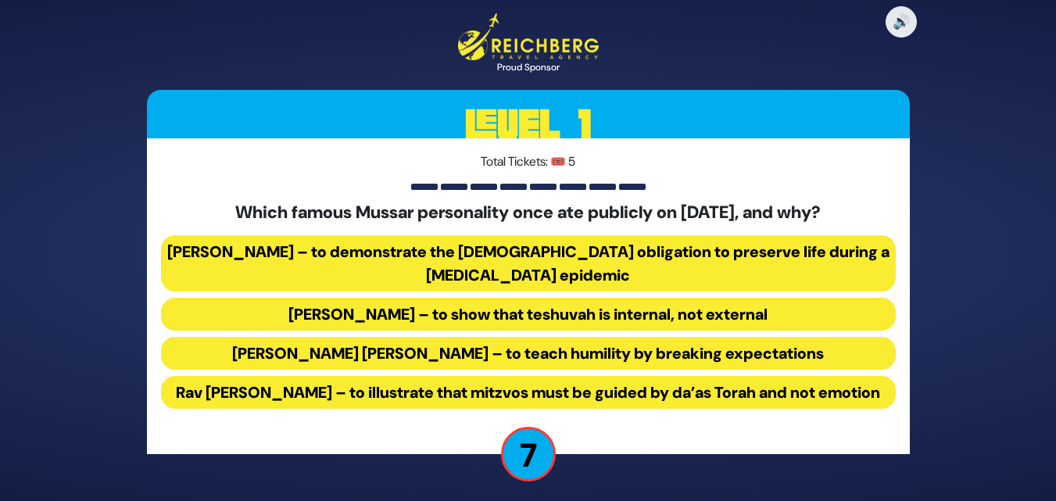
click at [650, 239] on button "[PERSON_NAME] – to demonstrate the [DEMOGRAPHIC_DATA] obligation to preserve li…" at bounding box center [528, 263] width 735 height 56
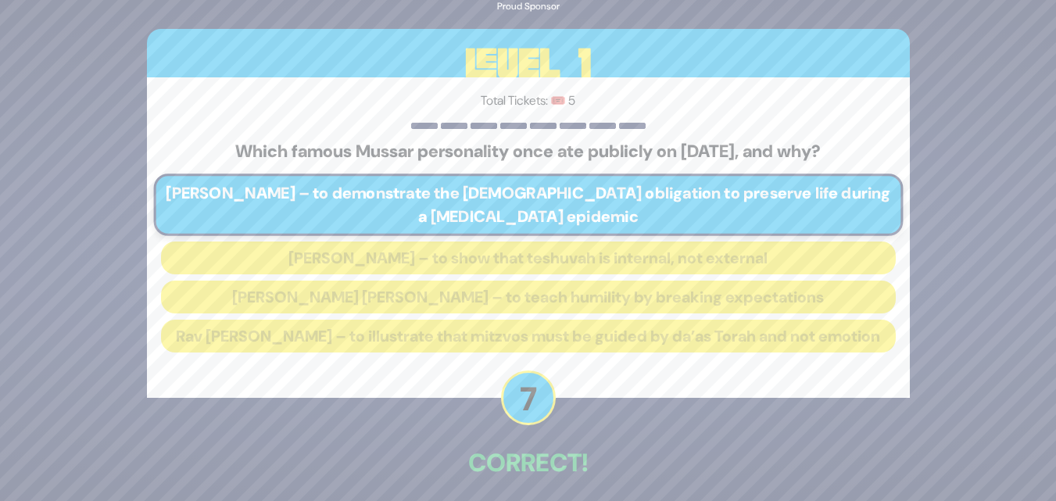
scroll to position [78, 0]
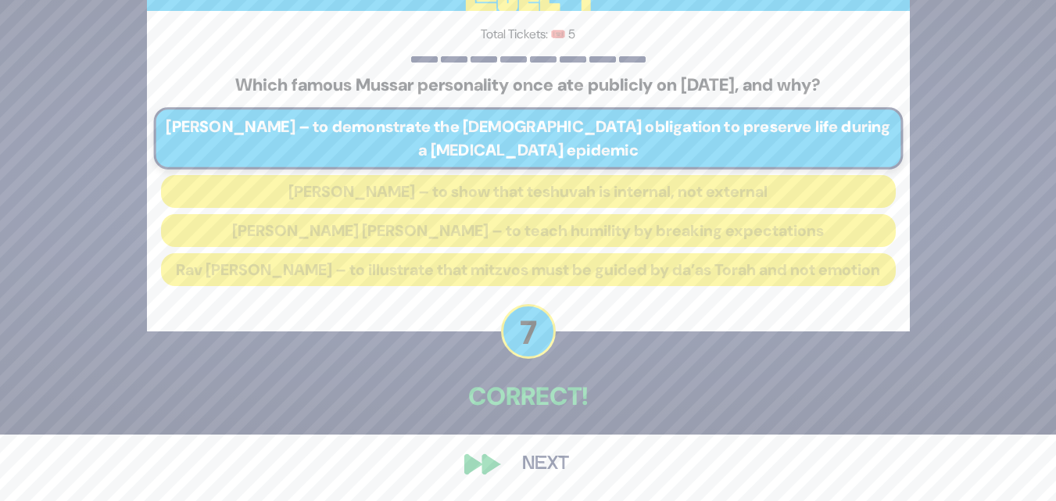
click at [535, 455] on button "Next" at bounding box center [545, 464] width 91 height 36
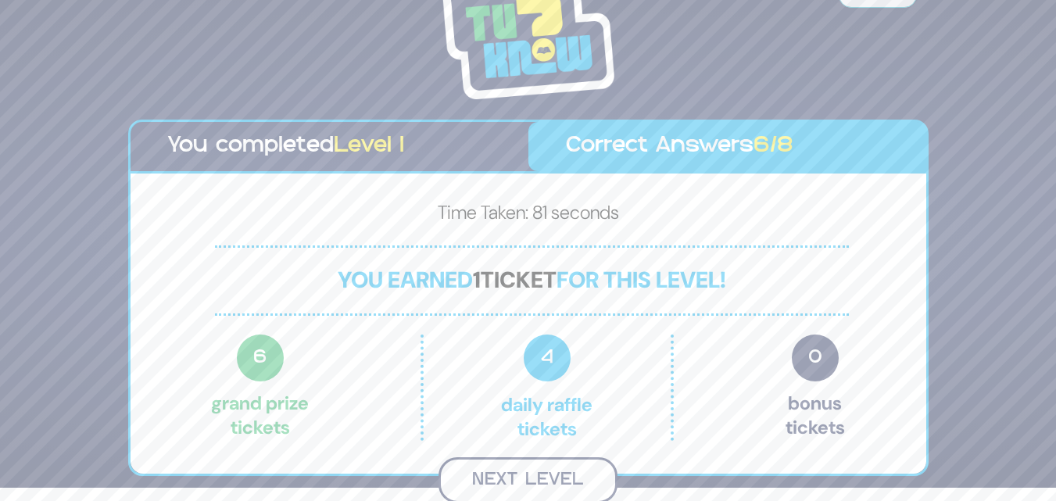
scroll to position [11, 0]
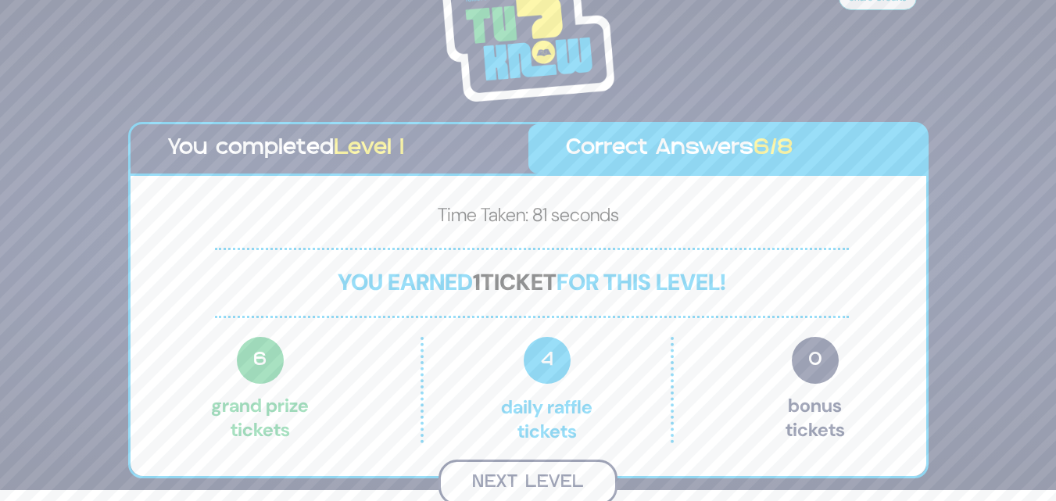
click at [540, 477] on button "Next Level" at bounding box center [527, 483] width 179 height 46
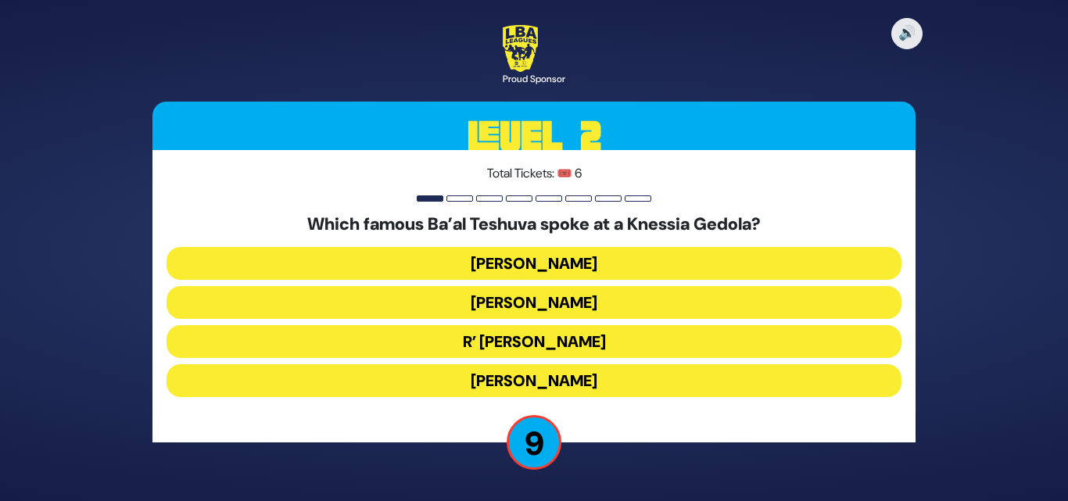
click at [557, 335] on button "R’ [PERSON_NAME]" at bounding box center [533, 341] width 735 height 33
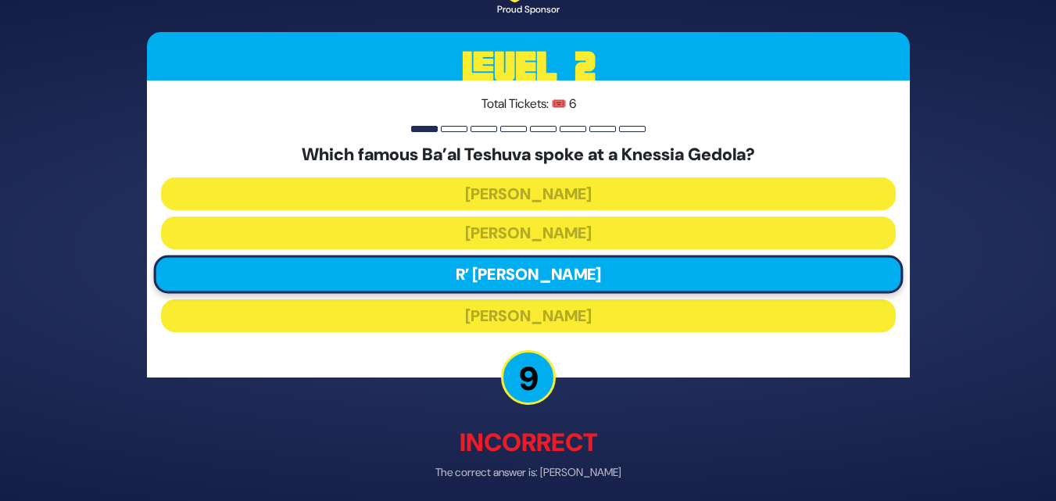
scroll to position [63, 0]
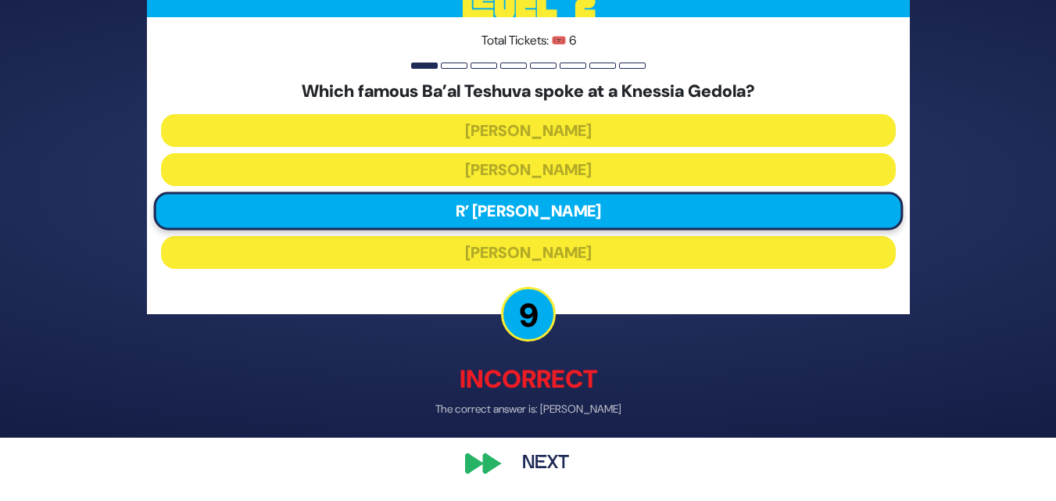
click at [533, 462] on button "Next" at bounding box center [545, 464] width 91 height 36
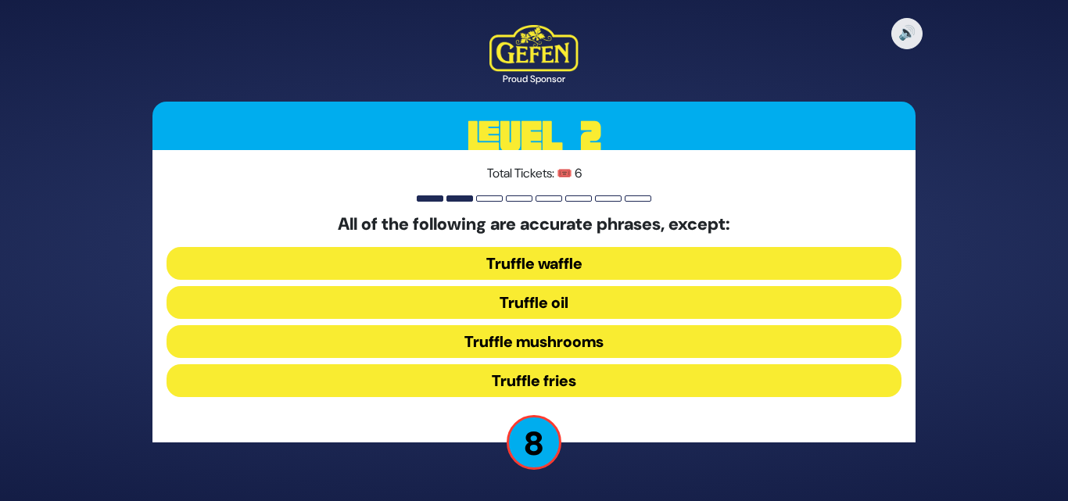
click at [569, 258] on button "Truffle waffle" at bounding box center [533, 263] width 735 height 33
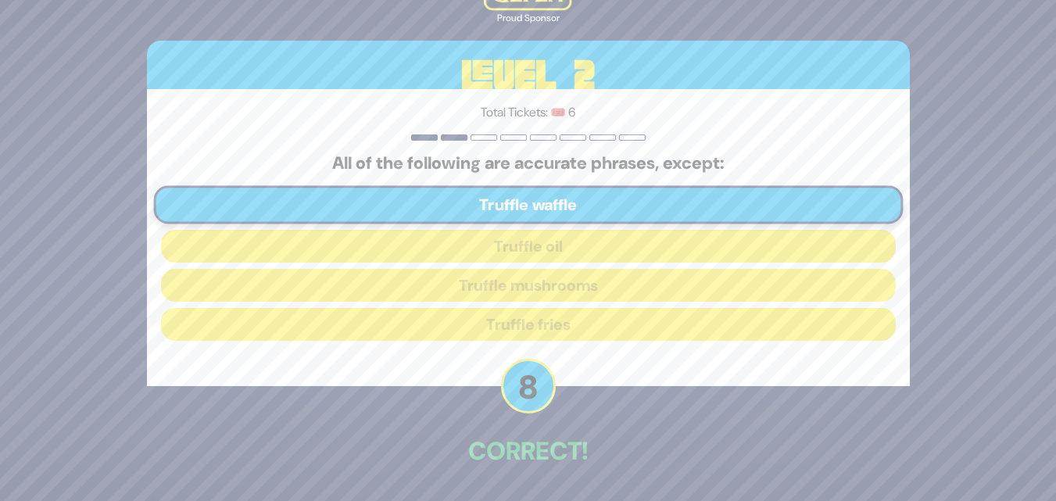
scroll to position [55, 0]
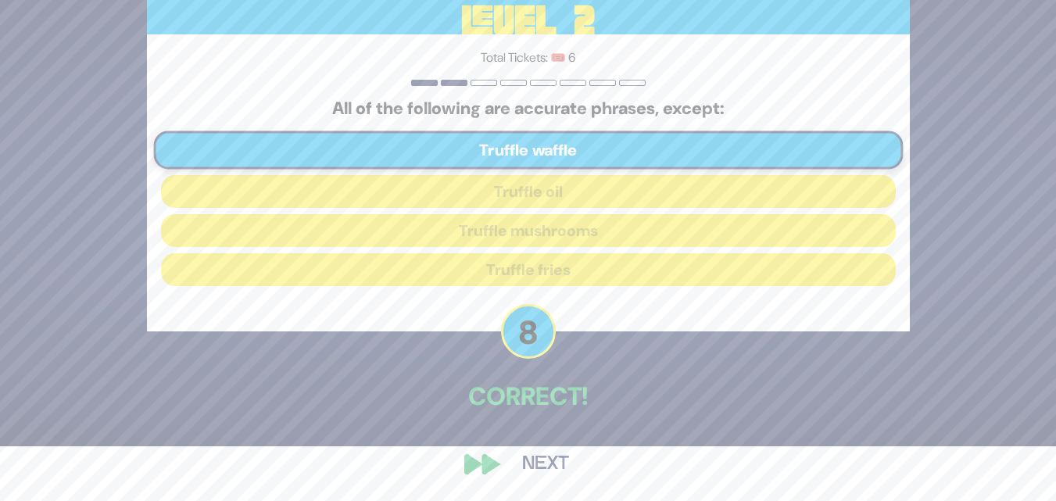
click at [538, 453] on button "Next" at bounding box center [545, 464] width 91 height 36
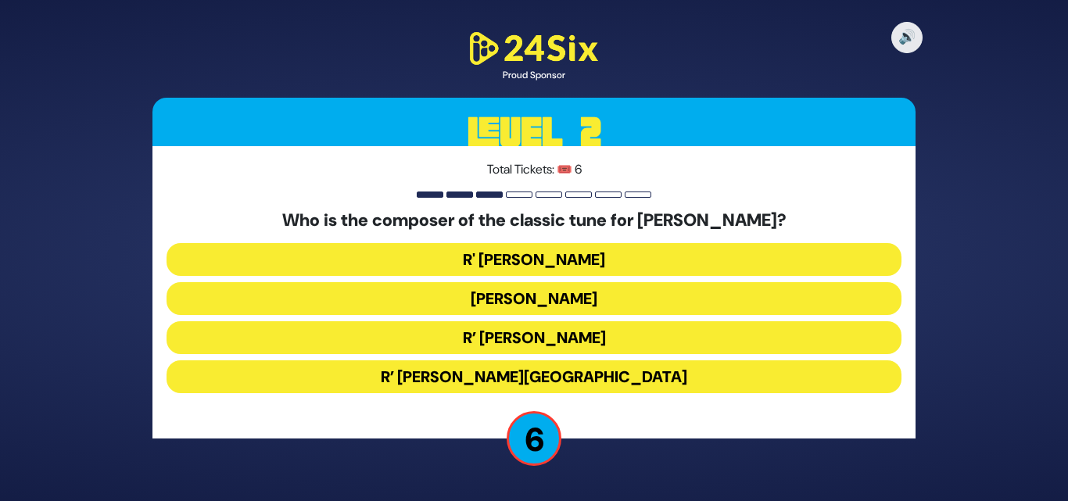
click at [571, 262] on button "R' [PERSON_NAME]" at bounding box center [533, 259] width 735 height 33
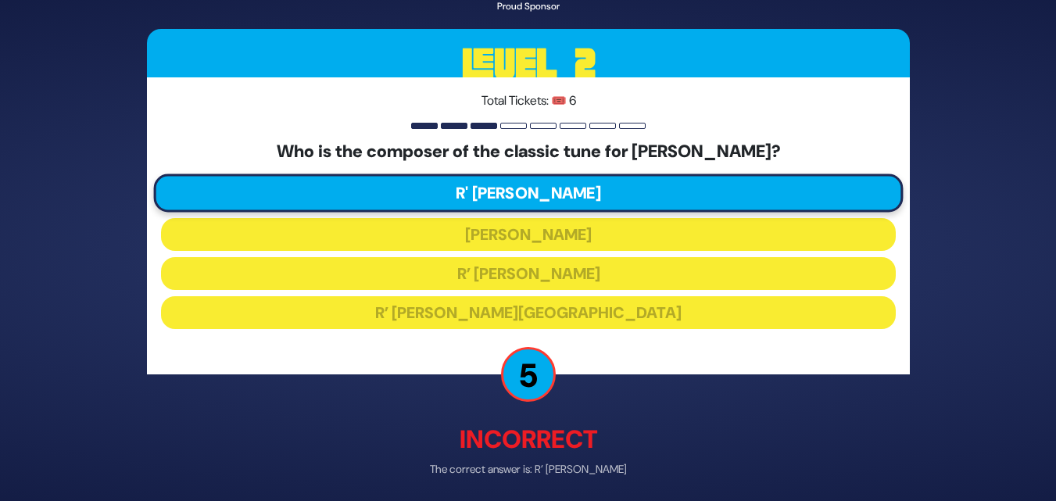
scroll to position [59, 0]
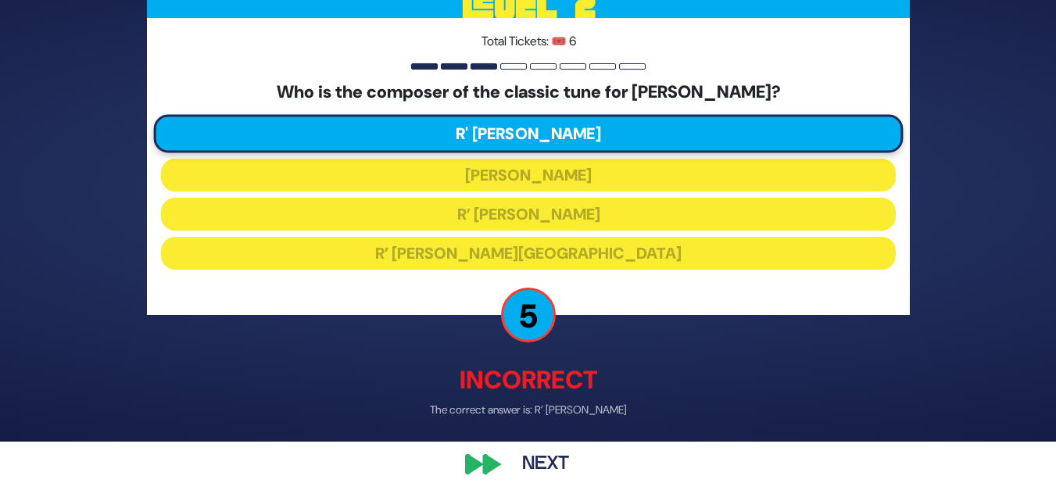
click at [541, 456] on button "Next" at bounding box center [545, 464] width 91 height 36
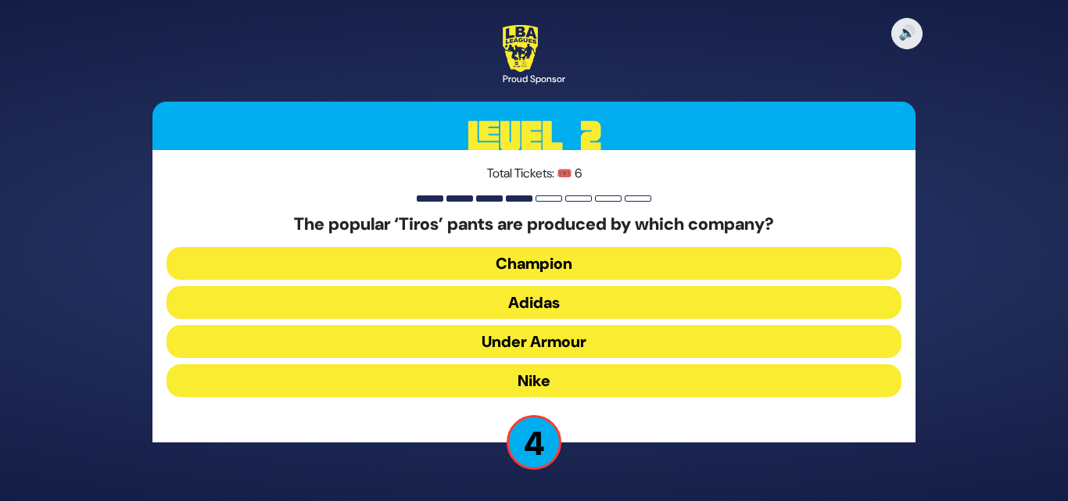
click at [557, 295] on button "Adidas" at bounding box center [533, 302] width 735 height 33
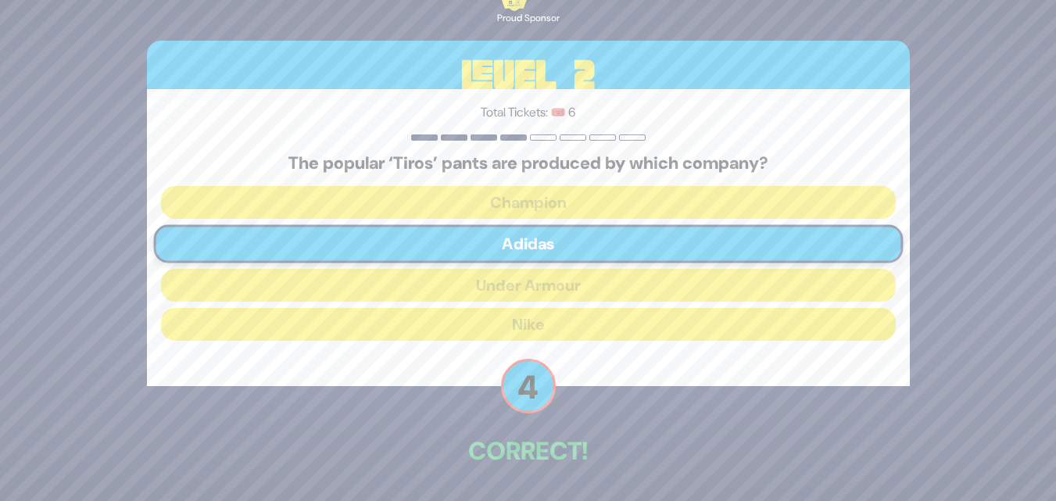
scroll to position [55, 0]
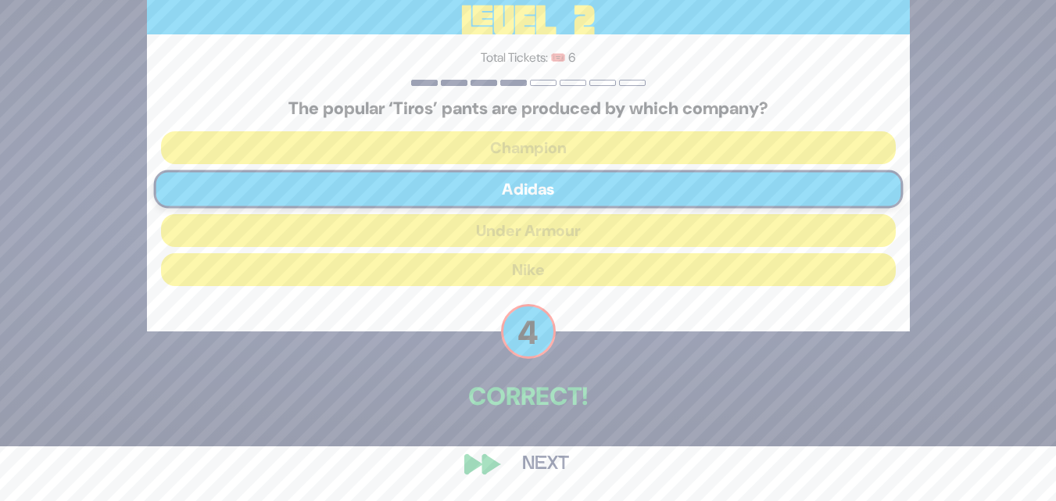
click at [543, 468] on button "Next" at bounding box center [545, 464] width 91 height 36
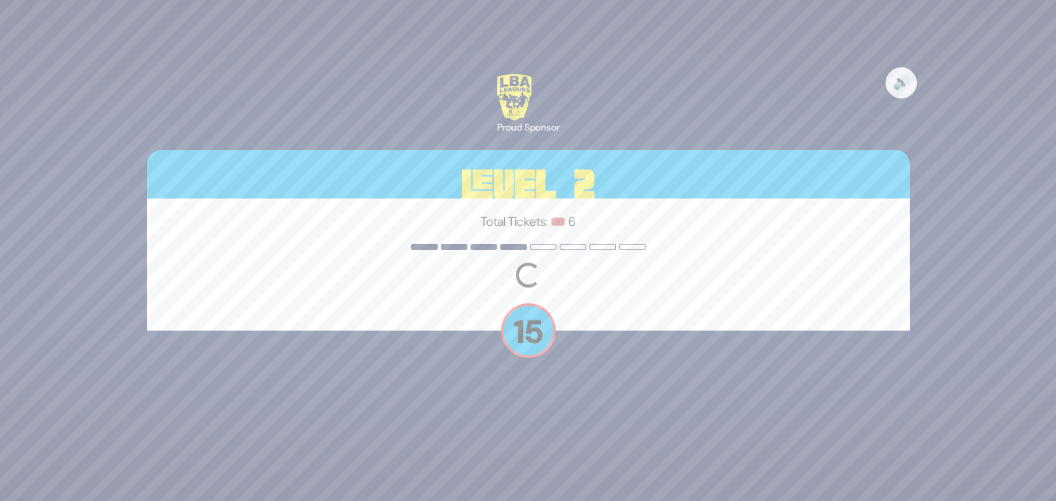
scroll to position [0, 0]
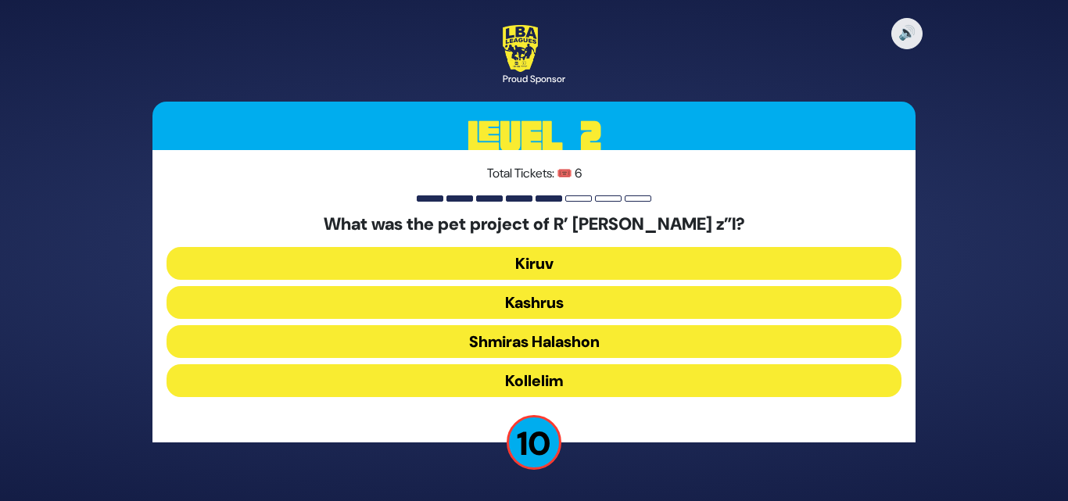
click at [522, 266] on button "Kiruv" at bounding box center [533, 263] width 735 height 33
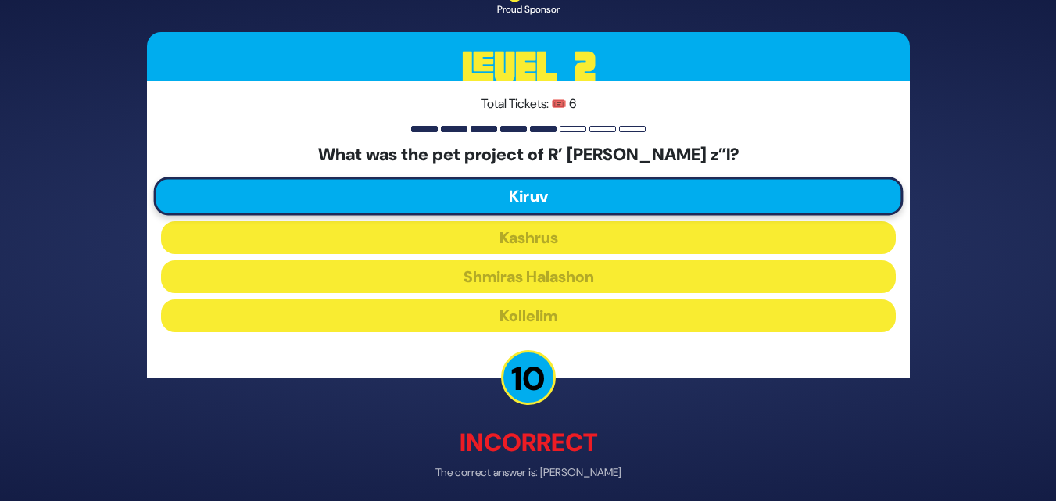
scroll to position [63, 0]
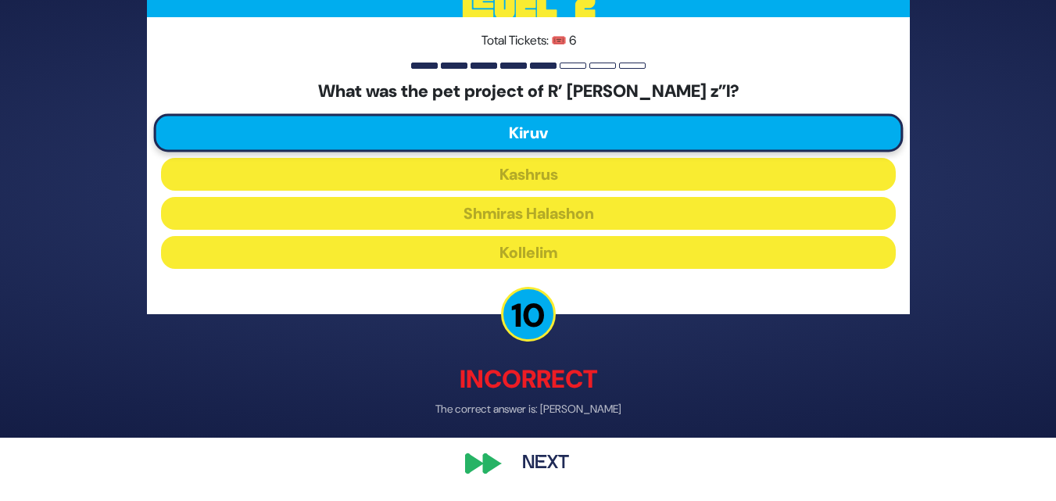
click at [559, 465] on button "Next" at bounding box center [545, 464] width 91 height 36
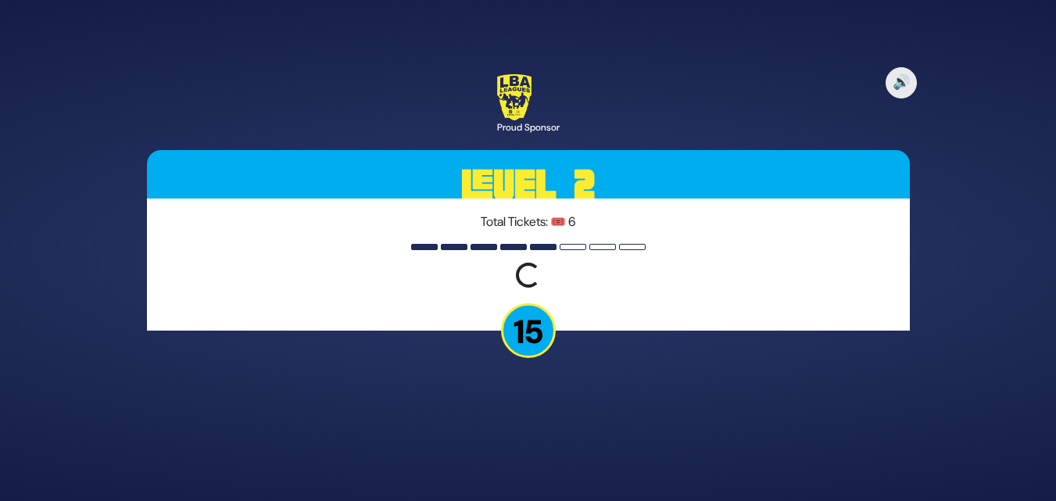
scroll to position [0, 0]
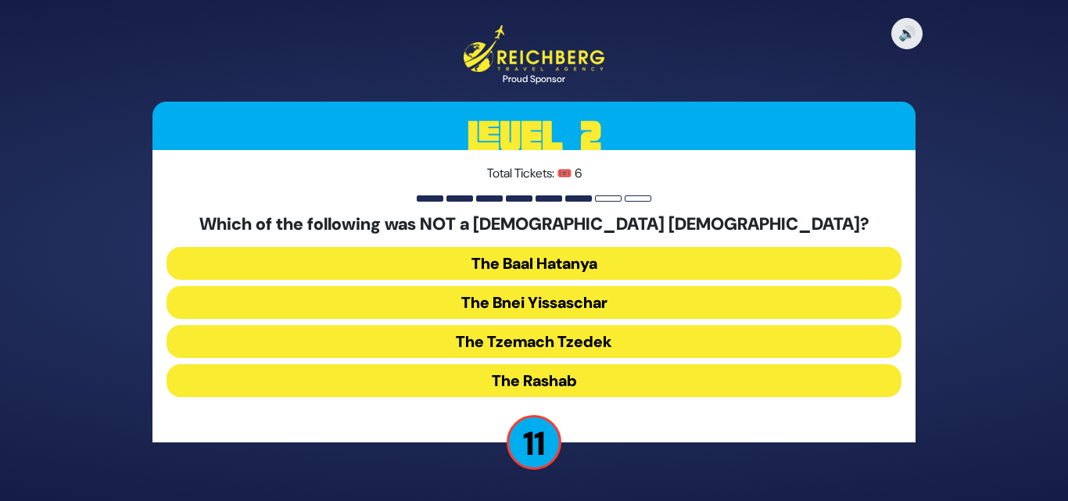
click at [642, 294] on button "The Bnei Yissaschar" at bounding box center [533, 302] width 735 height 33
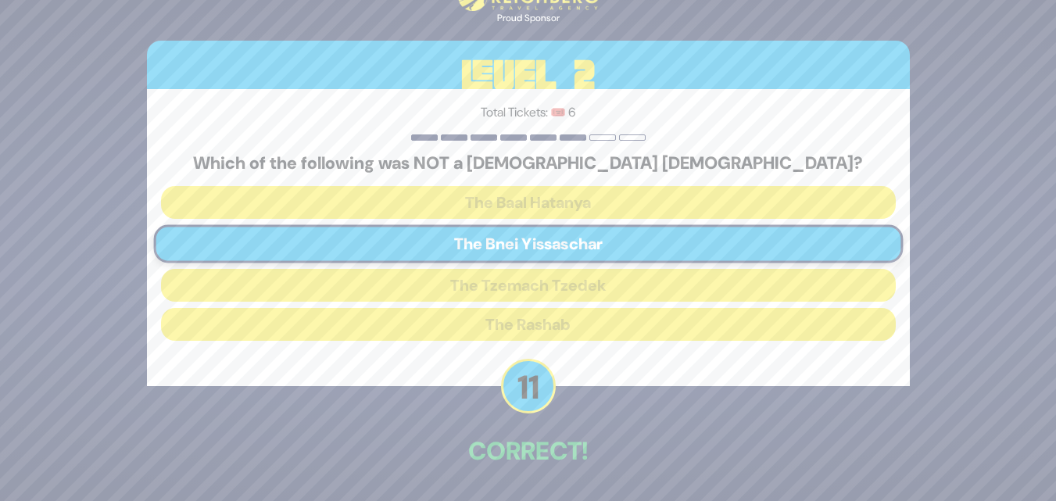
scroll to position [55, 0]
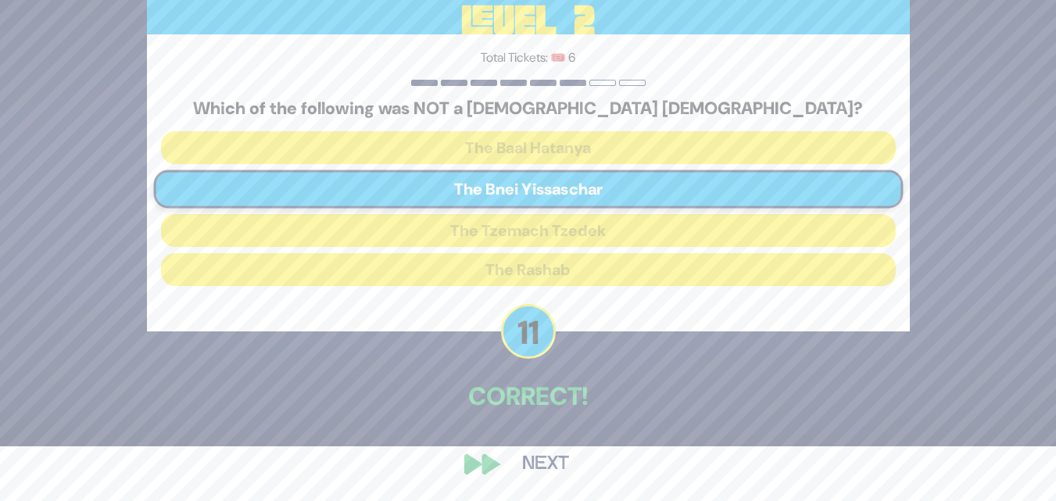
click at [553, 461] on button "Next" at bounding box center [545, 464] width 91 height 36
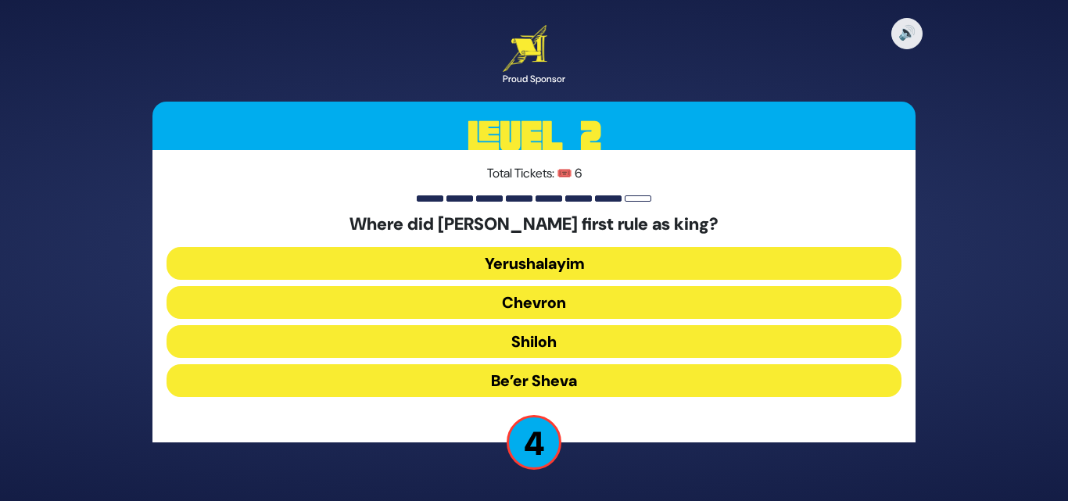
click at [575, 298] on button "Chevron" at bounding box center [533, 302] width 735 height 33
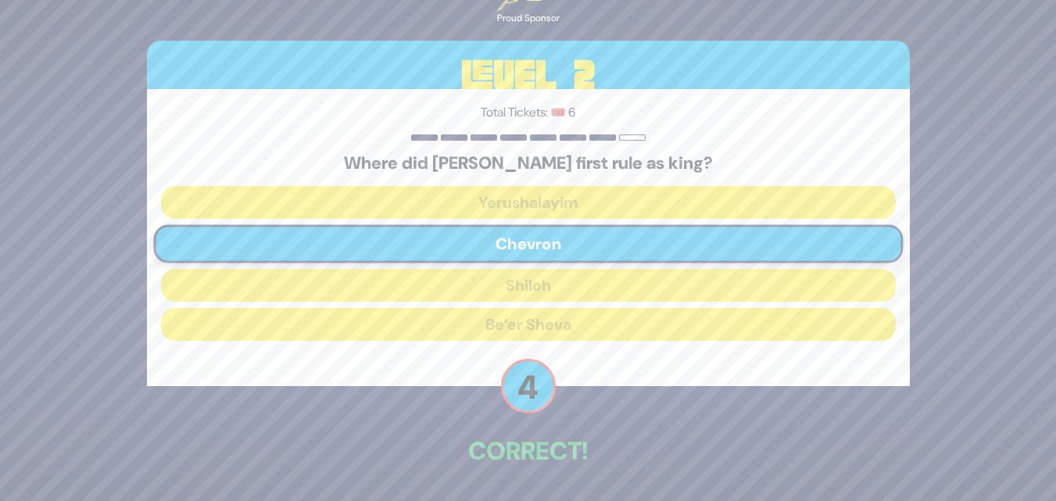
scroll to position [55, 0]
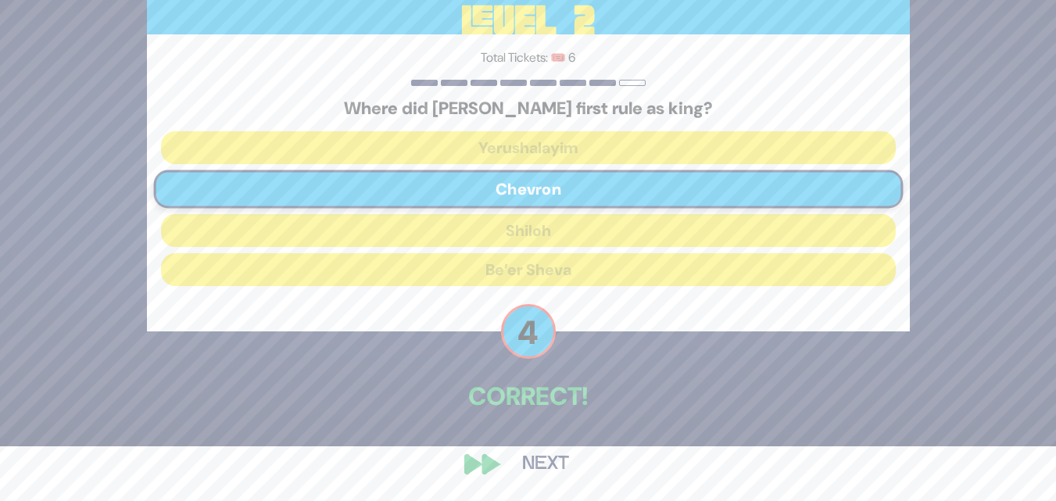
click at [541, 467] on button "Next" at bounding box center [545, 464] width 91 height 36
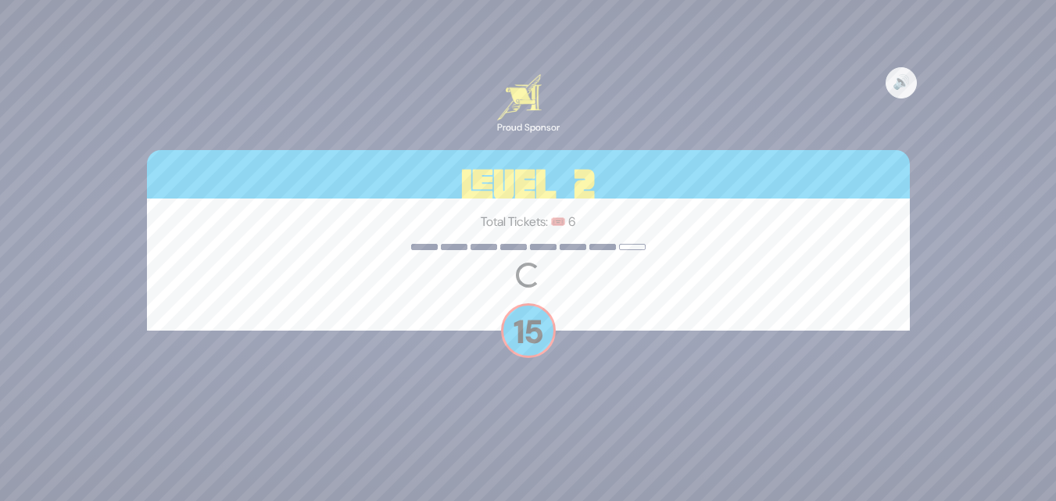
scroll to position [0, 0]
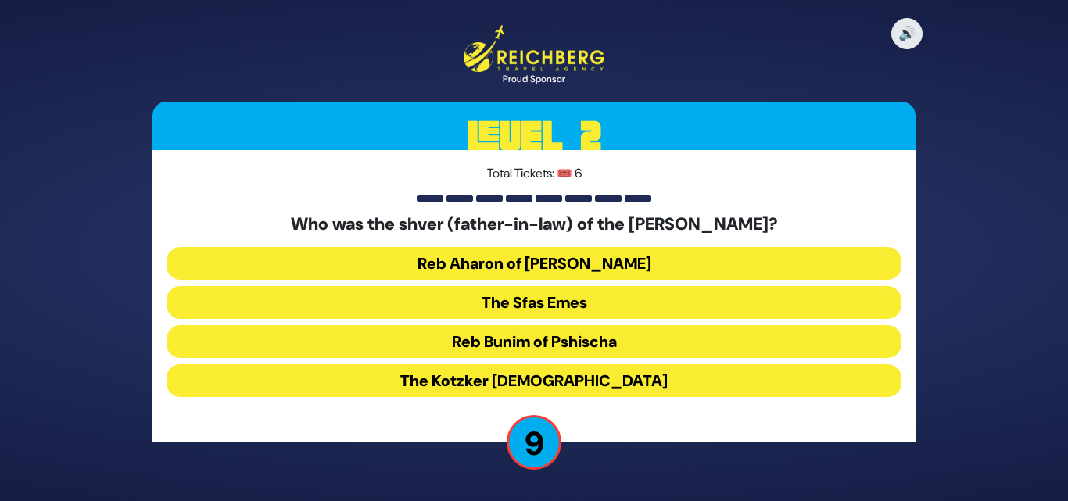
click at [603, 307] on button "The Sfas Emes" at bounding box center [533, 302] width 735 height 33
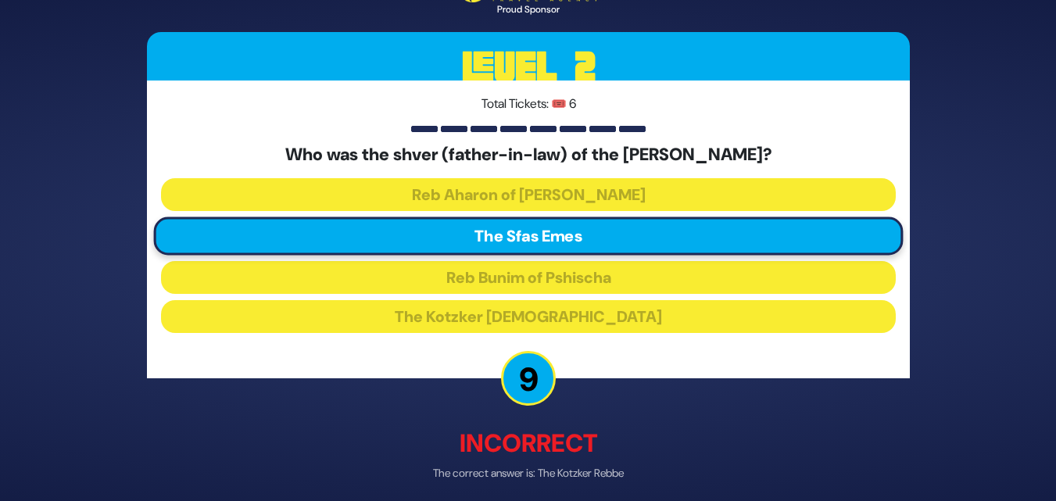
scroll to position [63, 0]
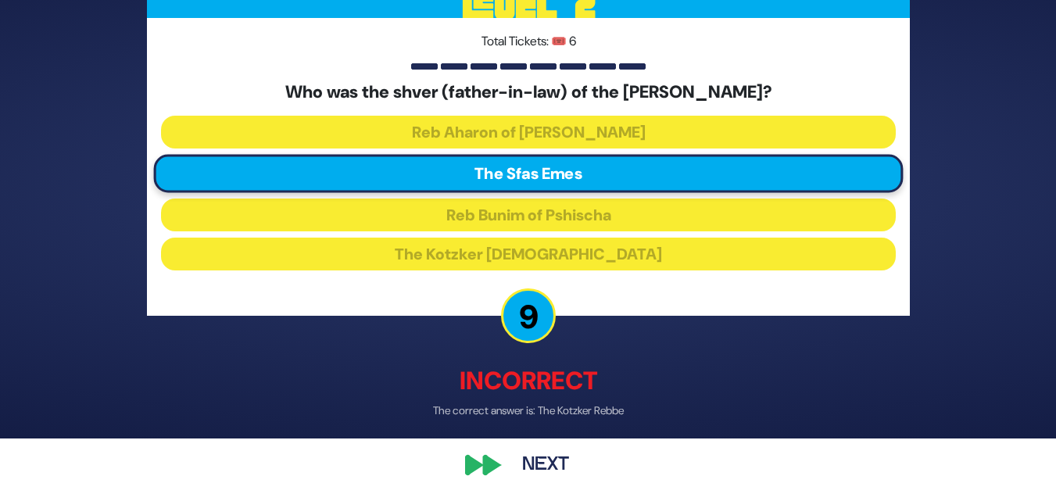
click at [556, 460] on button "Next" at bounding box center [545, 464] width 91 height 36
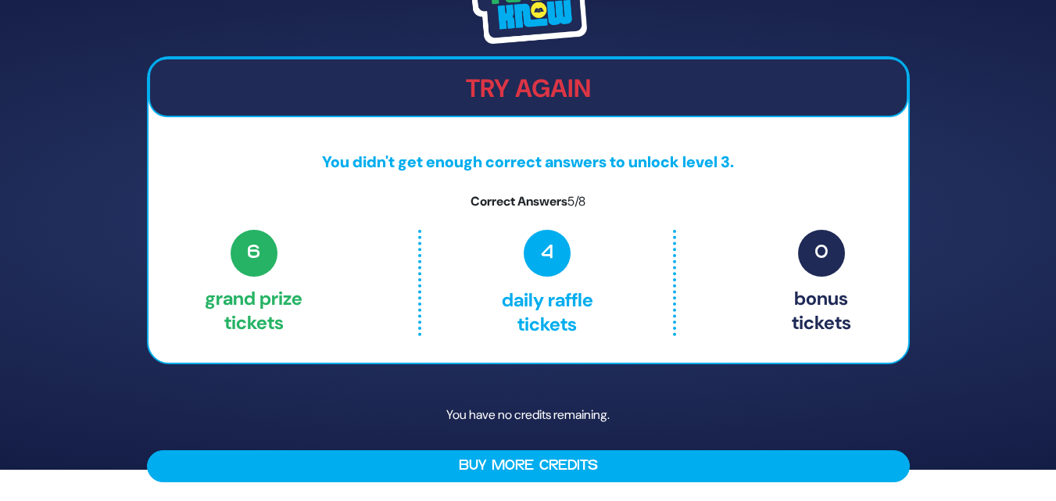
scroll to position [0, 0]
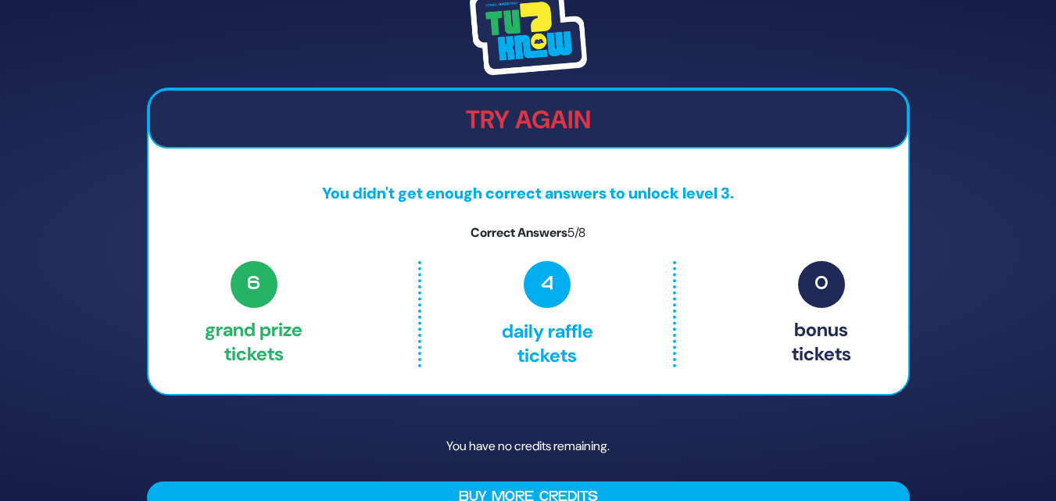
click at [553, 277] on span "4" at bounding box center [547, 284] width 47 height 47
click at [252, 303] on span "6" at bounding box center [254, 284] width 47 height 47
click at [699, 294] on div "6 Grand Prize tickets 4 Daily Raffle tickets 0 Bonus tickets" at bounding box center [528, 314] width 646 height 106
